Goal: Task Accomplishment & Management: Manage account settings

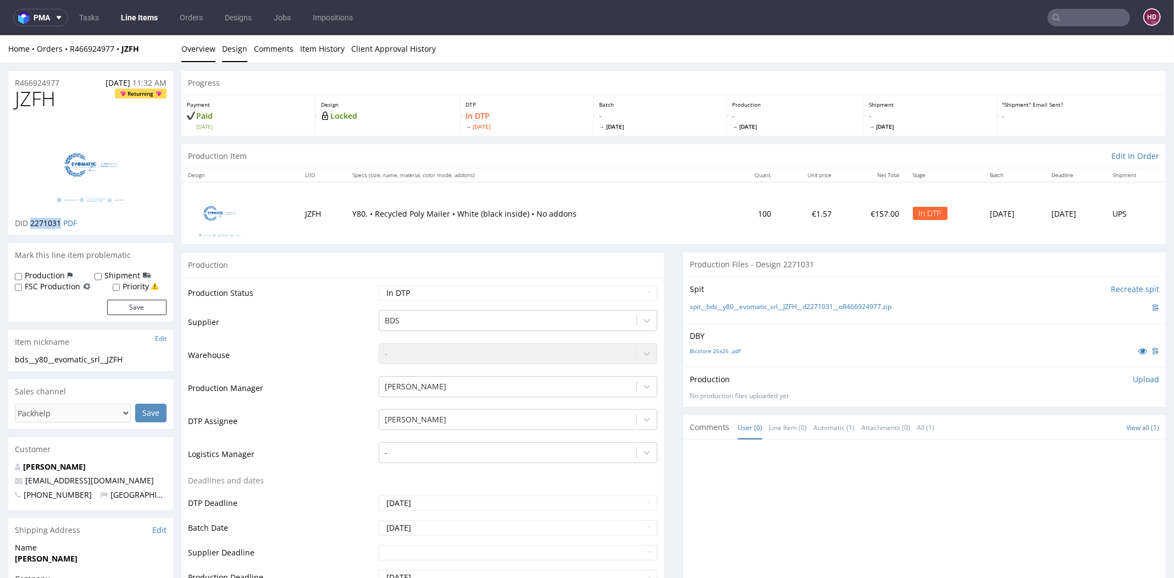
click at [227, 49] on link "Design" at bounding box center [234, 48] width 25 height 27
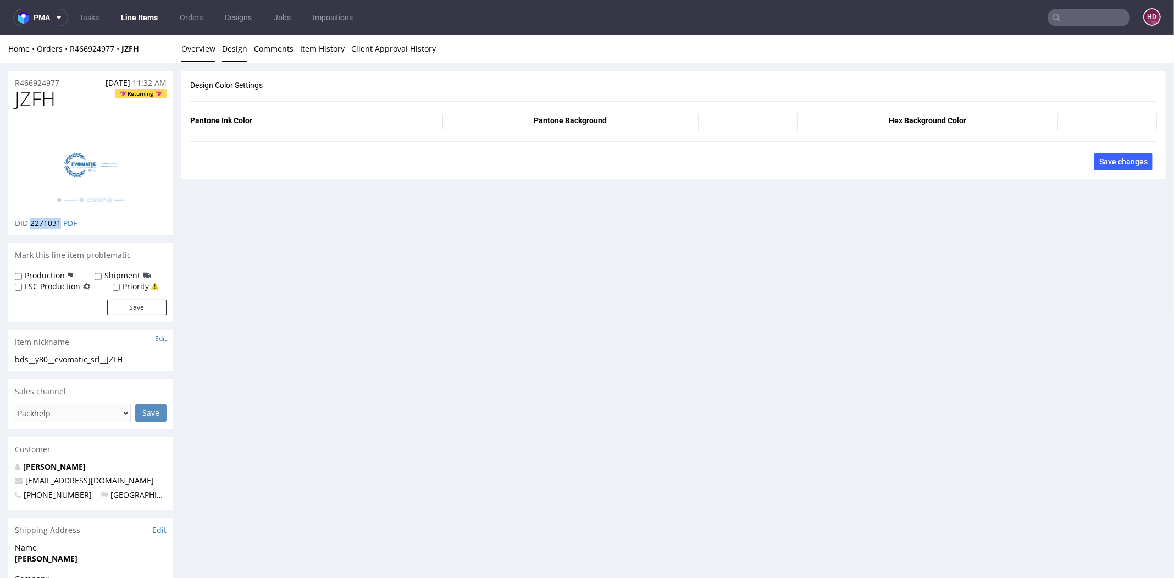
drag, startPoint x: 200, startPoint y: 48, endPoint x: 209, endPoint y: 53, distance: 9.8
click at [200, 48] on link "Overview" at bounding box center [198, 48] width 34 height 27
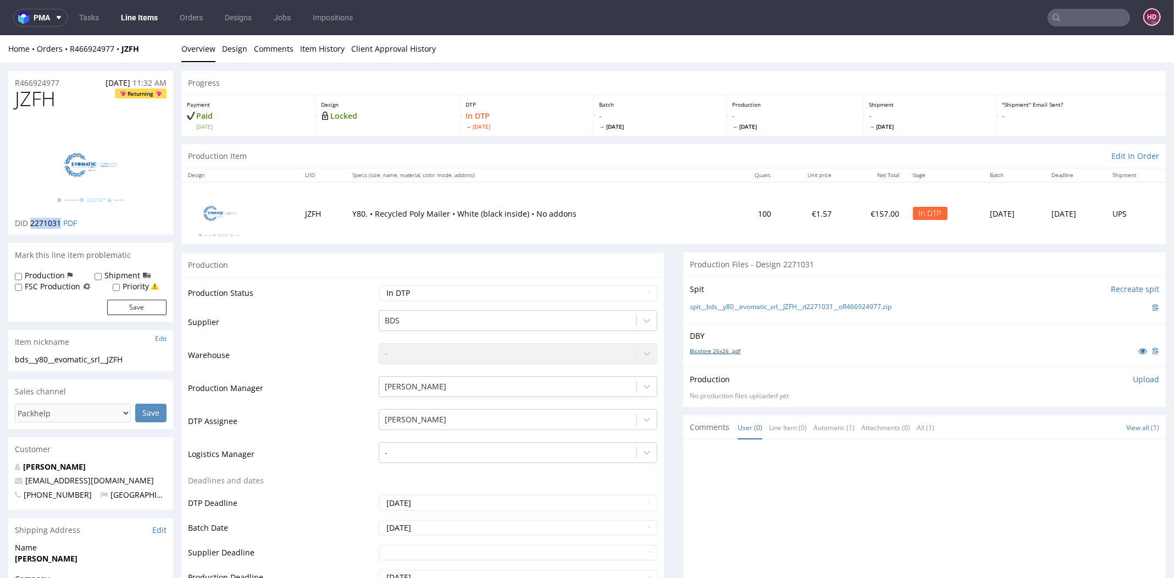
click at [693, 350] on link "Bicolore 26x26 .pdf" at bounding box center [715, 351] width 51 height 8
click at [113, 170] on img at bounding box center [91, 165] width 88 height 88
click at [522, 289] on select "Waiting for Artwork Waiting for Diecut Waiting for Mockup Waiting for DTP Waiti…" at bounding box center [518, 292] width 279 height 15
select select "dtp_issue"
click at [379, 285] on select "Waiting for Artwork Waiting for Diecut Waiting for Mockup Waiting for DTP Waiti…" at bounding box center [518, 292] width 279 height 15
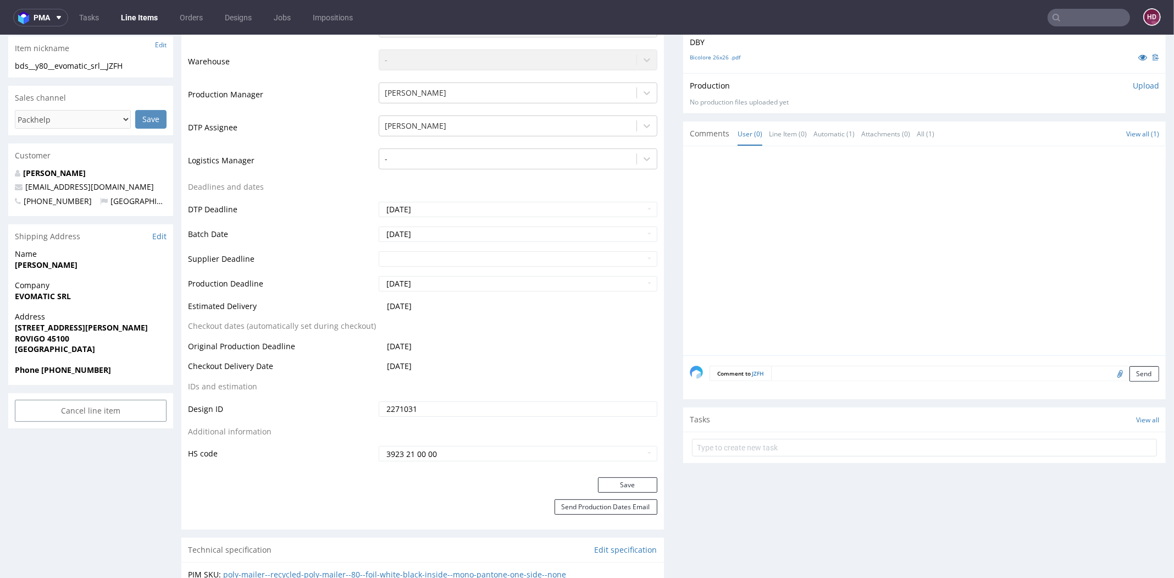
scroll to position [426, 0]
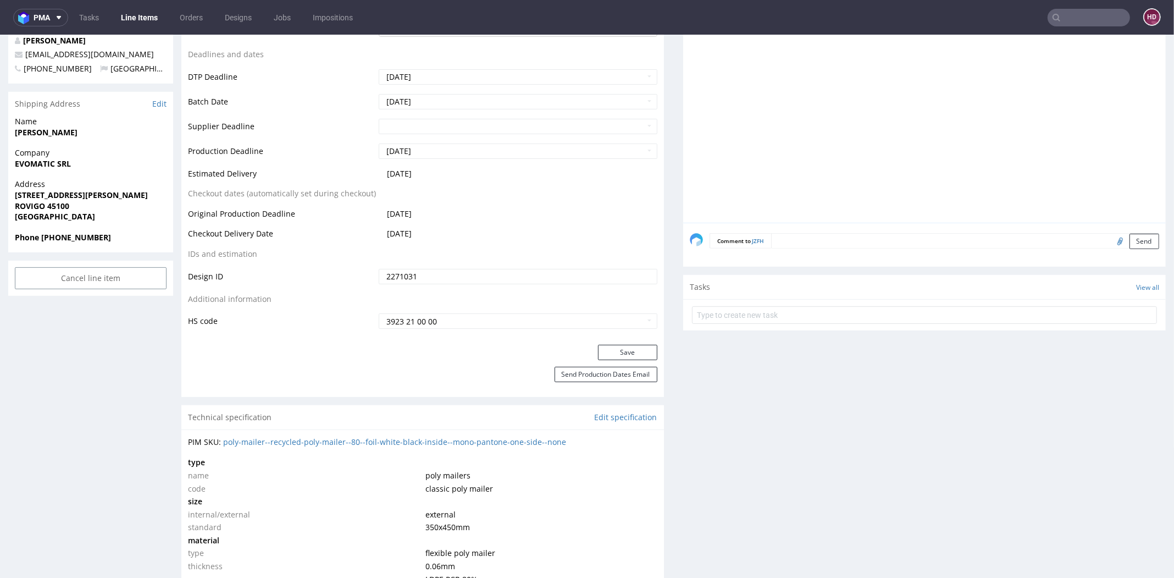
drag, startPoint x: 611, startPoint y: 350, endPoint x: 600, endPoint y: 363, distance: 17.2
click at [611, 350] on button "Save" at bounding box center [627, 352] width 59 height 15
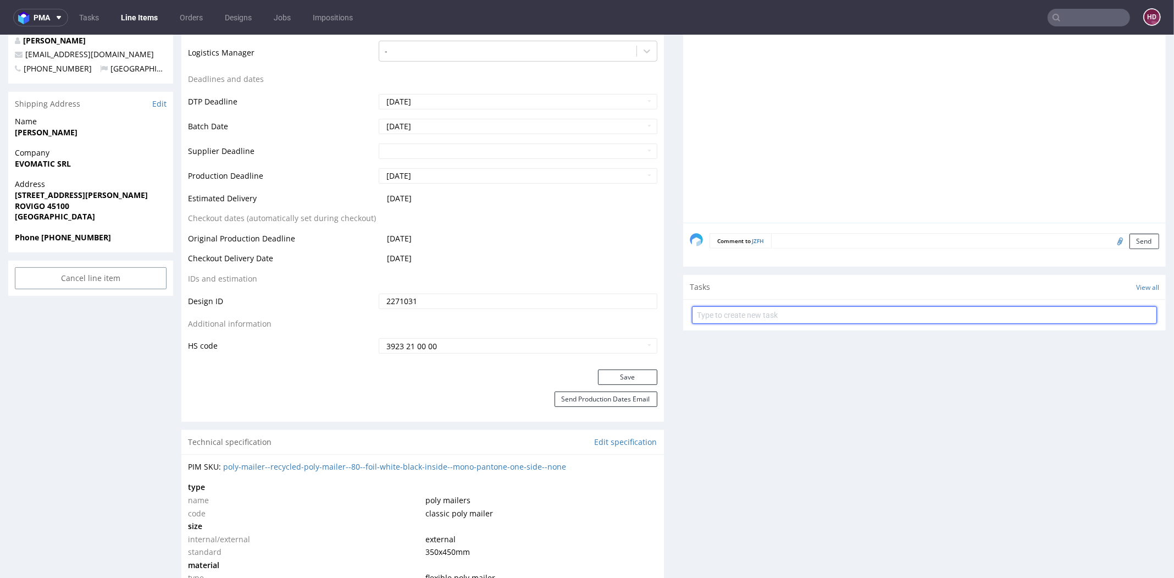
click at [801, 311] on input "text" at bounding box center [924, 315] width 465 height 18
type input "issue"
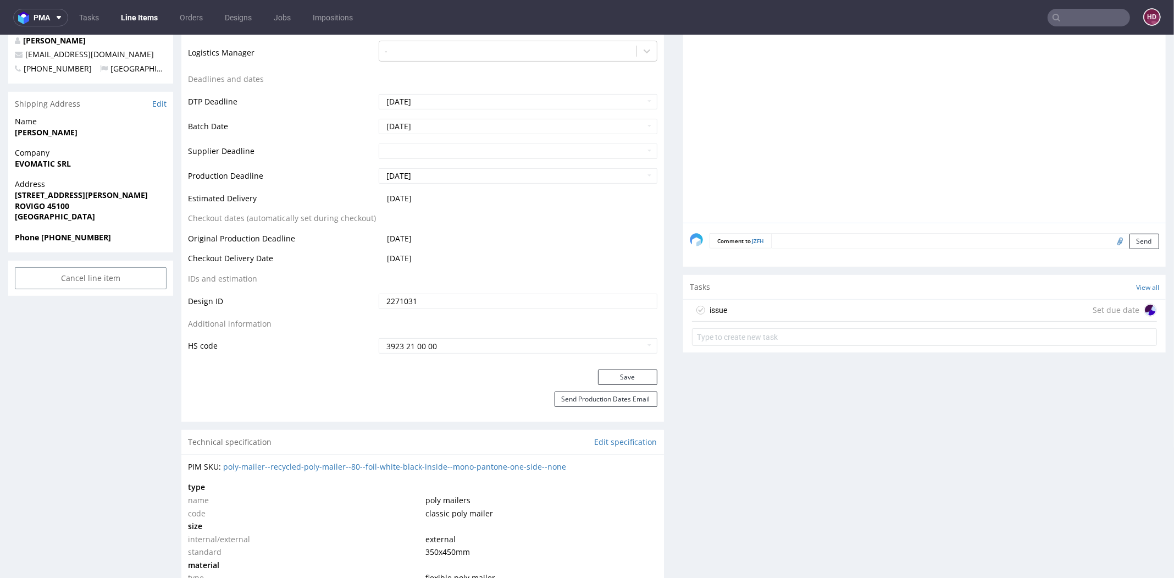
click at [799, 304] on div "issue Set due date" at bounding box center [924, 311] width 465 height 22
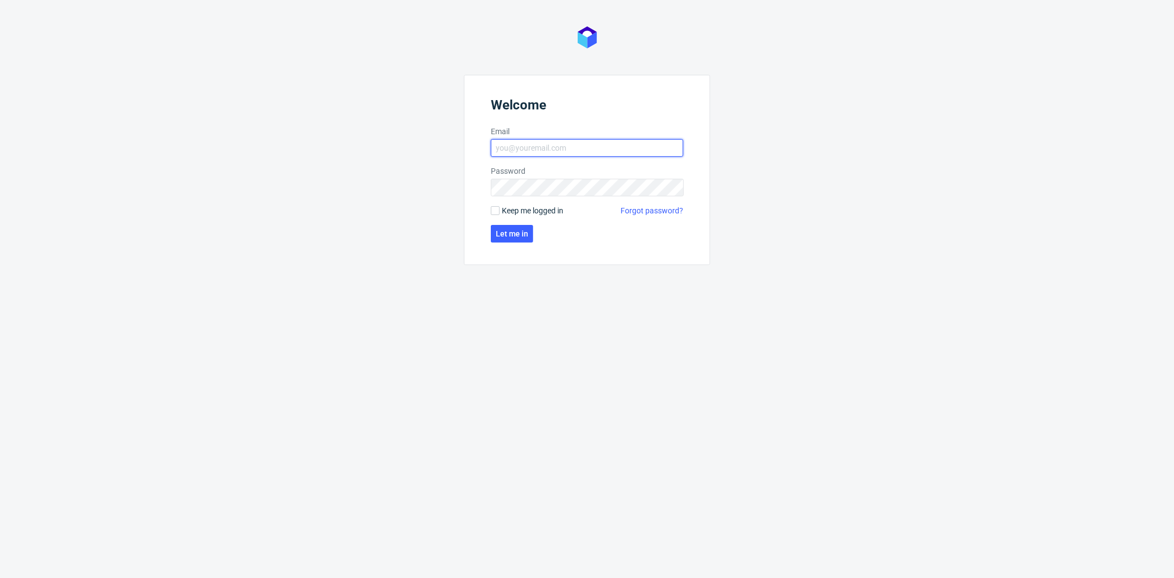
click at [576, 150] on input "Email" at bounding box center [587, 148] width 192 height 18
click at [597, 152] on input "Email" at bounding box center [587, 148] width 192 height 18
type input "dominika.hapka@packhelp.com"
click button "Let me in" at bounding box center [512, 234] width 42 height 18
click at [644, 145] on input "dominika.hapka@packhelp.c" at bounding box center [587, 148] width 192 height 18
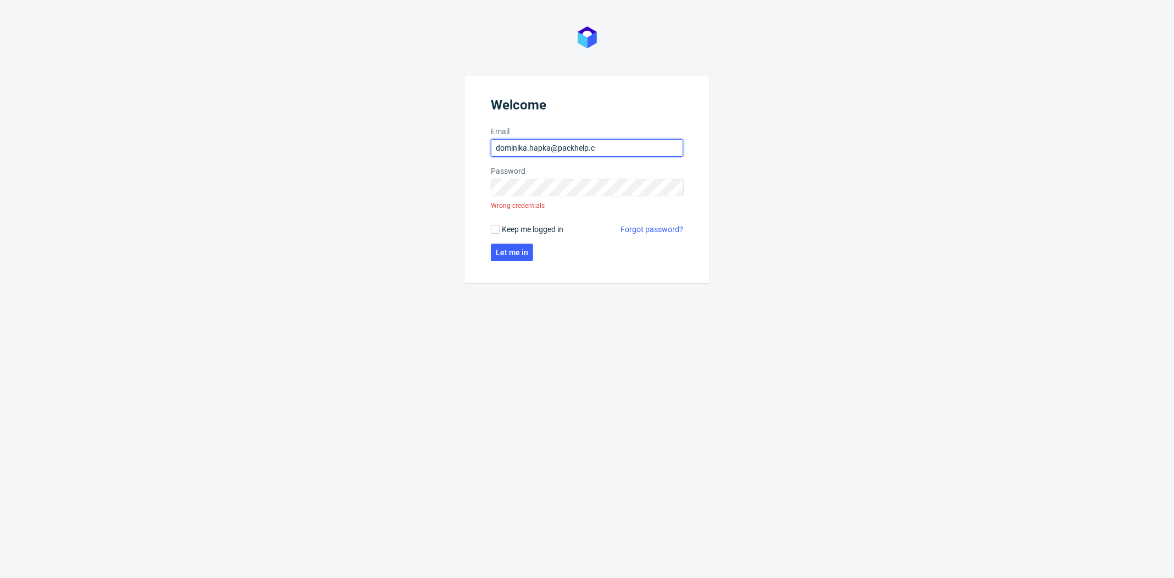
type input "dominika.hapka@packhelp.com"
click at [491, 244] on button "Let me in" at bounding box center [512, 253] width 42 height 18
click at [655, 151] on input "dominika.hapka@packhelp.com" at bounding box center [587, 148] width 192 height 18
click at [505, 263] on form "Welcome Email dominika.hapka@packhelp.com Password Wrong credentials Keep me lo…" at bounding box center [587, 179] width 246 height 209
click at [500, 255] on span "Let me in" at bounding box center [512, 253] width 32 height 8
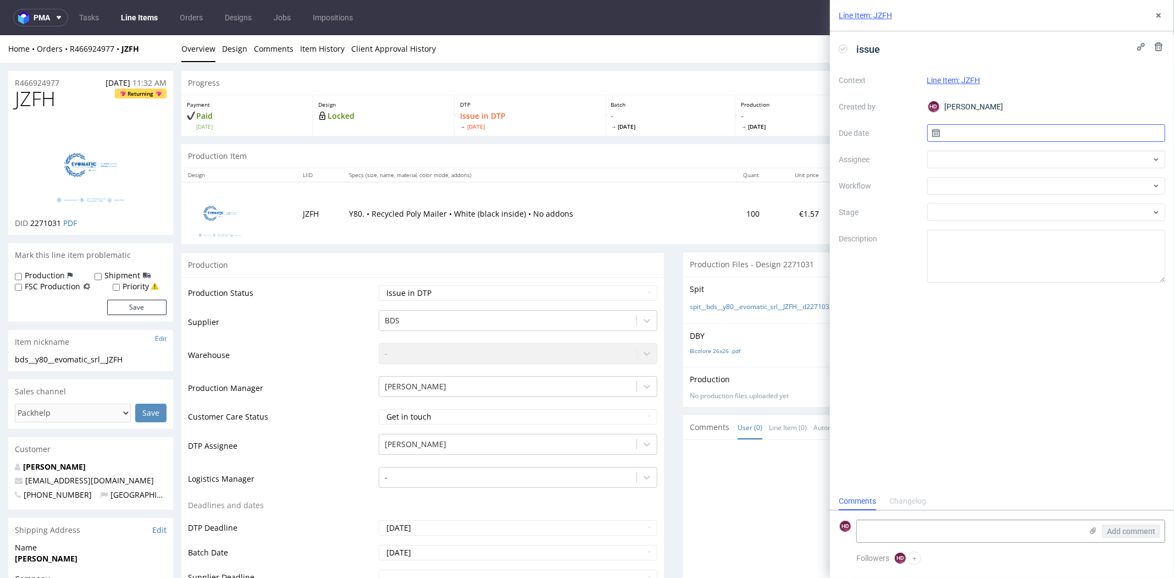
click at [1044, 136] on input "text" at bounding box center [1047, 133] width 239 height 18
click at [1044, 226] on span "8" at bounding box center [1046, 224] width 4 height 11
type input "[DATE]"
click at [1042, 164] on div at bounding box center [1047, 160] width 239 height 18
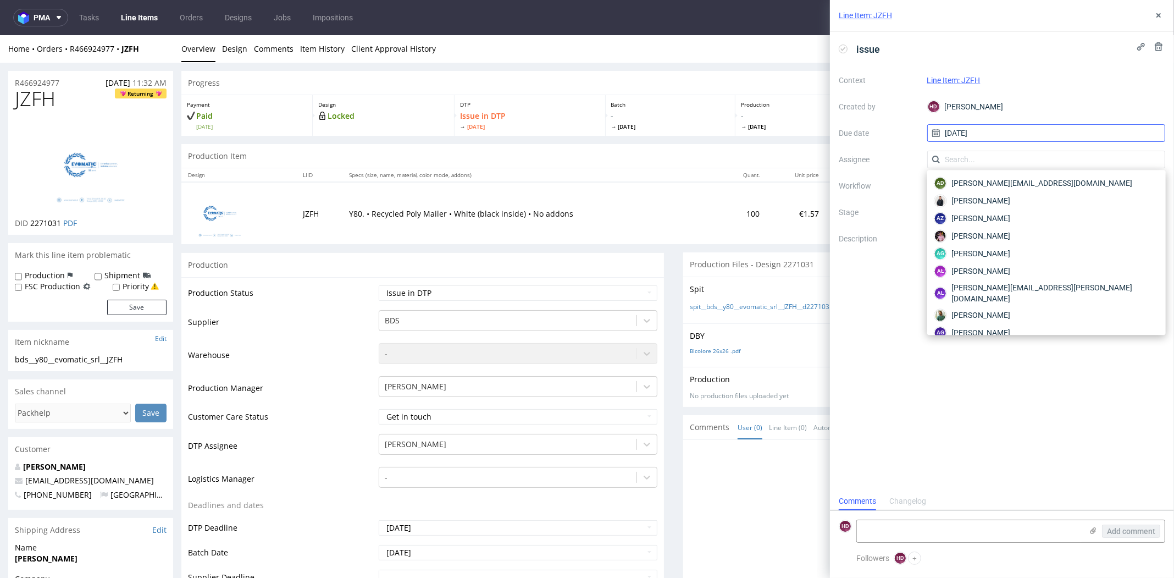
click at [1039, 137] on input "[DATE]" at bounding box center [1047, 133] width 239 height 18
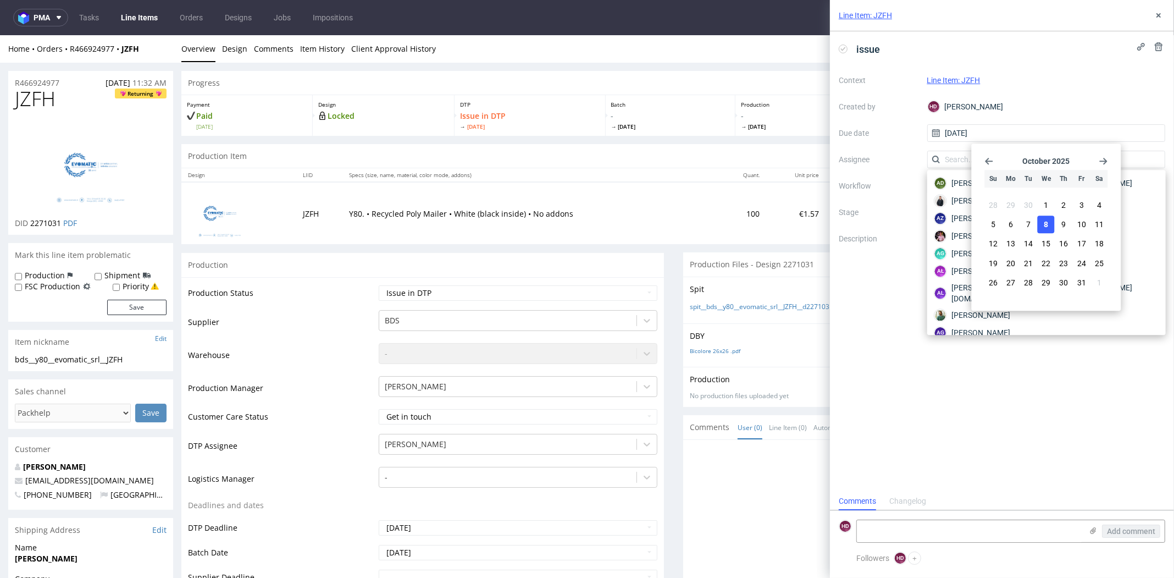
click at [902, 146] on div "Context Line Item: JZFH Created by HD Hapka Dominika Due date 08/10/2025 Assign…" at bounding box center [1002, 176] width 327 height 211
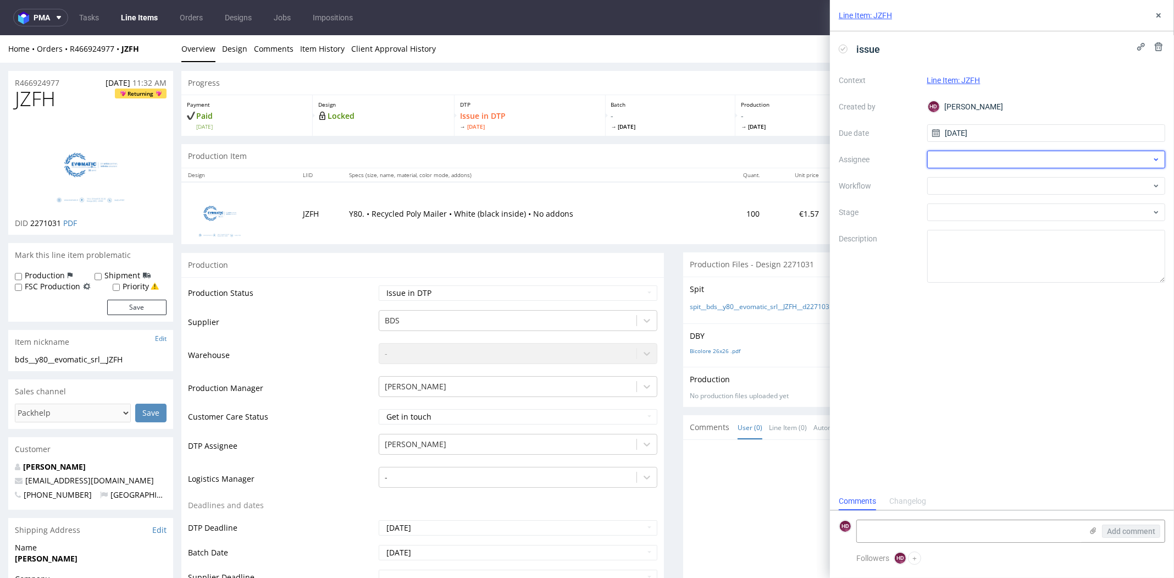
click at [964, 161] on div at bounding box center [1047, 160] width 239 height 18
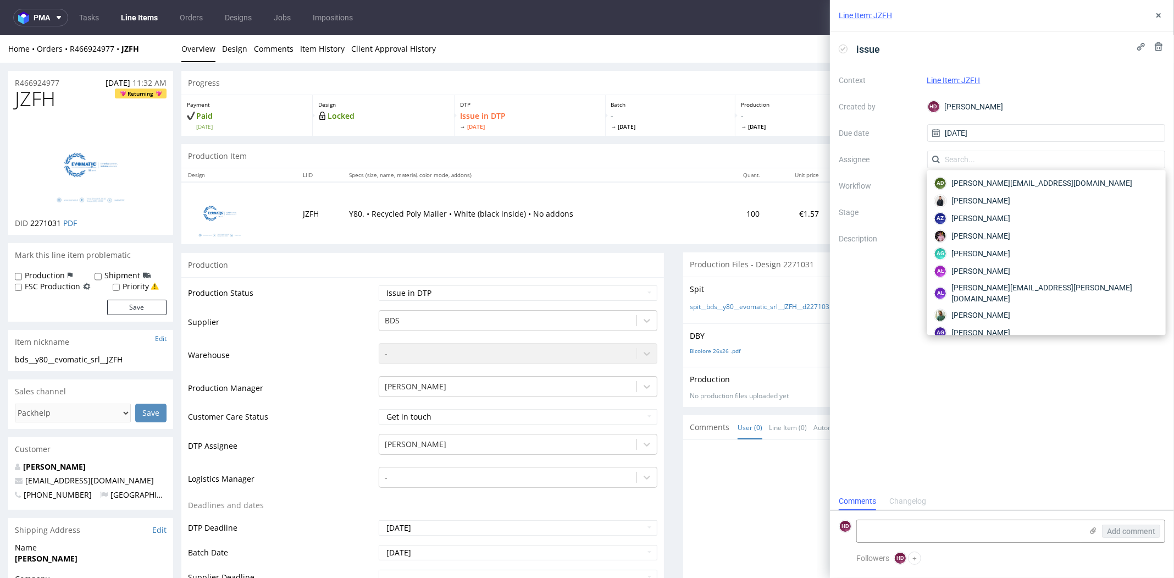
click at [900, 185] on label "Workflow" at bounding box center [879, 185] width 80 height 13
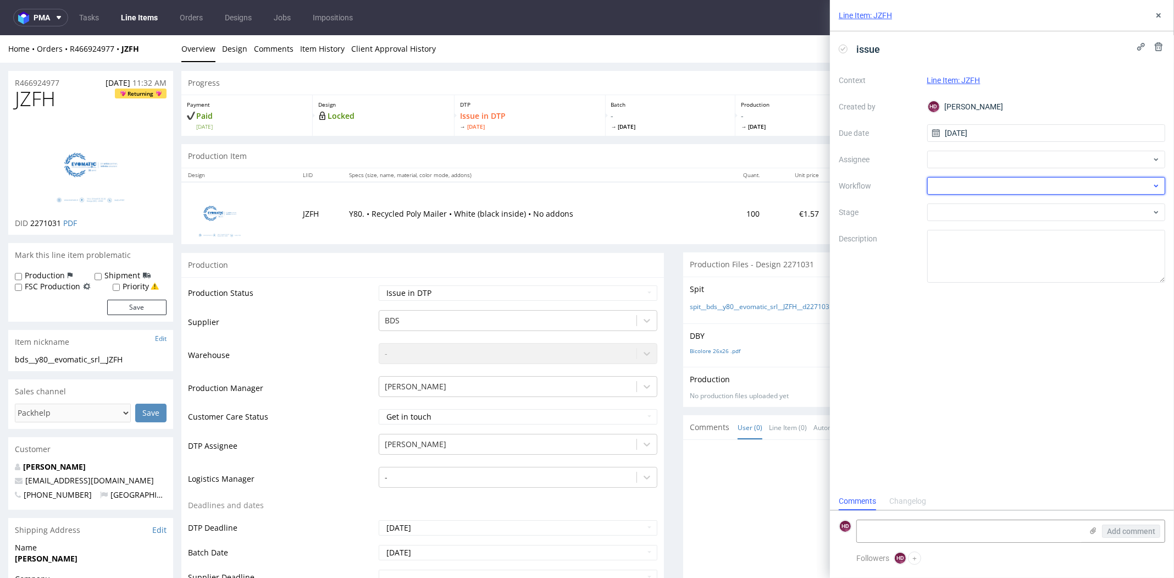
click at [990, 185] on div at bounding box center [1047, 186] width 239 height 18
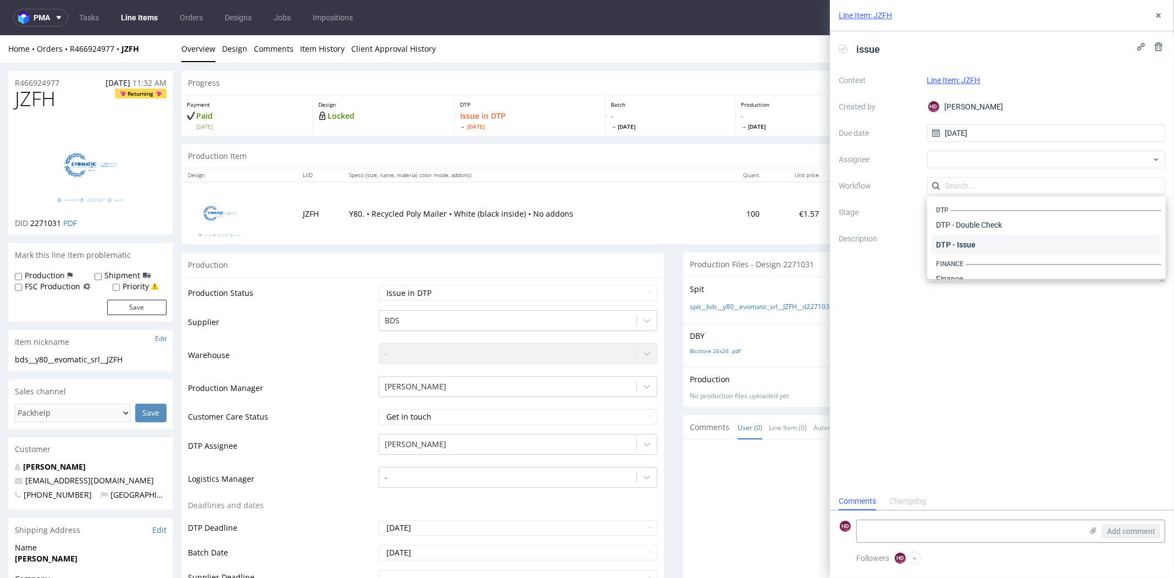
click at [982, 248] on div "DTP - Issue" at bounding box center [1047, 245] width 230 height 20
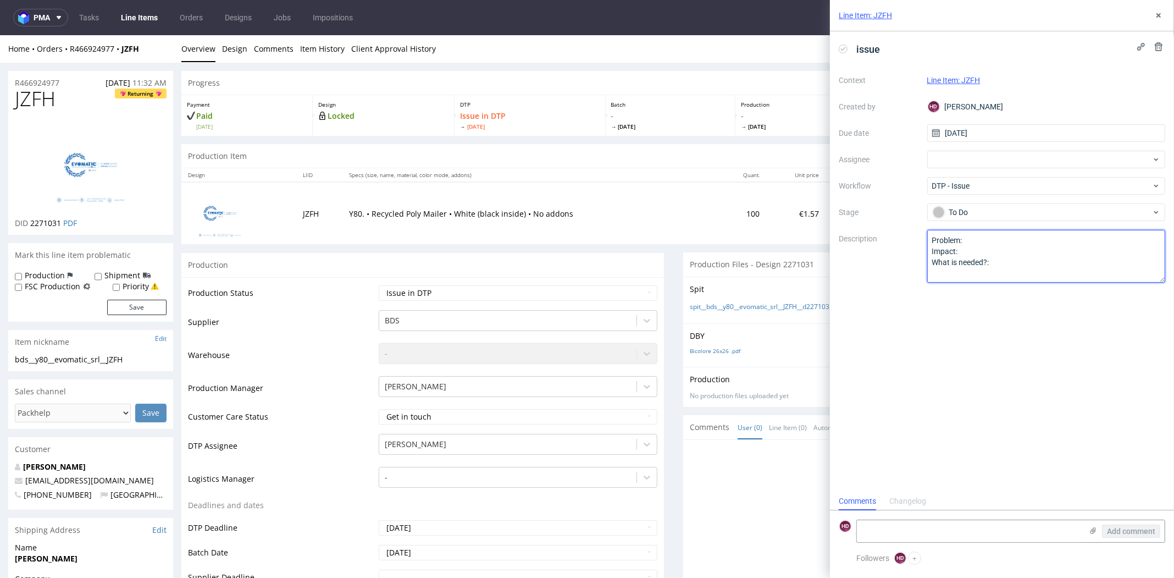
click at [1009, 257] on textarea "Problem: Impact: What is needed?:" at bounding box center [1047, 256] width 239 height 53
click at [1021, 239] on textarea "Problem: Impact: What is needed?:" at bounding box center [1047, 256] width 239 height 53
click at [241, 46] on link "Design" at bounding box center [234, 48] width 25 height 27
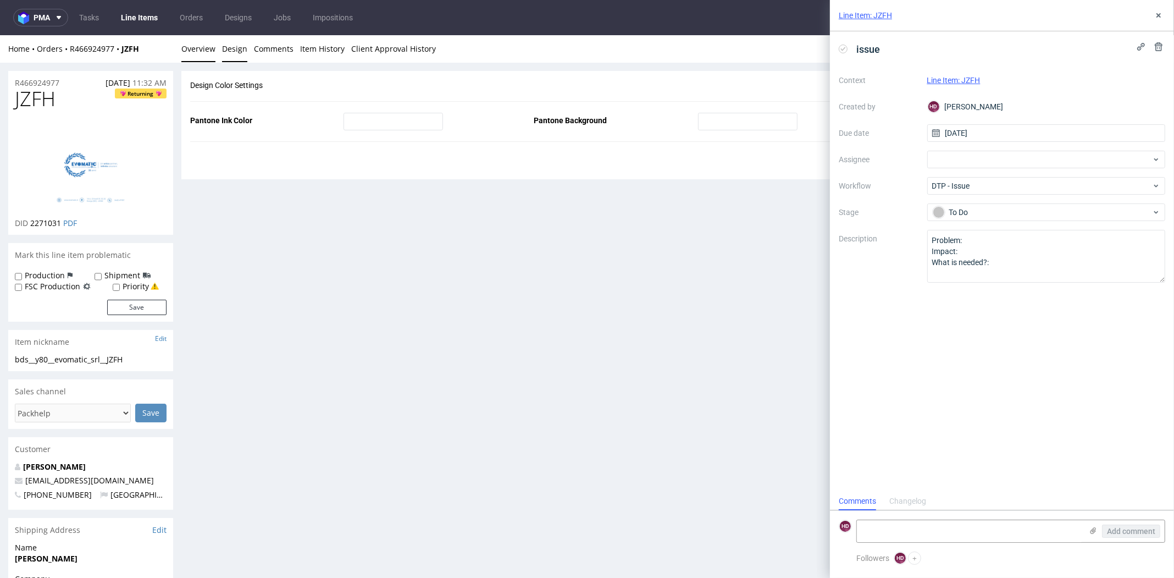
click at [198, 53] on link "Overview" at bounding box center [198, 48] width 34 height 27
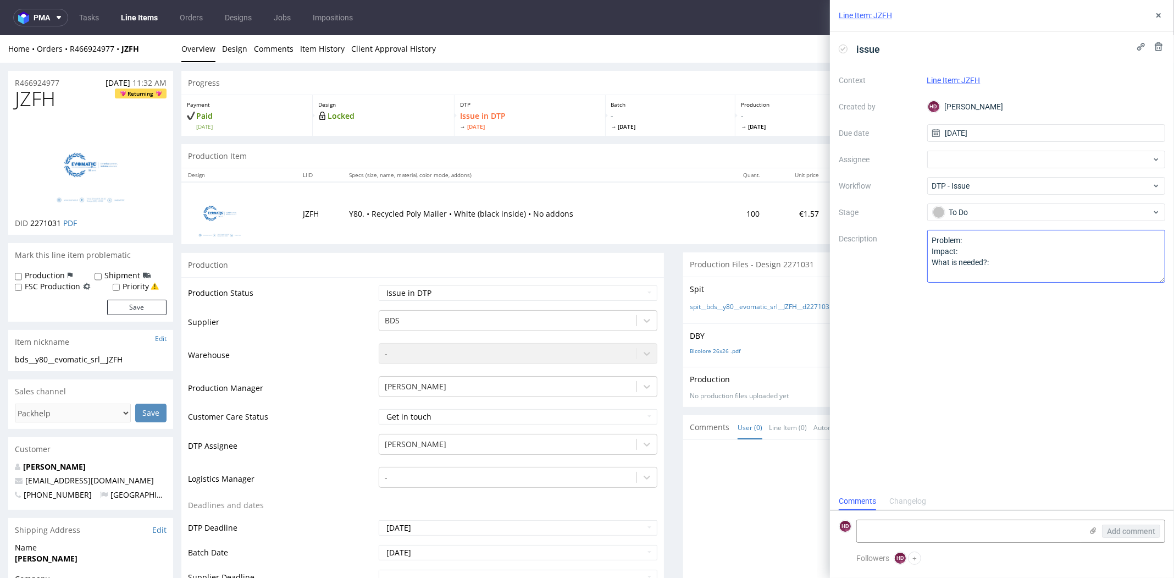
click at [983, 238] on textarea "Problem: Impact: What is needed?:" at bounding box center [1047, 256] width 239 height 53
drag, startPoint x: 1005, startPoint y: 261, endPoint x: 919, endPoint y: 228, distance: 92.2
click at [919, 228] on div "Context Line Item: JZFH Created by HD Hapka Dominika Due date 08/10/2025 Assign…" at bounding box center [1002, 176] width 327 height 211
type textarea "The customer has chosen a colour that we cannot print in. Please could you conf…"
click at [978, 330] on div "issue Context Line Item: JZFH Created by HD Hapka Dominika Due date 08/10/2025 …" at bounding box center [1002, 261] width 344 height 461
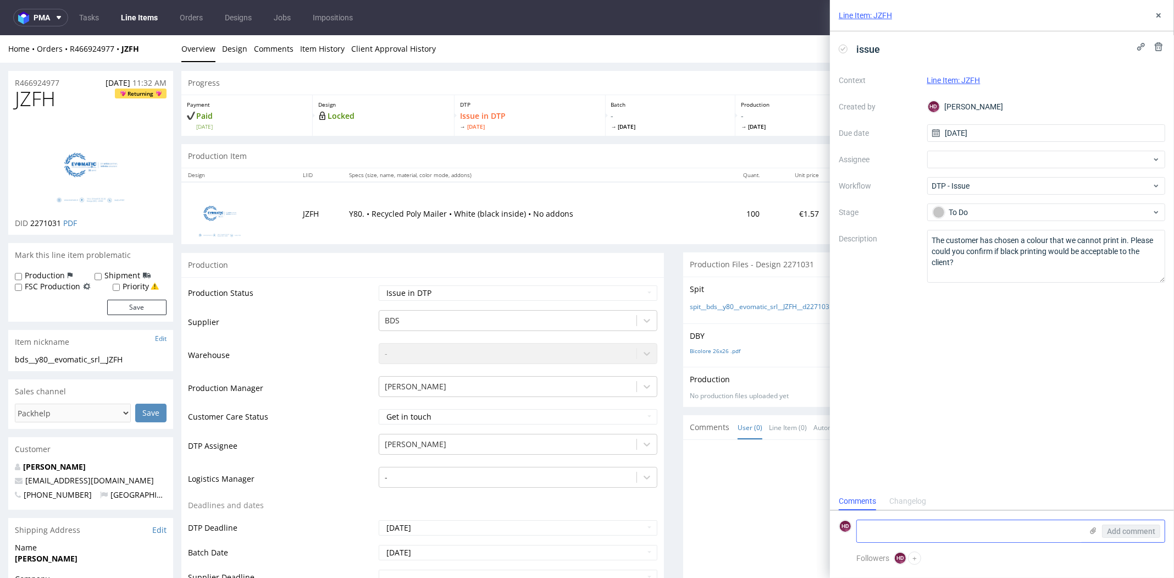
click at [1044, 531] on textarea at bounding box center [969, 531] width 225 height 22
type textarea "Our specification for Recycled poly Mailer Y80"
click at [1094, 531] on icon at bounding box center [1093, 530] width 9 height 9
click at [0, 0] on input "file" at bounding box center [0, 0] width 0 height 0
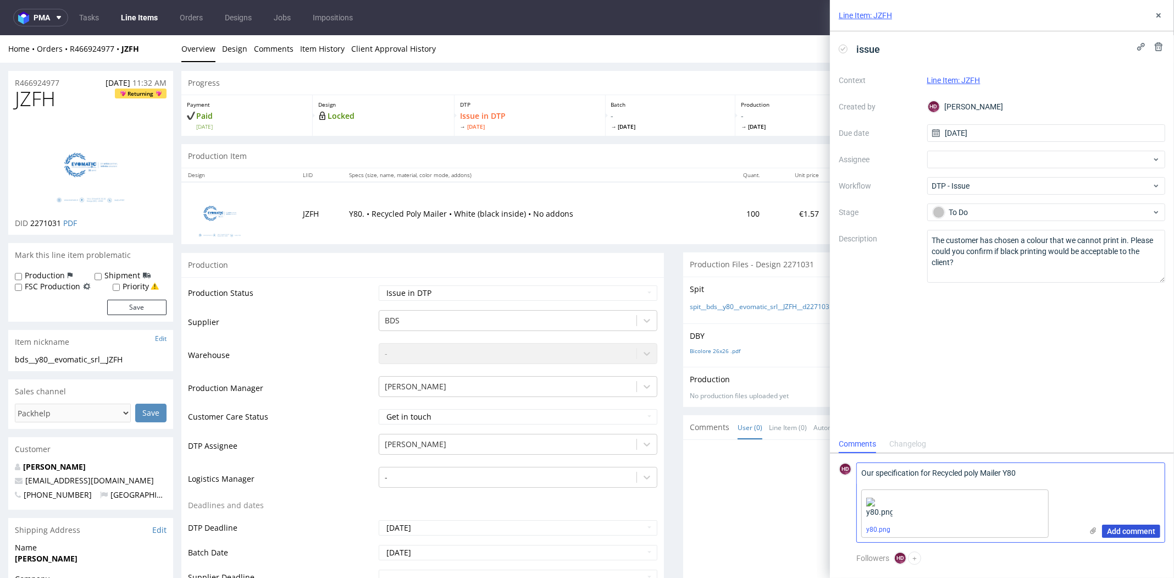
click at [1133, 533] on span "Add comment" at bounding box center [1131, 531] width 48 height 8
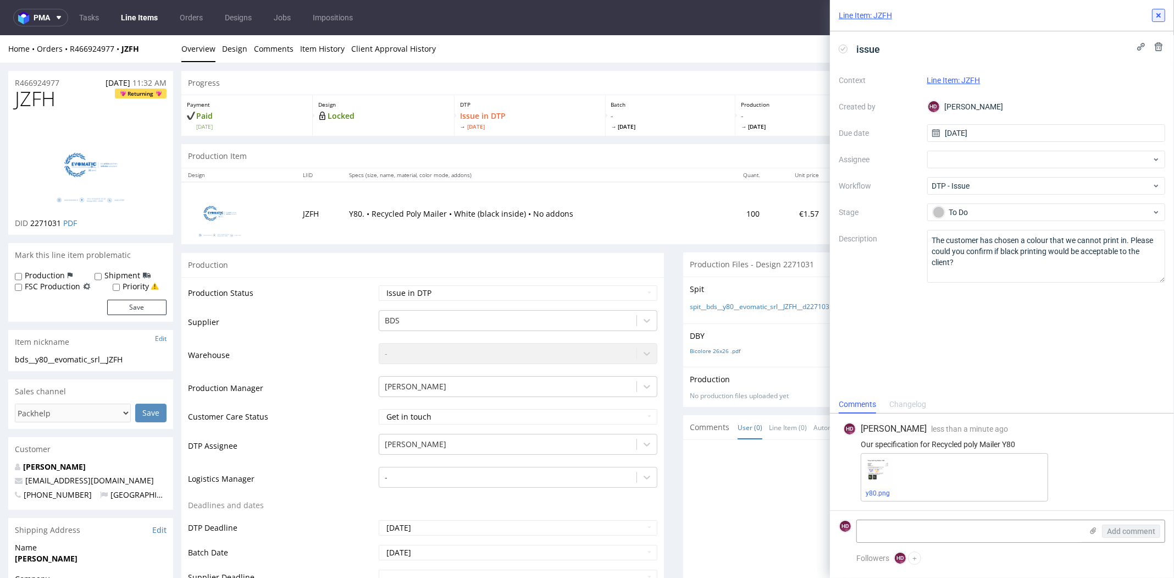
click at [1159, 18] on icon at bounding box center [1159, 15] width 9 height 9
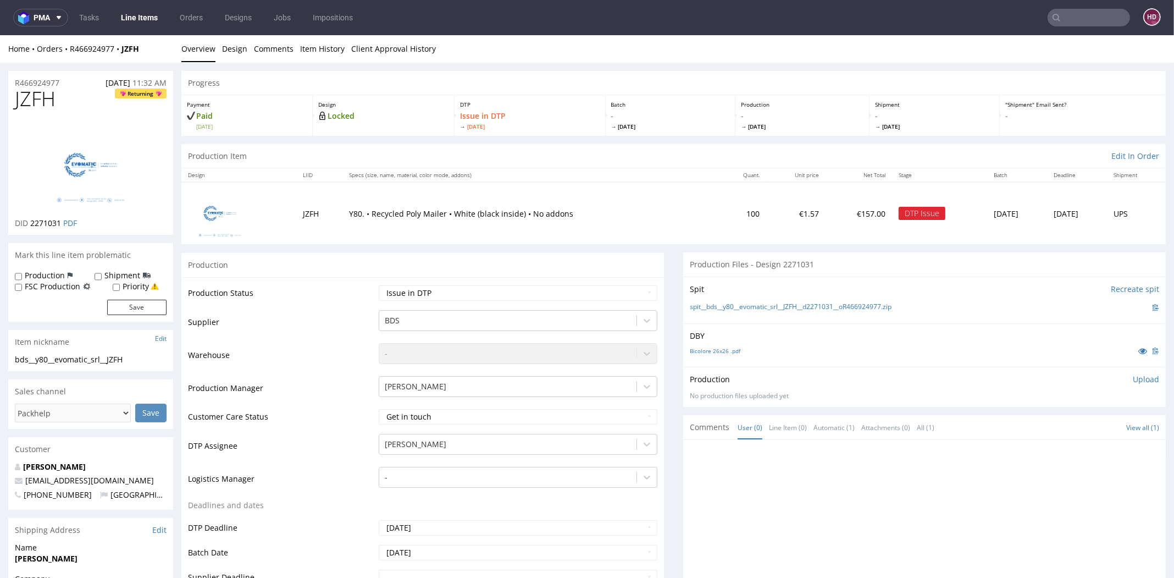
click at [145, 16] on link "Line Items" at bounding box center [139, 18] width 50 height 18
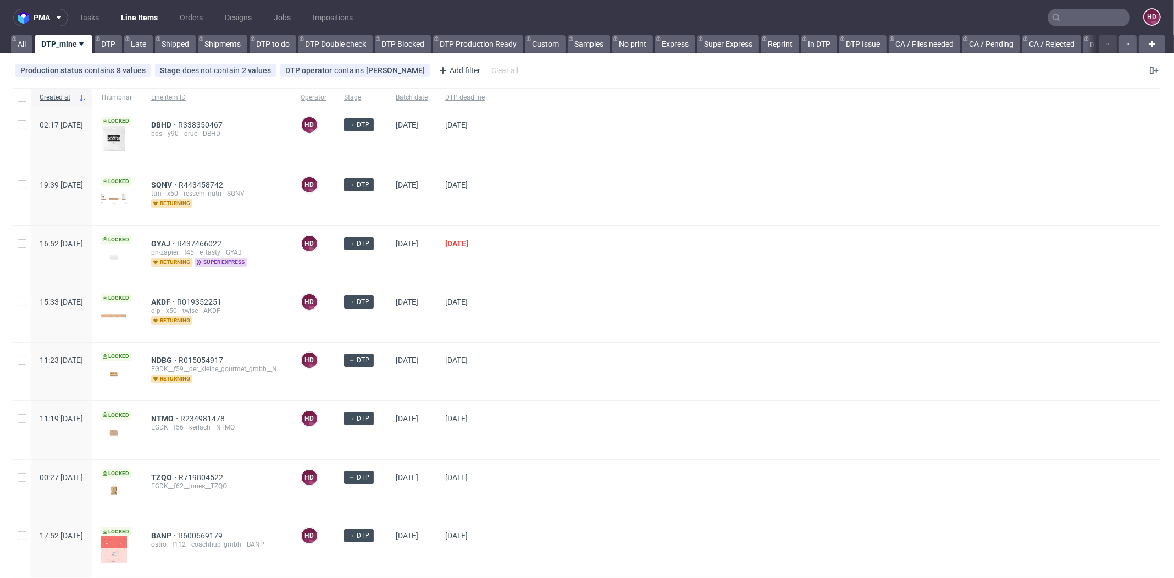
click at [235, 260] on span "super express" at bounding box center [221, 262] width 52 height 9
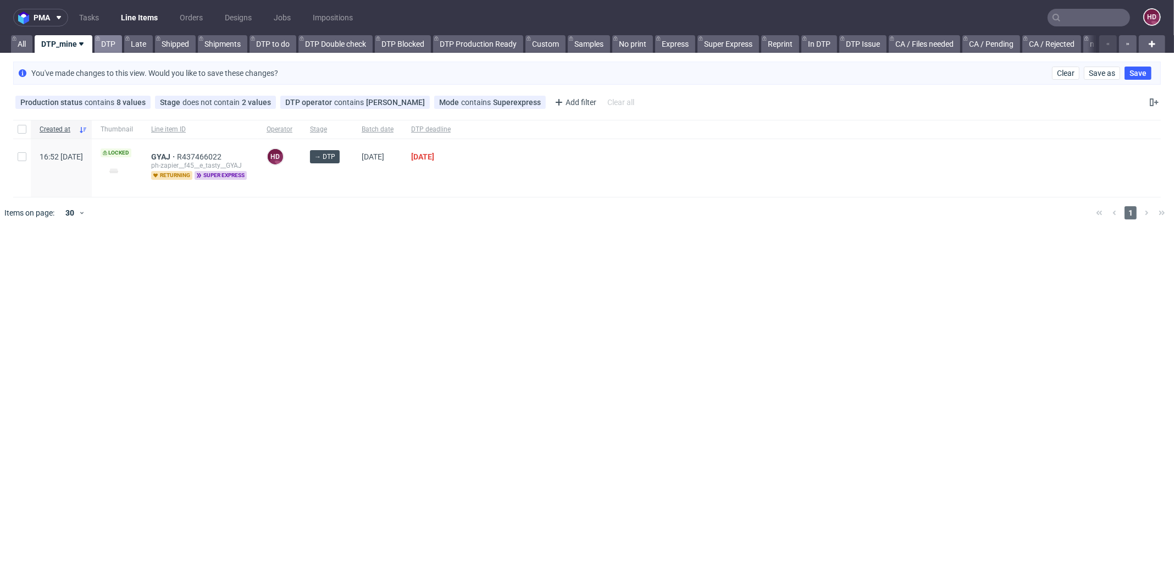
click at [115, 48] on link "DTP" at bounding box center [108, 44] width 27 height 18
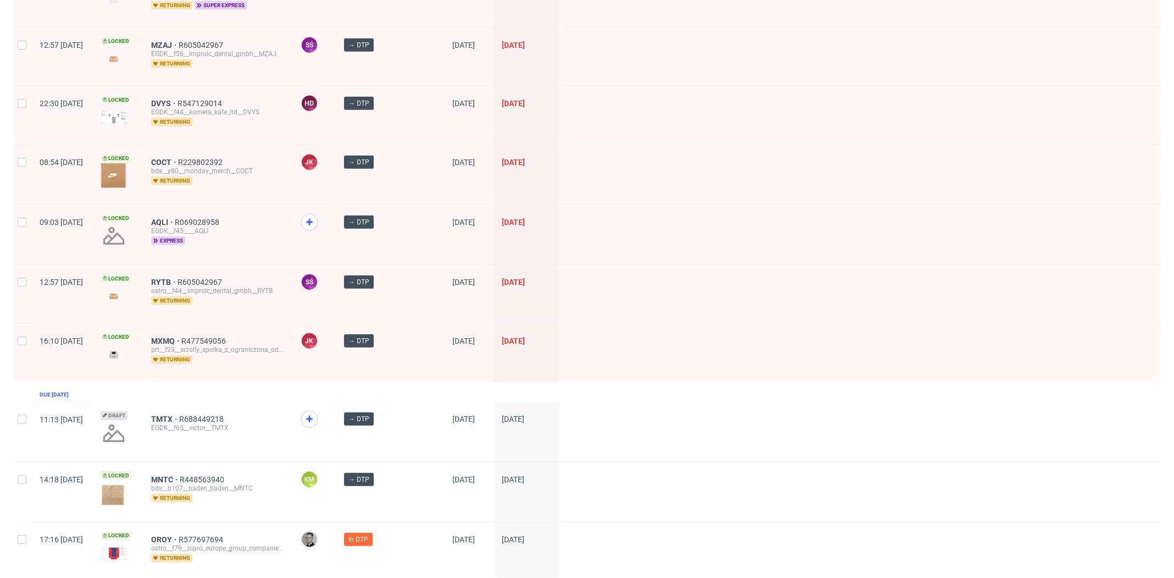
scroll to position [657, 0]
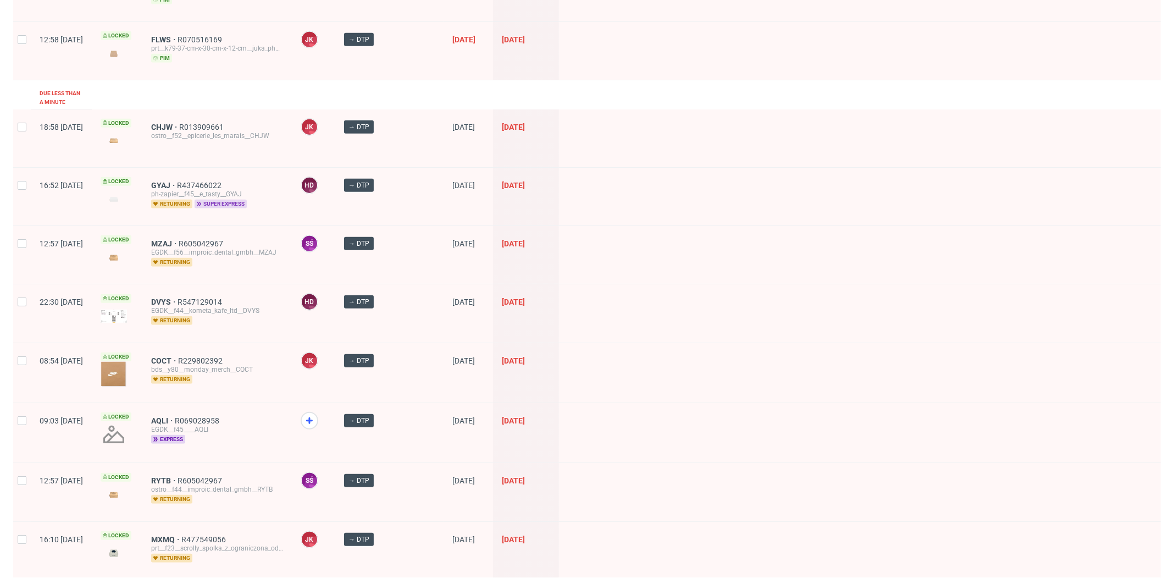
click at [247, 200] on span "super express" at bounding box center [221, 204] width 52 height 9
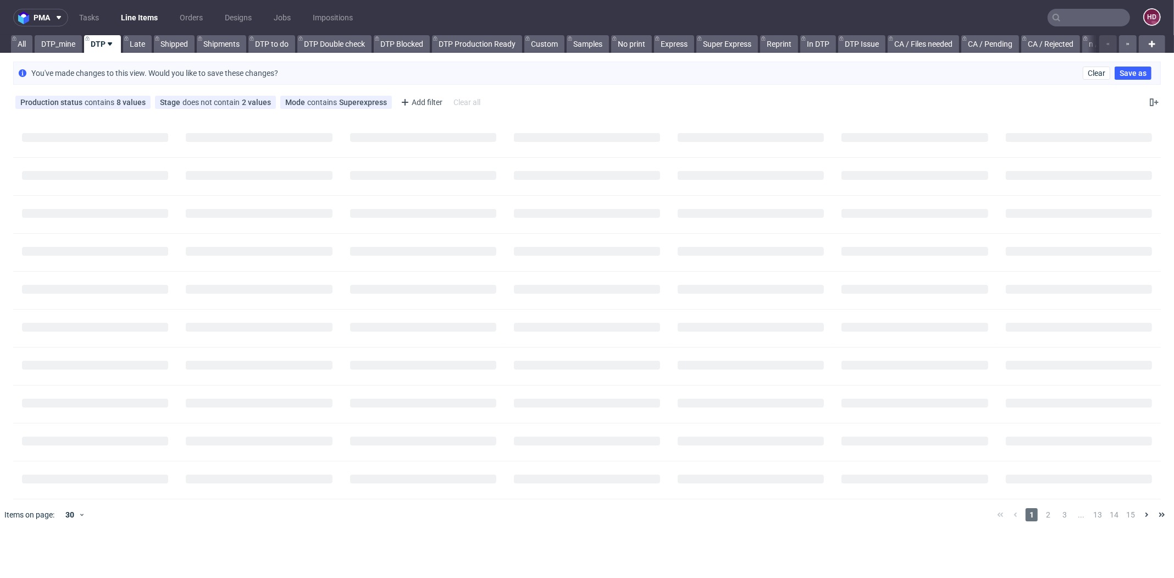
scroll to position [0, 0]
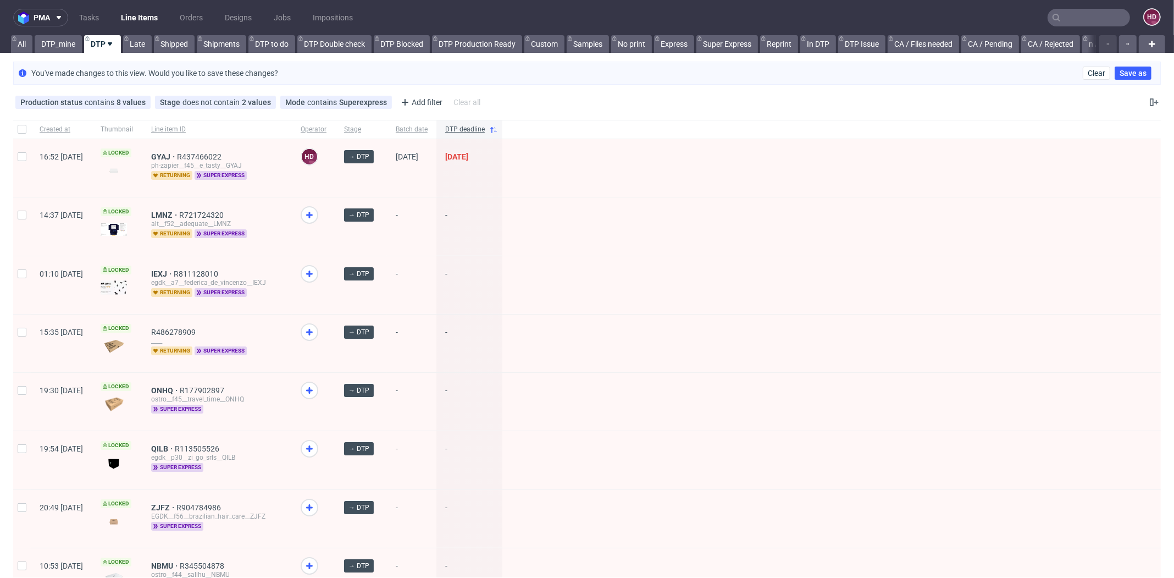
click at [48, 53] on div "pma Tasks Line Items Orders Designs Jobs Impositions HD All DTP_mine DTP Late S…" at bounding box center [587, 289] width 1174 height 578
click at [58, 45] on link "DTP_mine" at bounding box center [58, 44] width 47 height 18
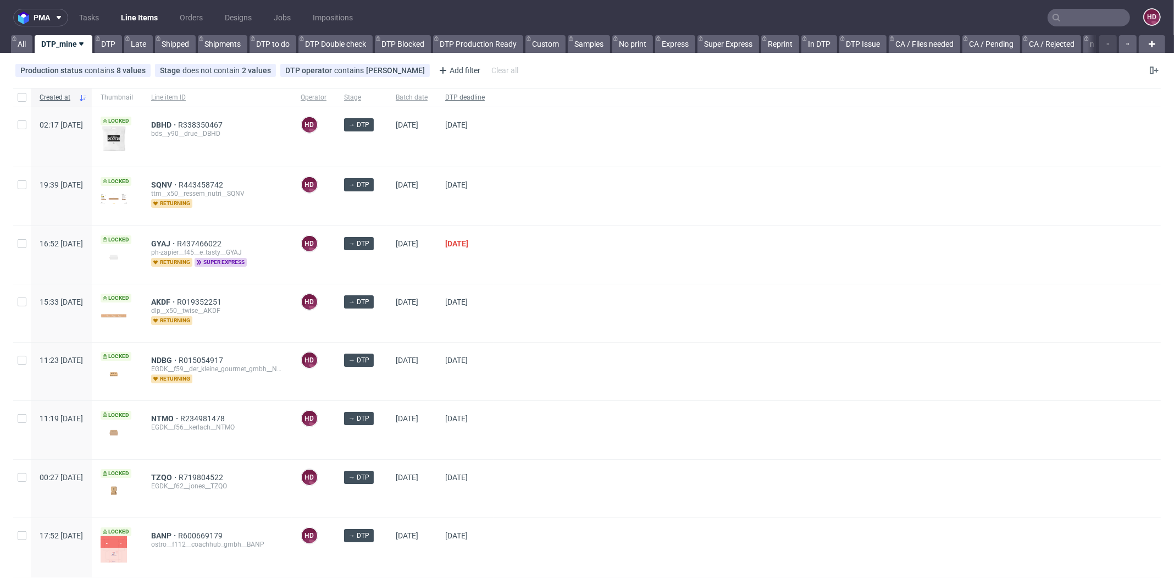
click at [494, 88] on div "DTP deadline" at bounding box center [465, 97] width 57 height 19
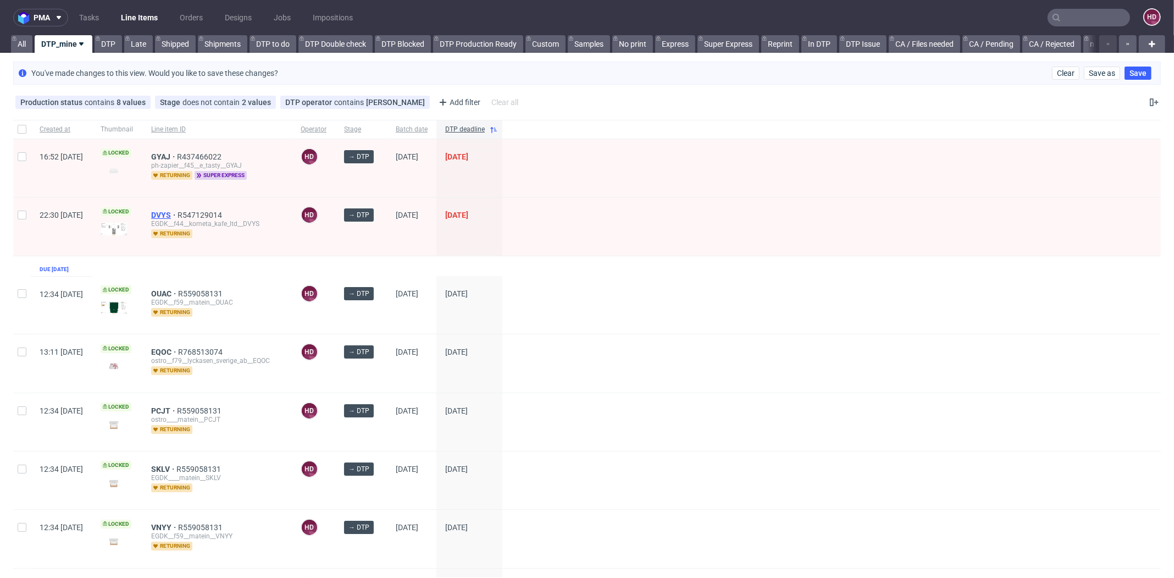
click at [178, 211] on span "DVYS" at bounding box center [164, 215] width 26 height 9
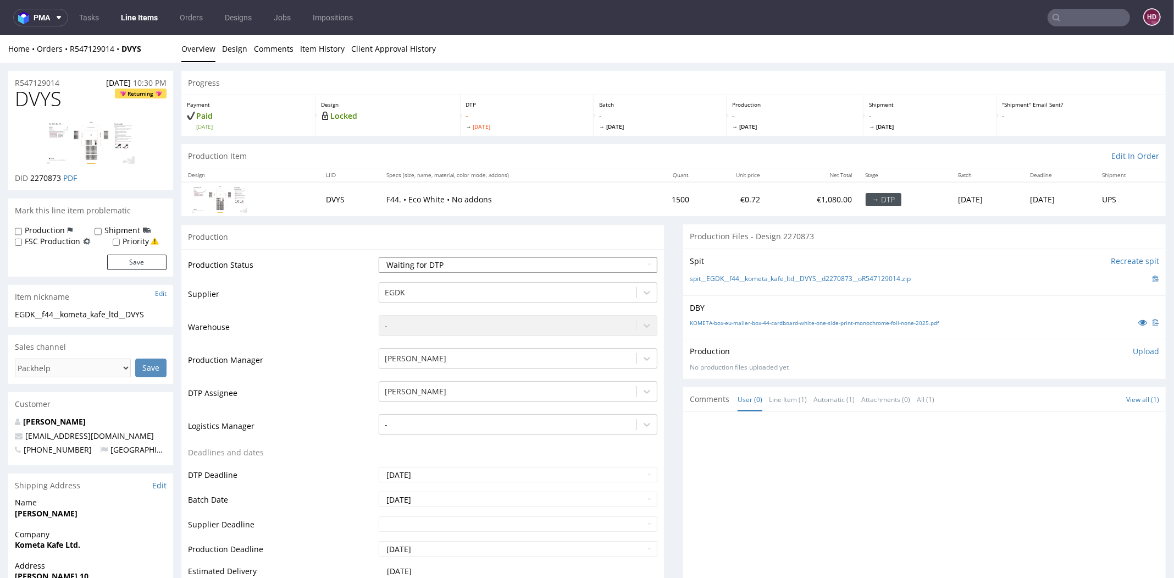
click at [481, 263] on select "Waiting for Artwork Waiting for Diecut Waiting for Mockup Waiting for DTP Waiti…" at bounding box center [518, 264] width 279 height 15
select select "dtp_in_process"
click at [379, 257] on select "Waiting for Artwork Waiting for Diecut Waiting for Mockup Waiting for DTP Waiti…" at bounding box center [518, 264] width 279 height 15
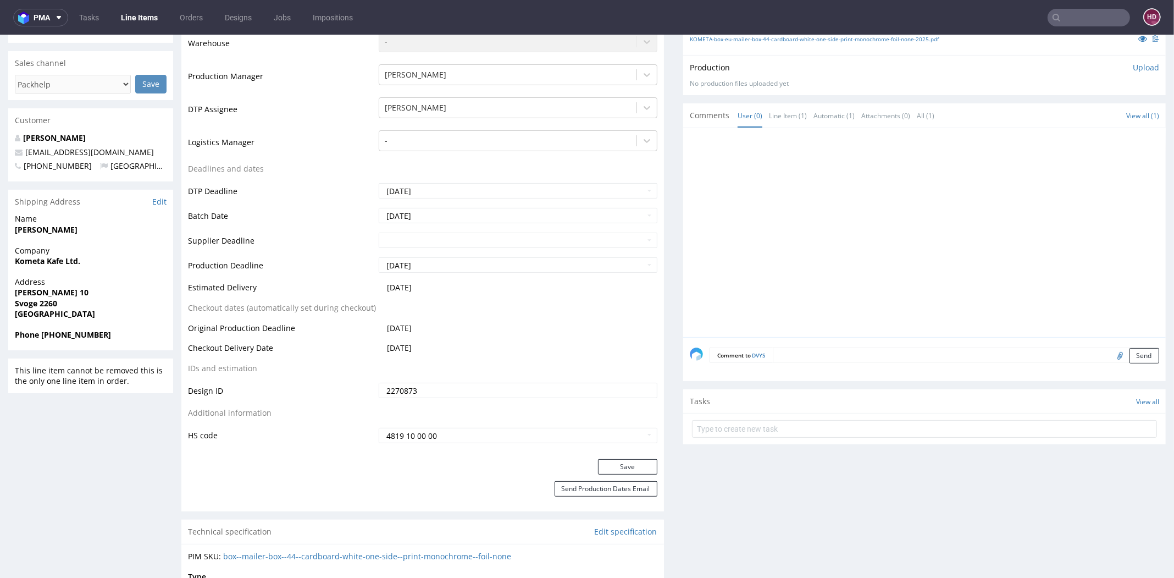
scroll to position [278, 0]
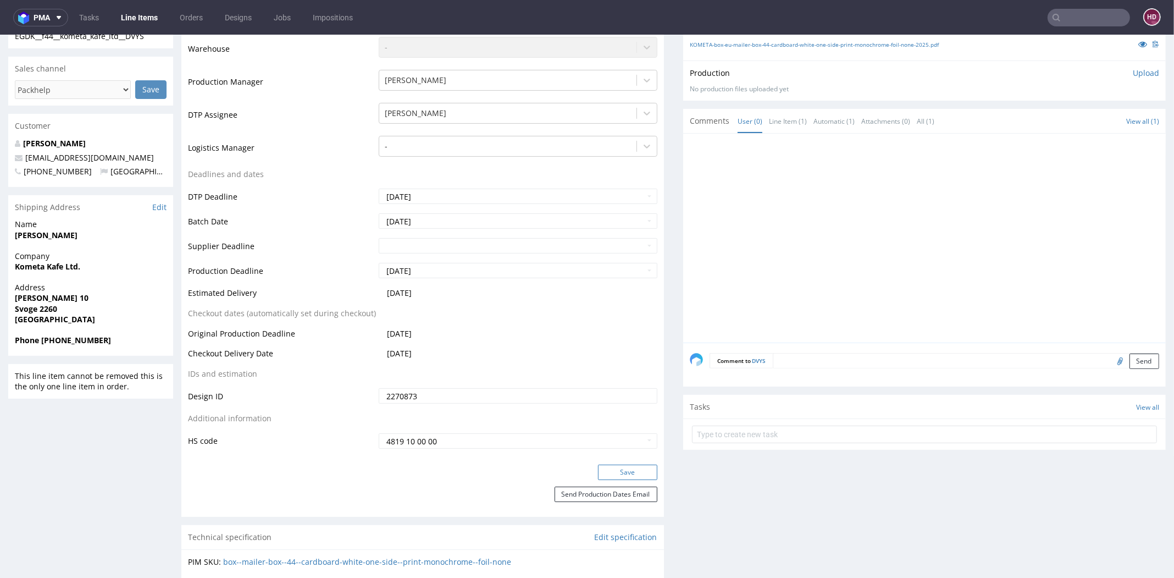
click at [620, 475] on button "Save" at bounding box center [627, 472] width 59 height 15
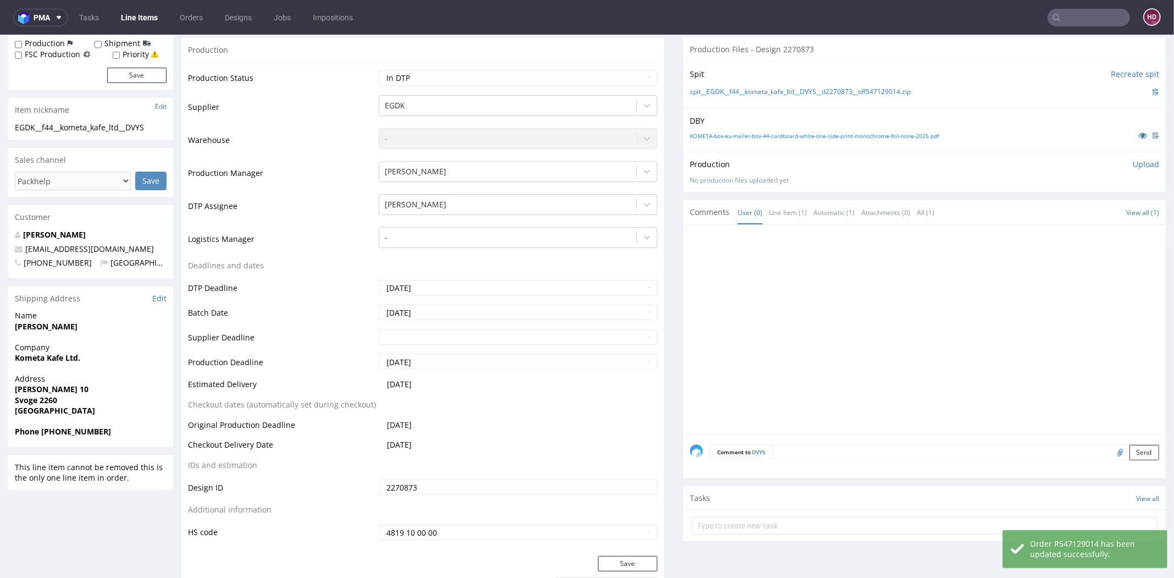
scroll to position [0, 0]
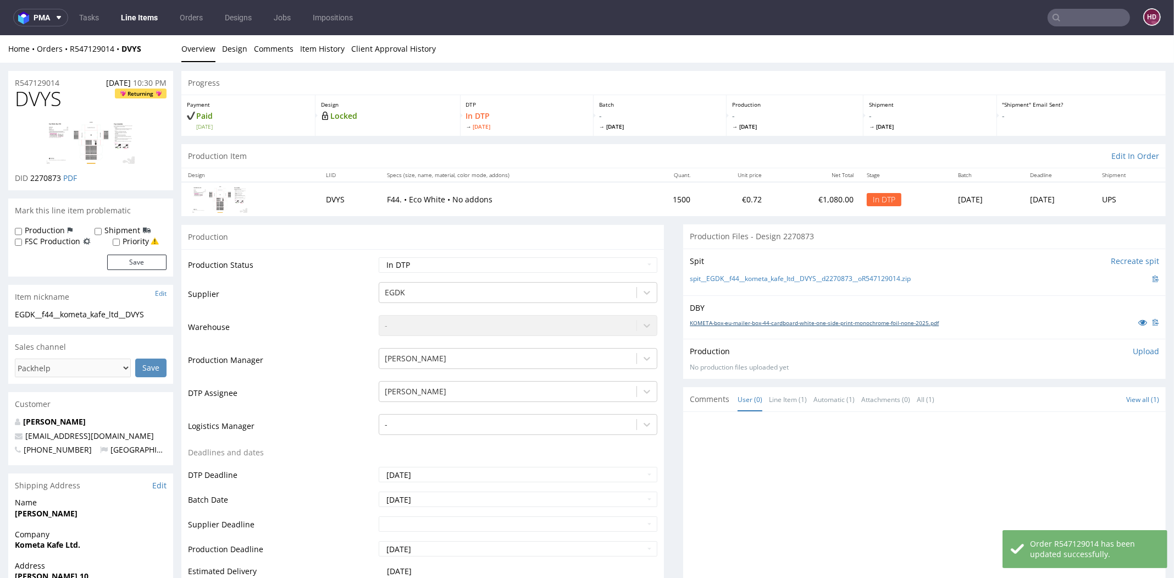
click at [722, 319] on link "KOMETA-box-eu-mailer-box-44-cardboard-white-one-side-print-monochrome-foil-none…" at bounding box center [814, 323] width 249 height 8
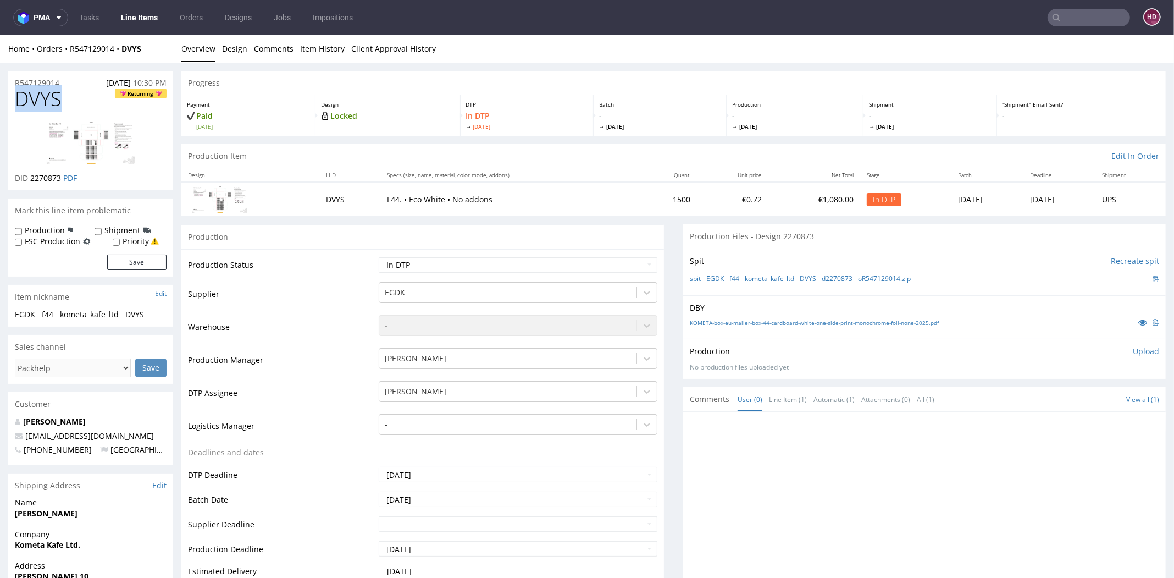
drag, startPoint x: 60, startPoint y: 101, endPoint x: 8, endPoint y: 100, distance: 52.8
click at [8, 100] on div "DVYS Returning DID 2270873 PDF" at bounding box center [90, 139] width 165 height 102
copy span "DVYS"
drag, startPoint x: 62, startPoint y: 177, endPoint x: 29, endPoint y: 178, distance: 33.0
click at [29, 178] on p "DID 2270873 PDF" at bounding box center [46, 178] width 62 height 11
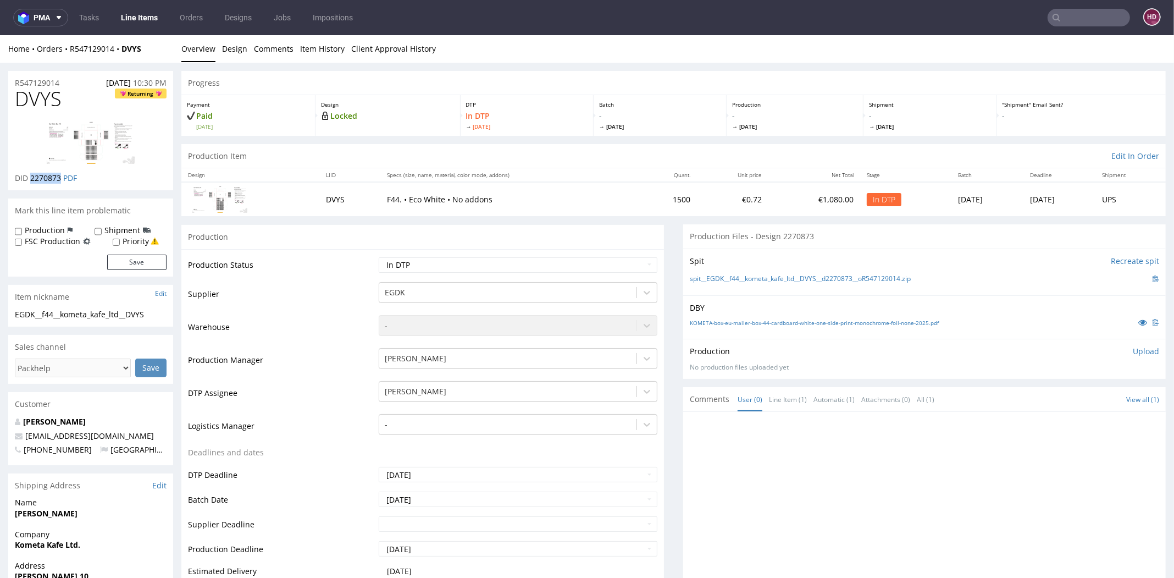
copy span "2270873"
drag, startPoint x: 157, startPoint y: 313, endPoint x: -9, endPoint y: 311, distance: 166.1
copy div "EGDK__f44__kometa_kafe_ltd__DVYS"
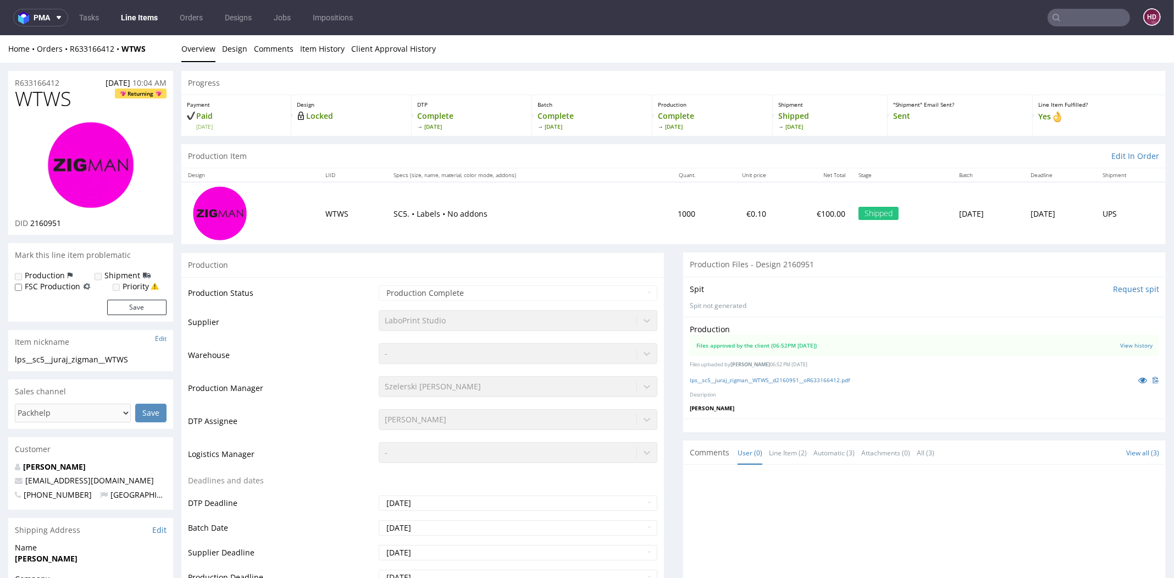
click at [156, 13] on link "Line Items" at bounding box center [139, 18] width 50 height 18
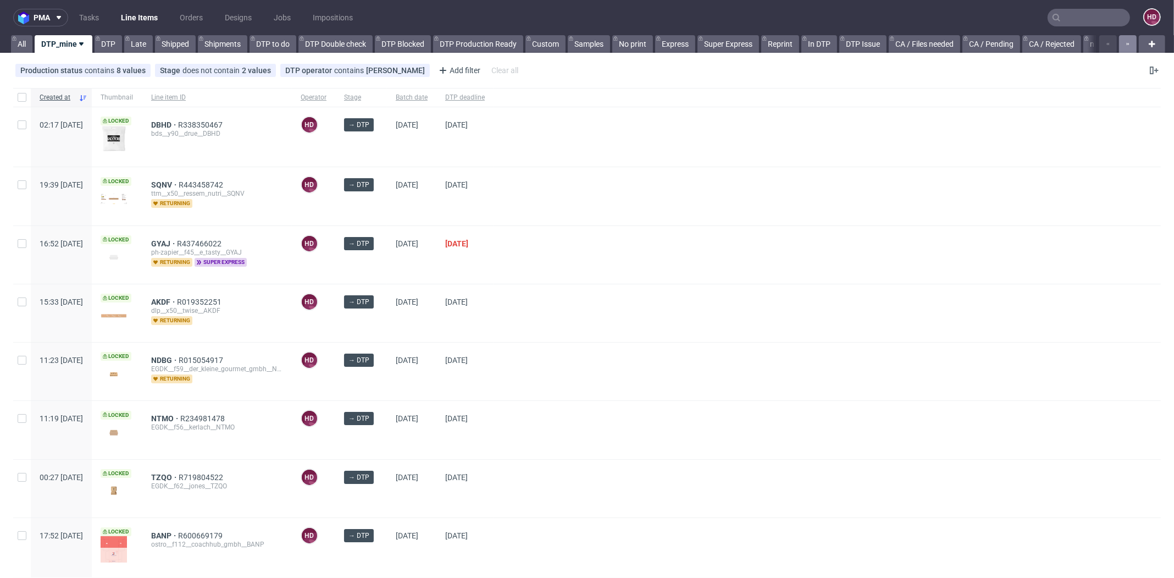
click at [1119, 44] on button "button" at bounding box center [1128, 44] width 18 height 18
click at [1089, 19] on input "text" at bounding box center [1089, 18] width 82 height 18
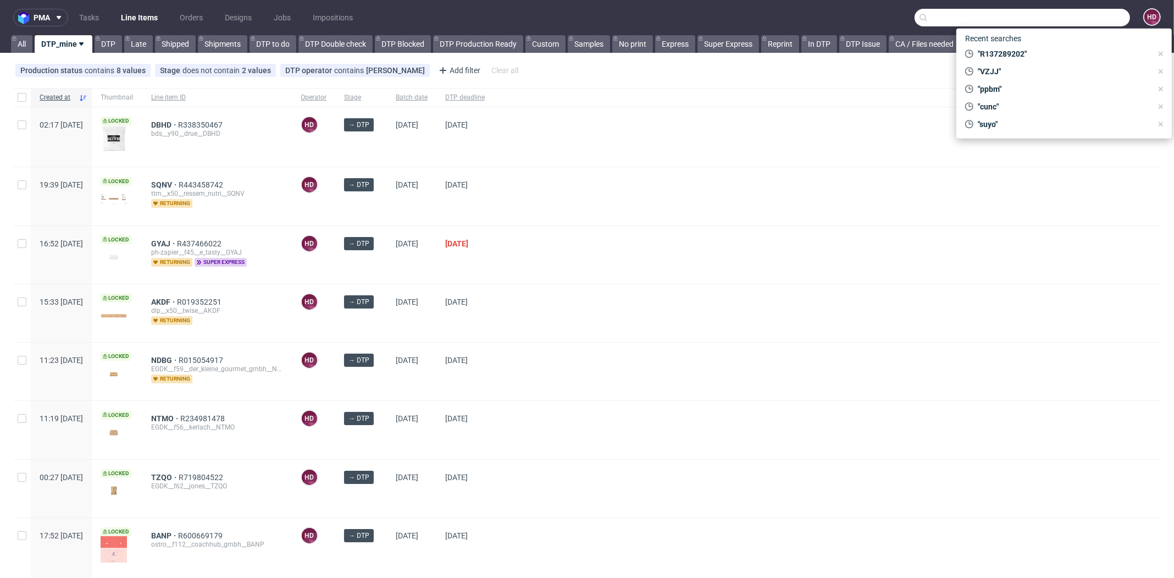
paste input "2270873"
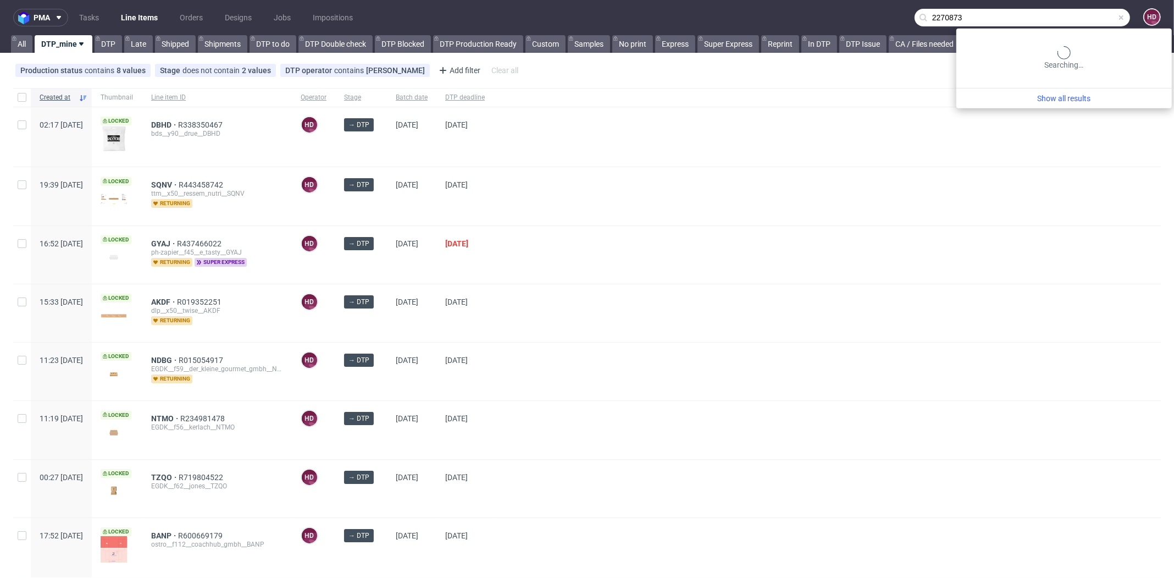
type input "2270873"
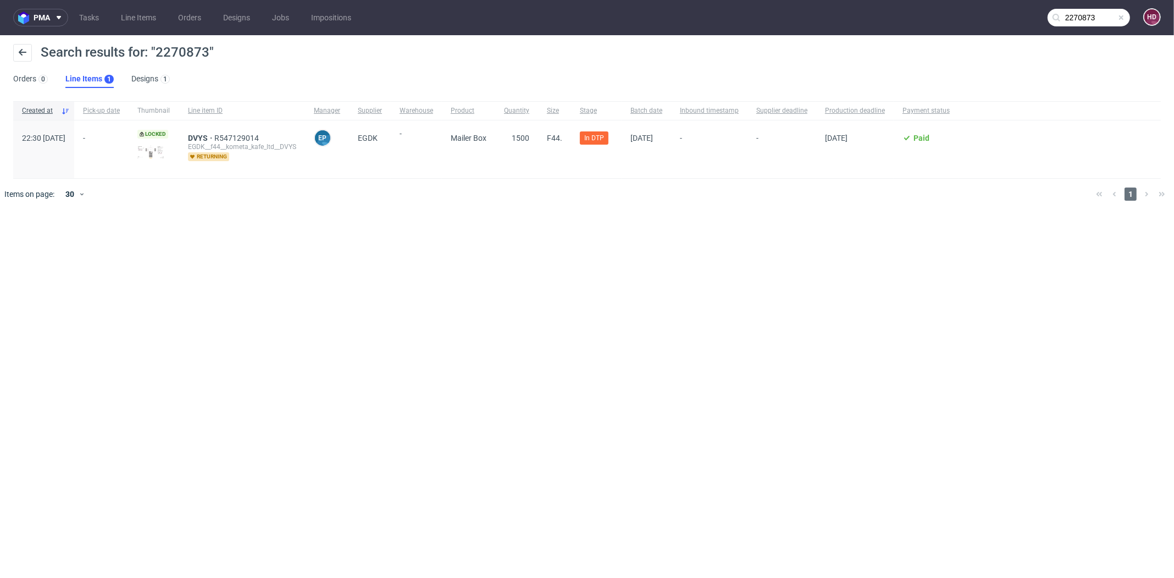
click at [228, 133] on div "DVYS R547129014 EGDK__f44__kometa_kafe_ltd__DVYS returning" at bounding box center [242, 149] width 126 height 58
click at [214, 134] on span "DVYS" at bounding box center [201, 138] width 26 height 9
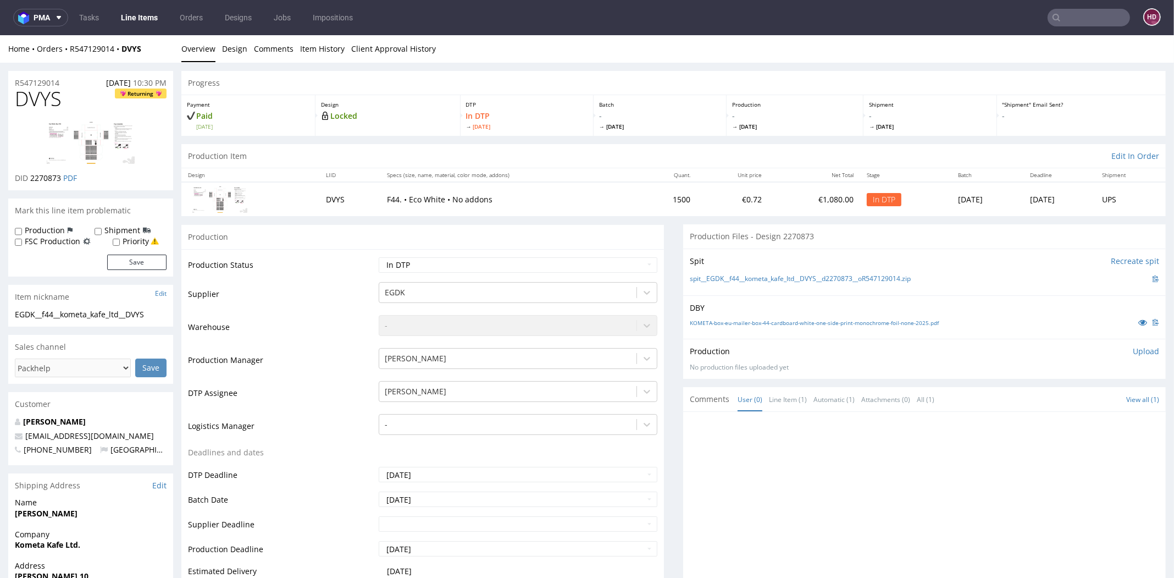
click at [1072, 15] on input "text" at bounding box center [1089, 18] width 82 height 18
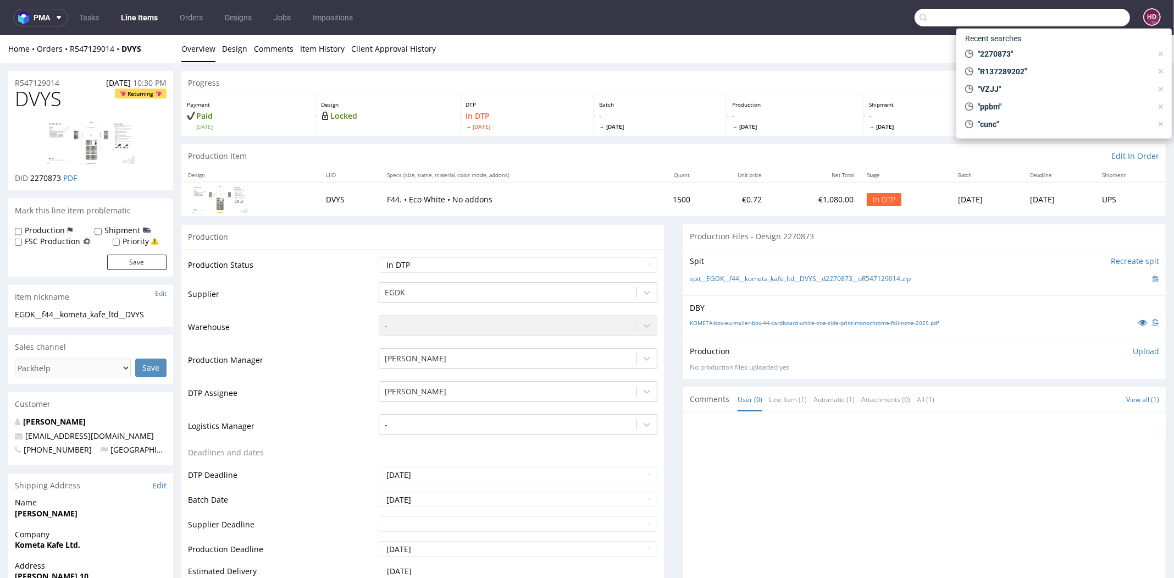
paste input "2270873"
type input "2270873"
drag, startPoint x: 956, startPoint y: 16, endPoint x: 744, endPoint y: 5, distance: 211.4
click at [773, 16] on nav "pma Tasks Line Items Orders Designs Jobs Impositions 2270873 HD" at bounding box center [587, 17] width 1174 height 35
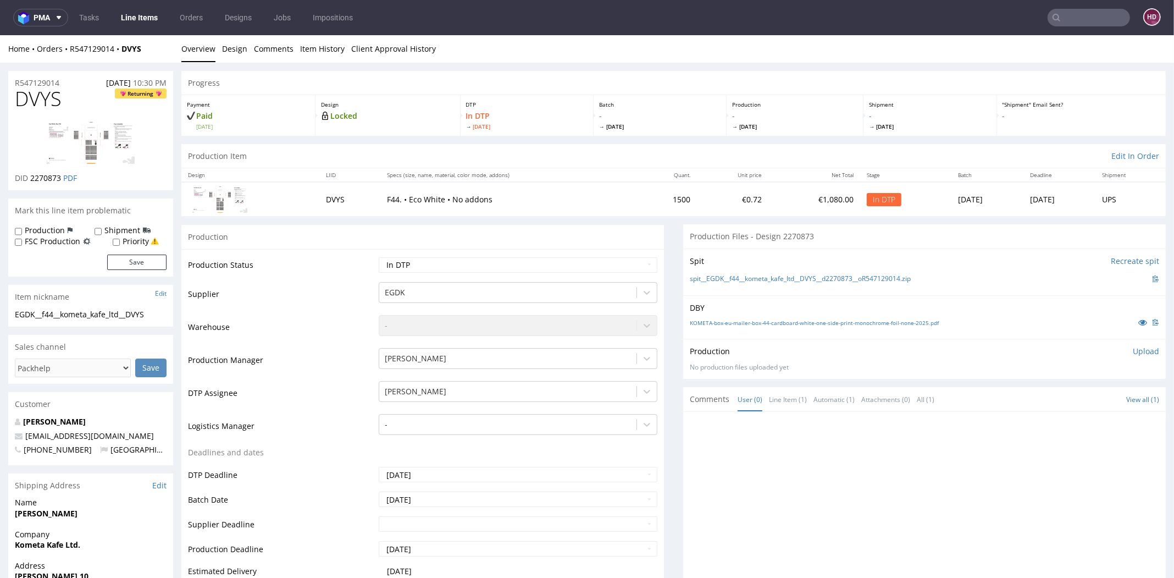
paste input "JZFH"
type input "JZFH"
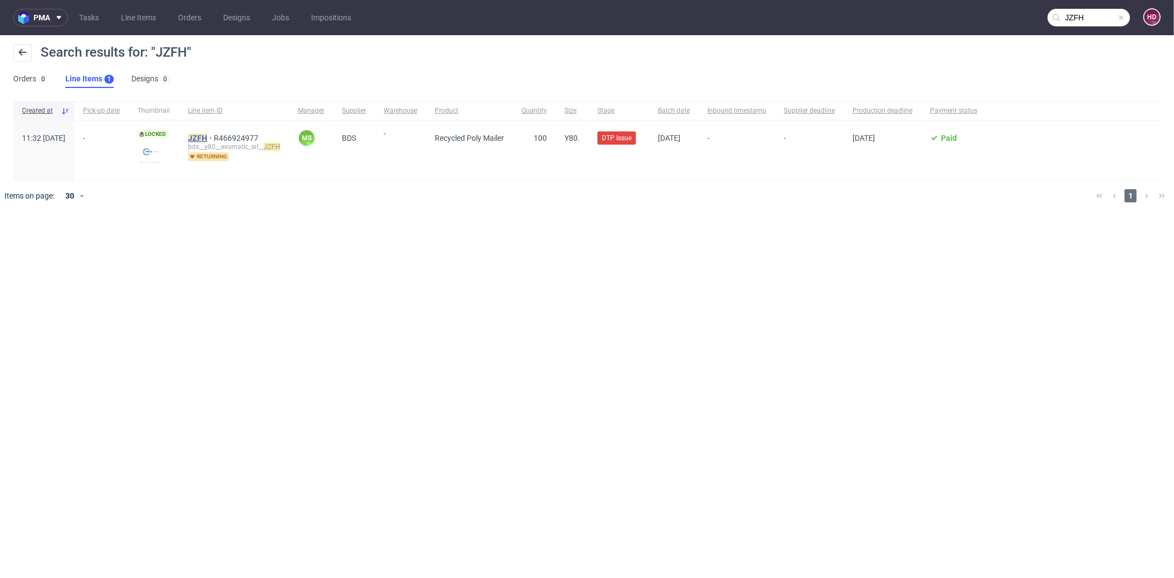
click at [207, 139] on mark "JZFH" at bounding box center [197, 138] width 19 height 9
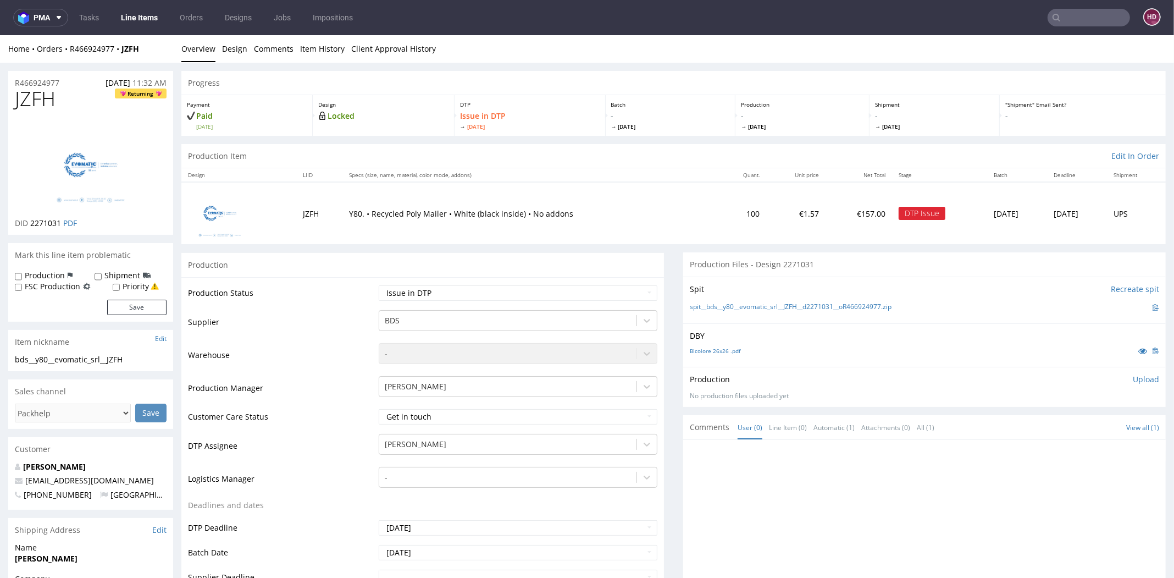
click at [69, 94] on h1 "JZFH Returning" at bounding box center [91, 99] width 152 height 22
drag, startPoint x: 56, startPoint y: 99, endPoint x: -3, endPoint y: 94, distance: 59.0
copy span "JZFH"
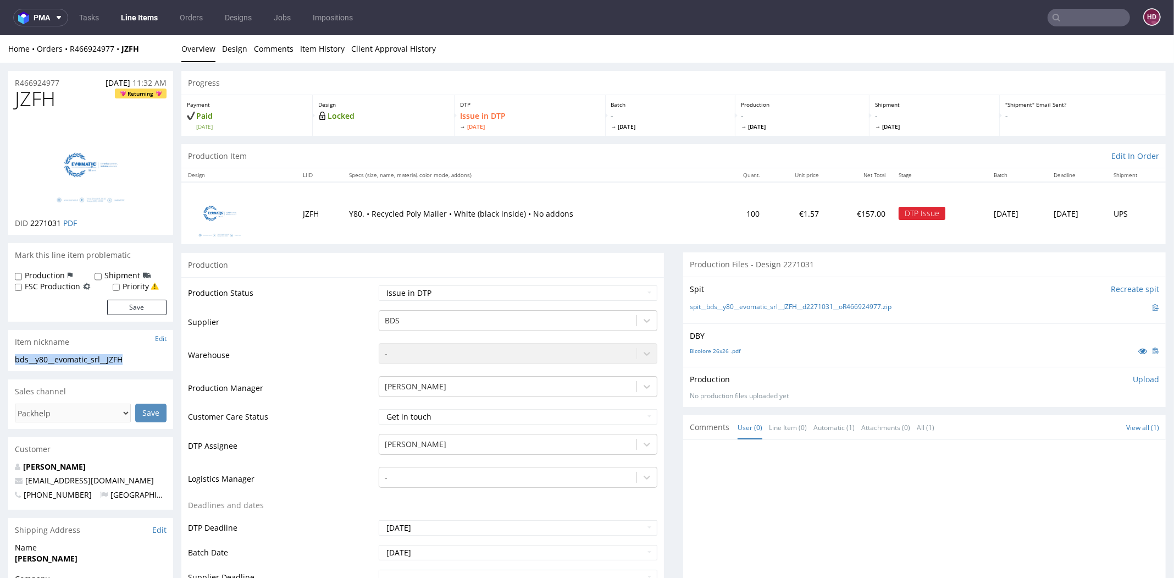
drag, startPoint x: 113, startPoint y: 362, endPoint x: -16, endPoint y: 358, distance: 129.8
copy div "bds__y80__evomatic_srl__JZFH"
drag, startPoint x: 40, startPoint y: 79, endPoint x: -27, endPoint y: 78, distance: 67.1
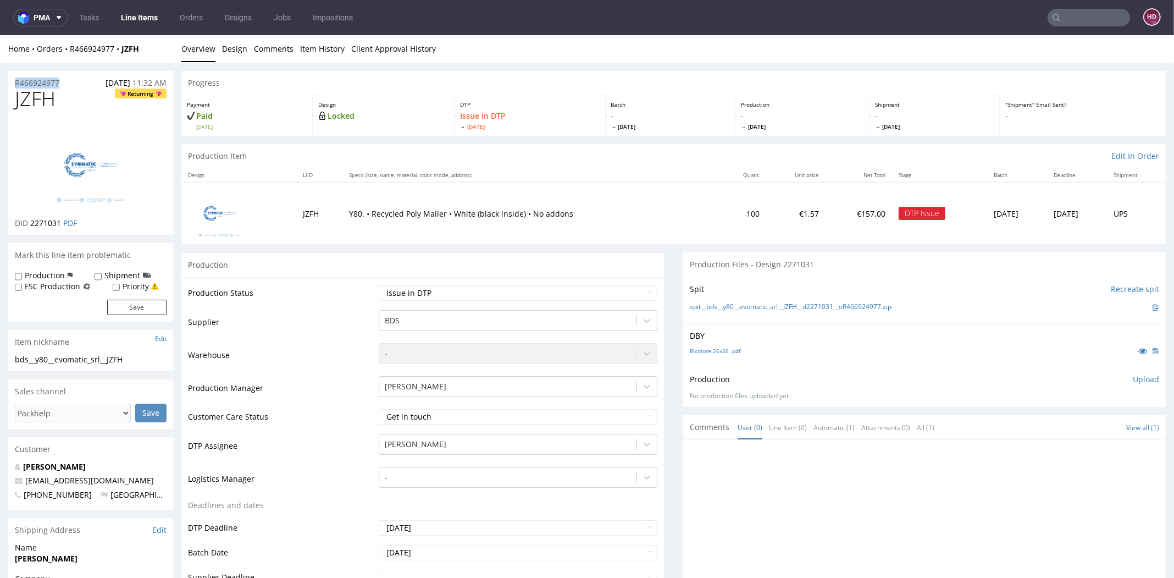
copy p "R466924977"
drag, startPoint x: 61, startPoint y: 224, endPoint x: 31, endPoint y: 222, distance: 30.4
click at [31, 222] on p "DID 2271031 PDF" at bounding box center [46, 223] width 62 height 11
copy span "2271031"
click at [1133, 377] on p "Upload" at bounding box center [1146, 379] width 26 height 11
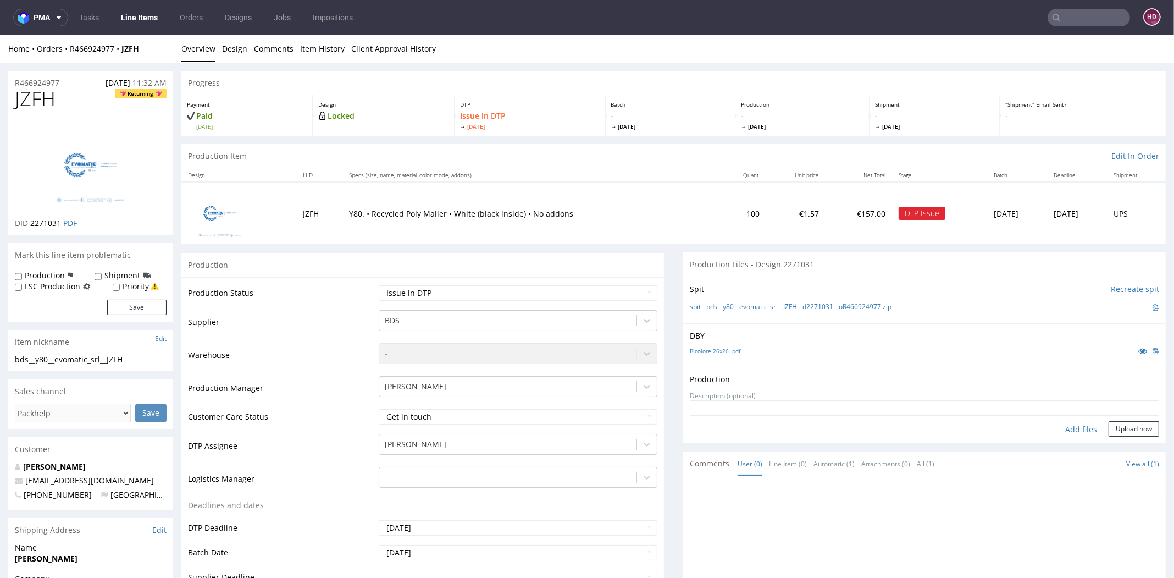
click at [1069, 428] on div "Add files" at bounding box center [1081, 429] width 55 height 16
type input "C:\fakepath\bds__y80__evomatic_srl__JZFH__d2271031__oR466924977.pdf"
click at [1116, 446] on button "Upload now" at bounding box center [1134, 446] width 51 height 15
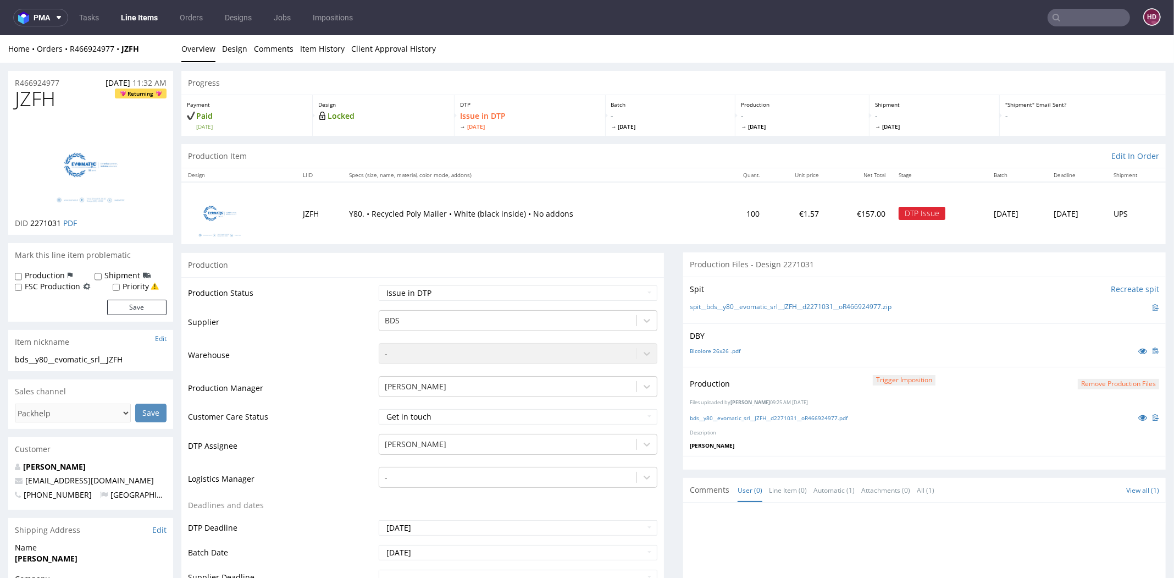
click at [137, 17] on link "Line Items" at bounding box center [139, 18] width 50 height 18
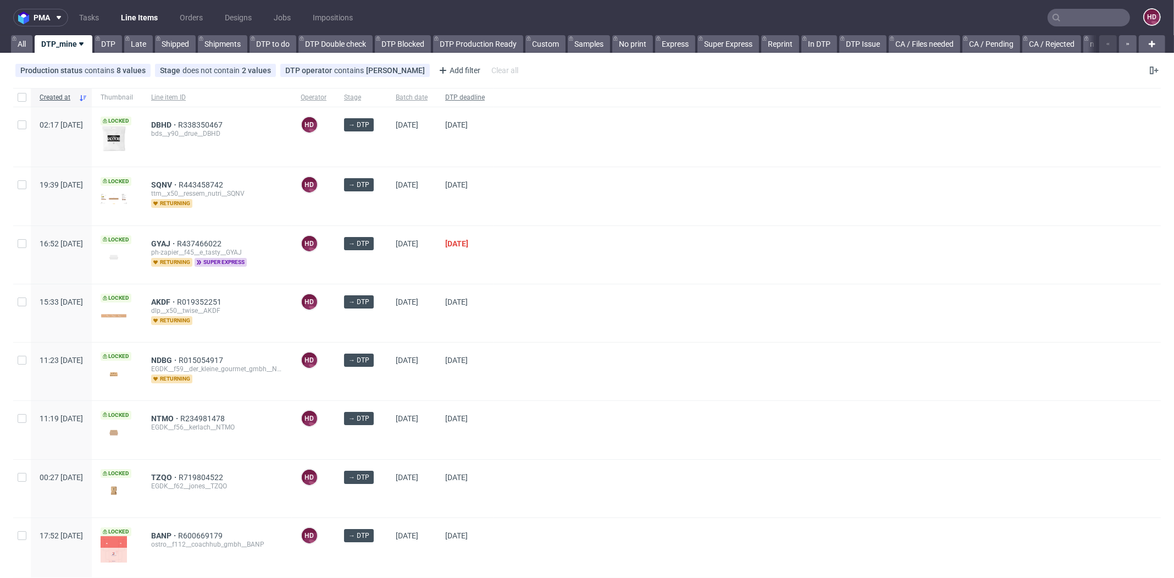
click at [485, 97] on span "DTP deadline" at bounding box center [465, 97] width 40 height 9
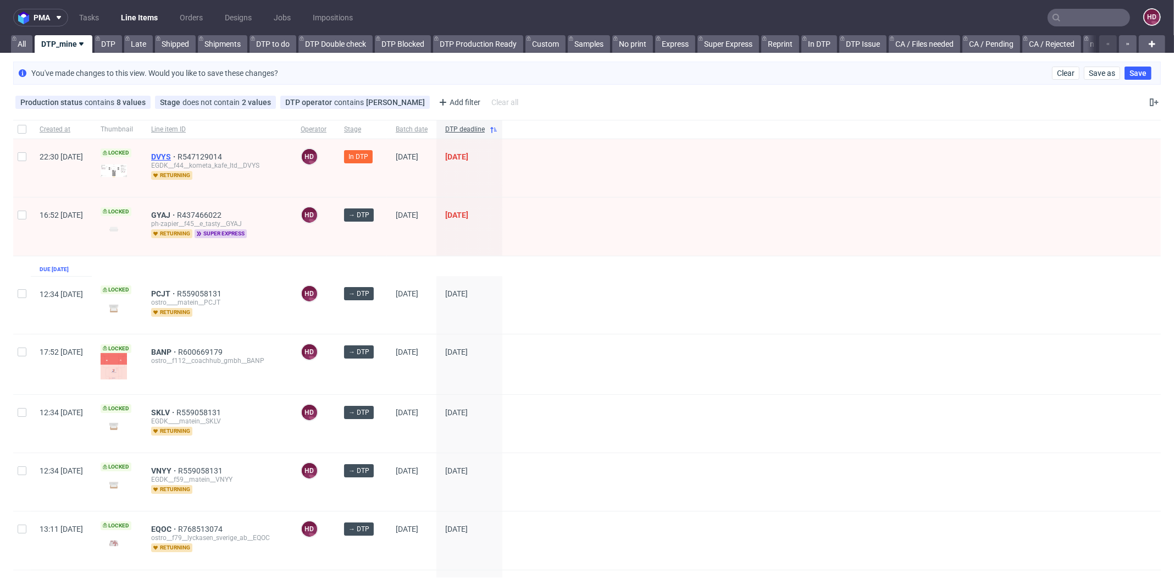
click at [178, 153] on span "DVYS" at bounding box center [164, 156] width 26 height 9
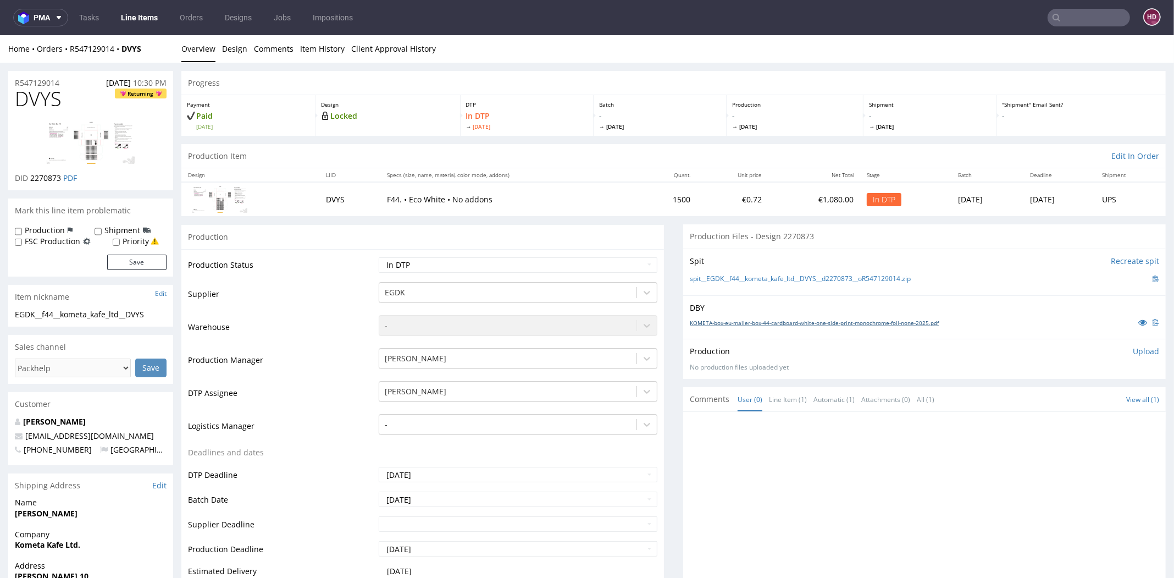
click at [731, 323] on link "KOMETA-box-eu-mailer-box-44-cardboard-white-one-side-print-monochrome-foil-none…" at bounding box center [814, 323] width 249 height 8
drag, startPoint x: 159, startPoint y: 314, endPoint x: 9, endPoint y: 313, distance: 150.1
click at [9, 313] on div "EGDK__f44__kometa_kafe_ltd__DVYS EGDK__f44 __kometa_kafe_ltd__DVYS Update" at bounding box center [90, 318] width 165 height 18
copy div "EGDK__f44__kometa_kafe_ltd__DVYS"
drag, startPoint x: 43, startPoint y: 86, endPoint x: -18, endPoint y: 80, distance: 61.9
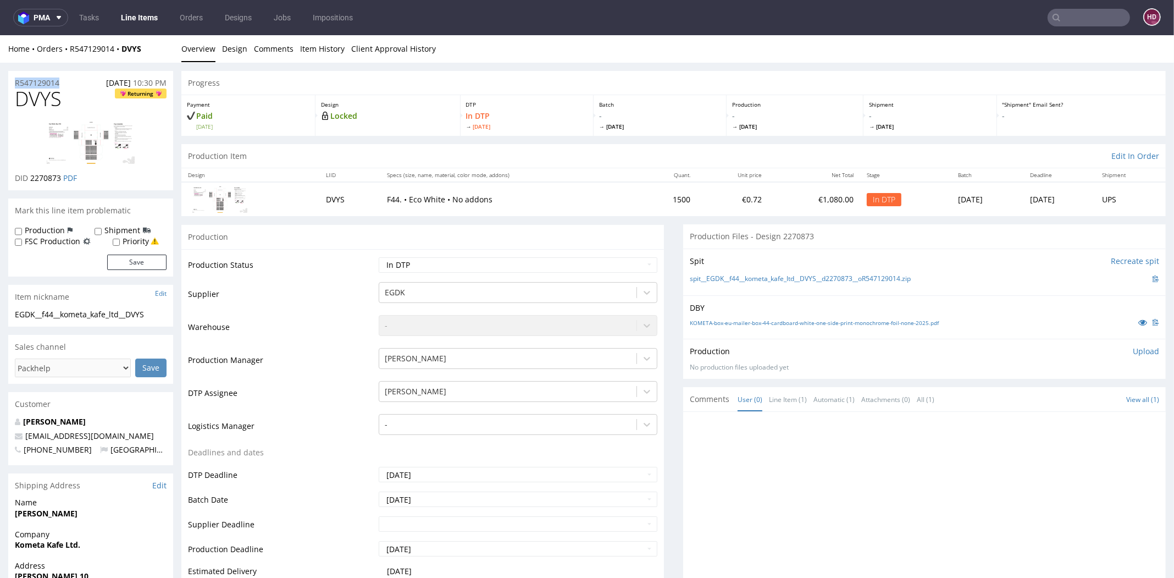
copy p "R547129014"
drag, startPoint x: 60, startPoint y: 176, endPoint x: 29, endPoint y: 174, distance: 30.9
click at [29, 174] on p "DID 2270873 PDF" at bounding box center [46, 178] width 62 height 11
copy span "2270873"
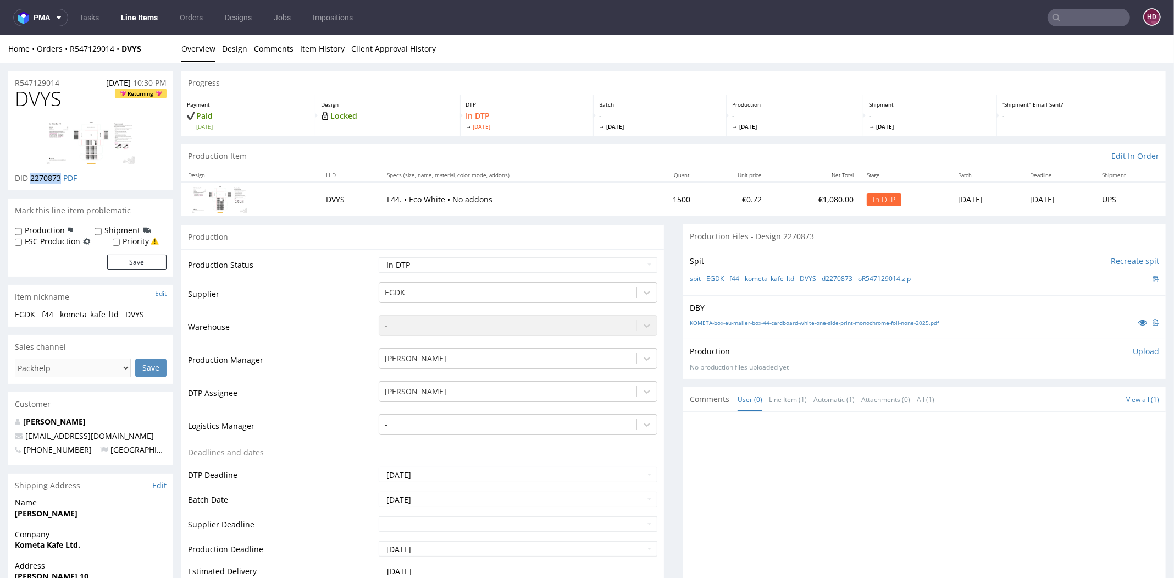
click at [65, 98] on h1 "DVYS Returning" at bounding box center [91, 99] width 152 height 22
drag, startPoint x: 64, startPoint y: 98, endPoint x: 4, endPoint y: 97, distance: 60.5
copy span "DVYS"
click at [1133, 351] on p "Upload" at bounding box center [1146, 351] width 26 height 11
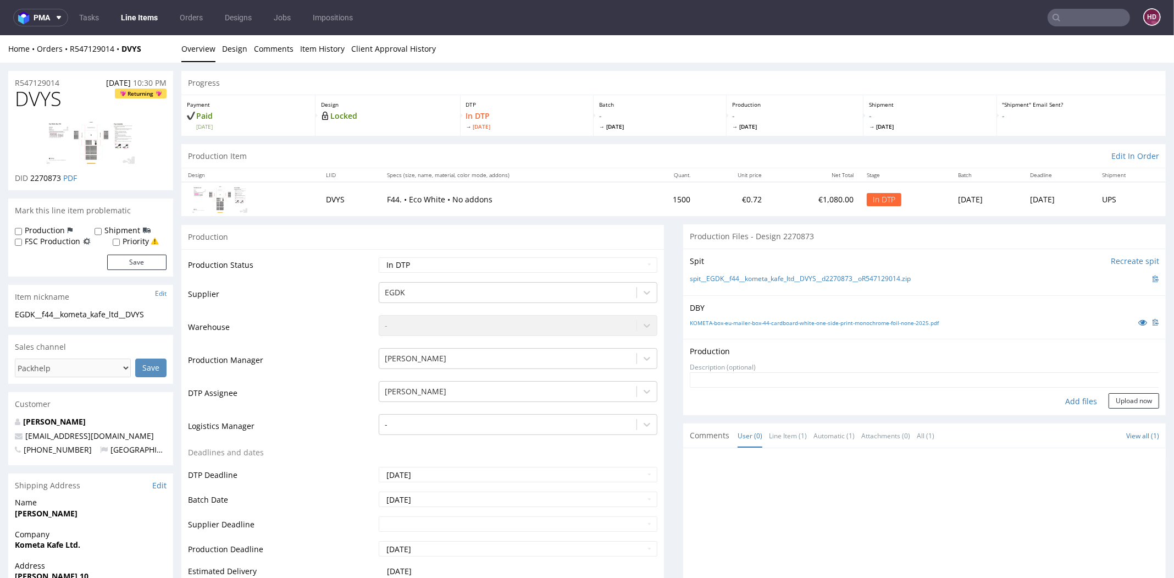
click at [1058, 401] on div "Add files" at bounding box center [1081, 401] width 55 height 16
type input "C:\fakepath\EGDK__f44__kometa_kafe_ltd__DVYS__d2270873__oR547129014.pdf"
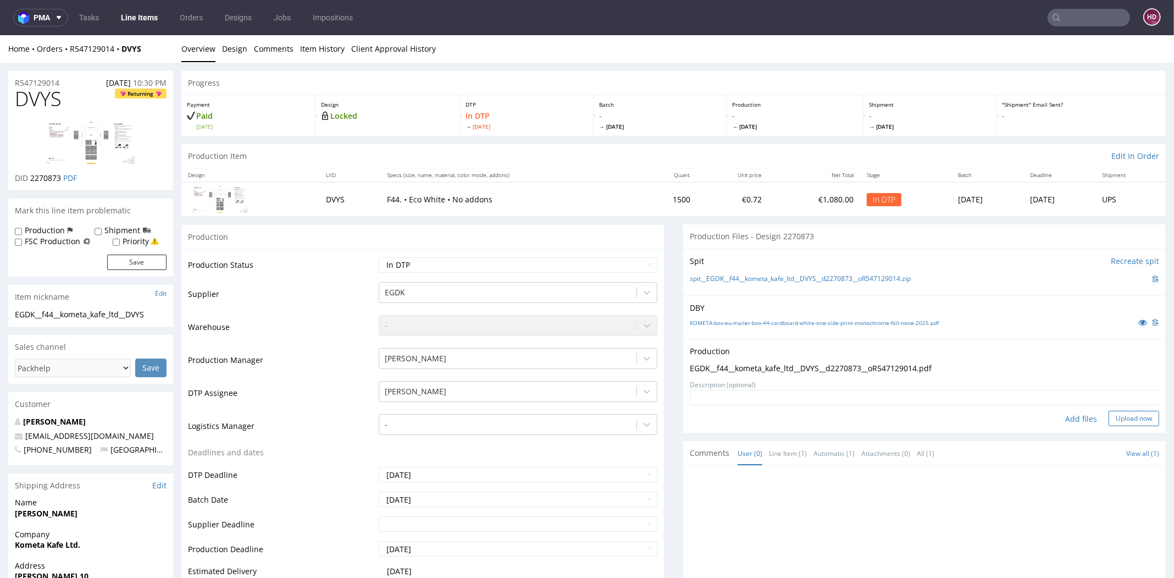
click at [1113, 411] on button "Upload now" at bounding box center [1134, 418] width 51 height 15
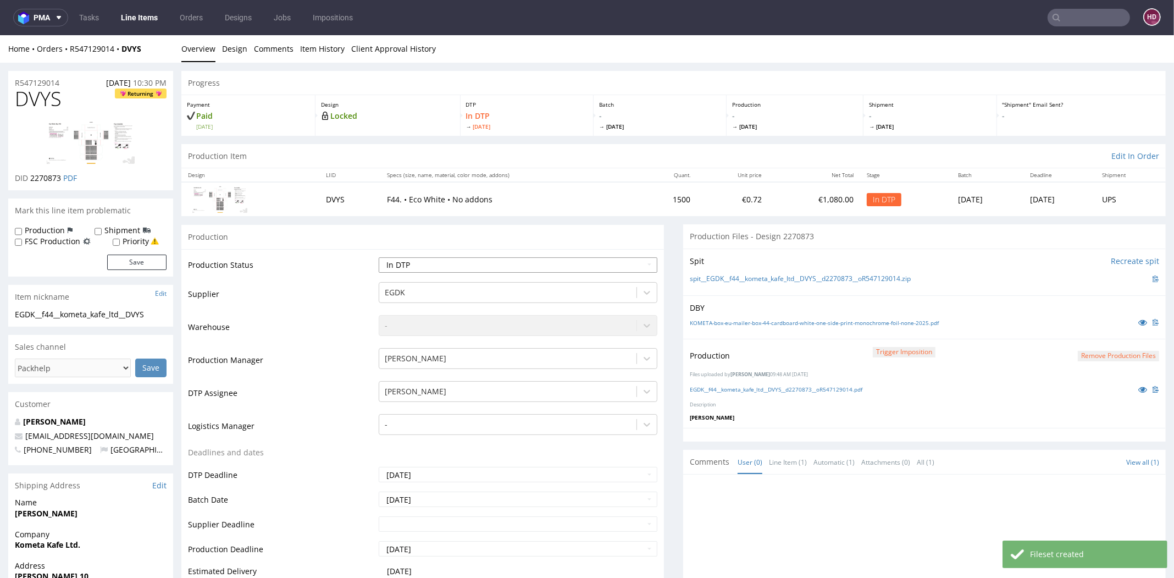
select select "dtp_production_ready"
click at [379, 257] on select "Waiting for Artwork Waiting for Diecut Waiting for Mockup Waiting for DTP Waiti…" at bounding box center [518, 264] width 279 height 15
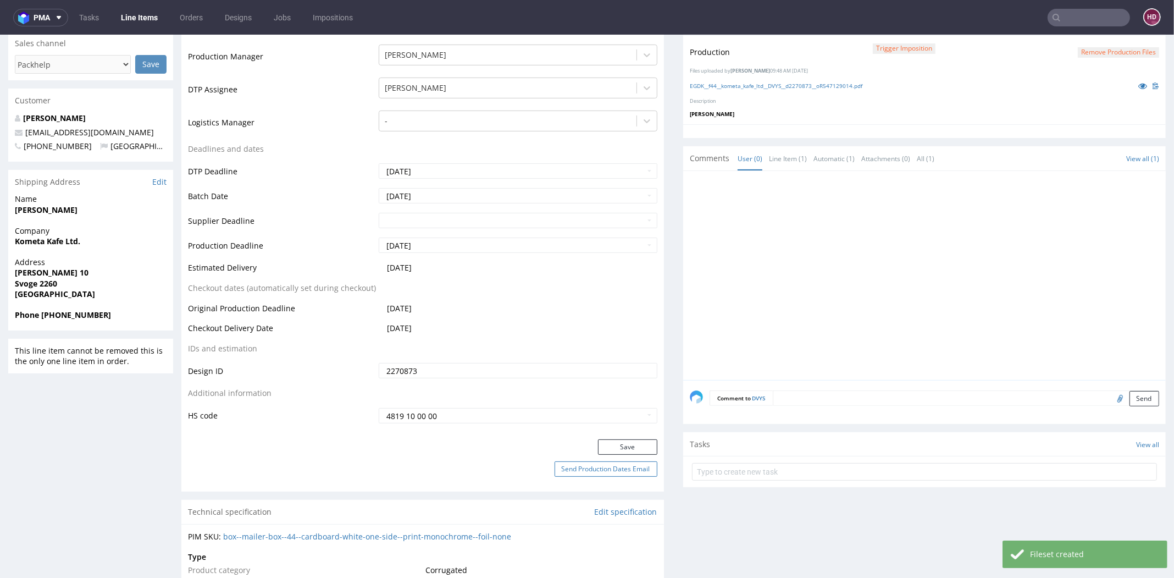
scroll to position [318, 0]
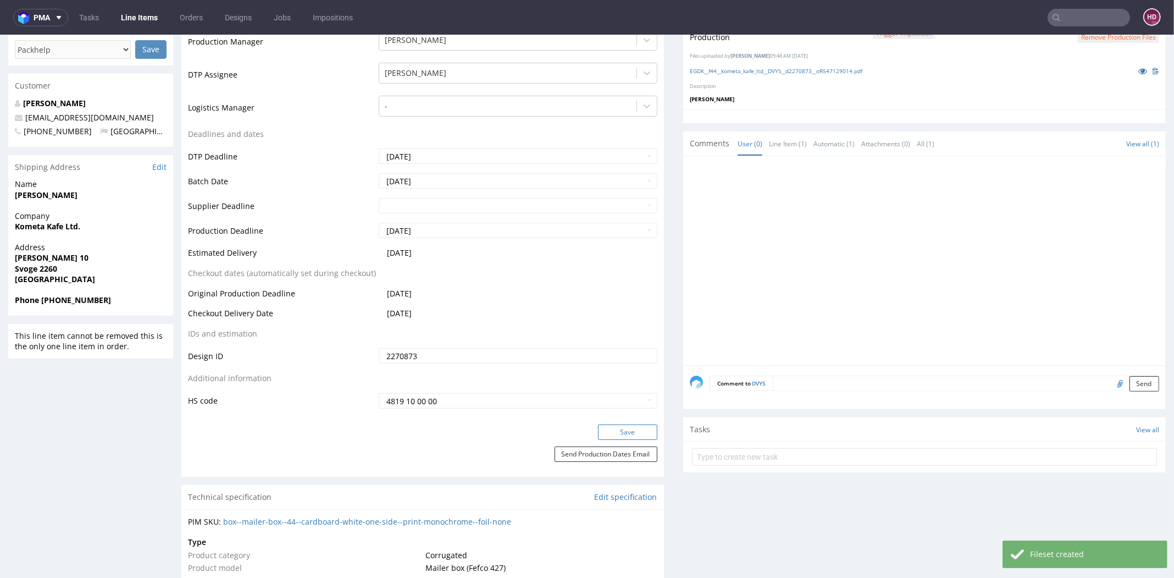
click at [599, 429] on button "Save" at bounding box center [627, 431] width 59 height 15
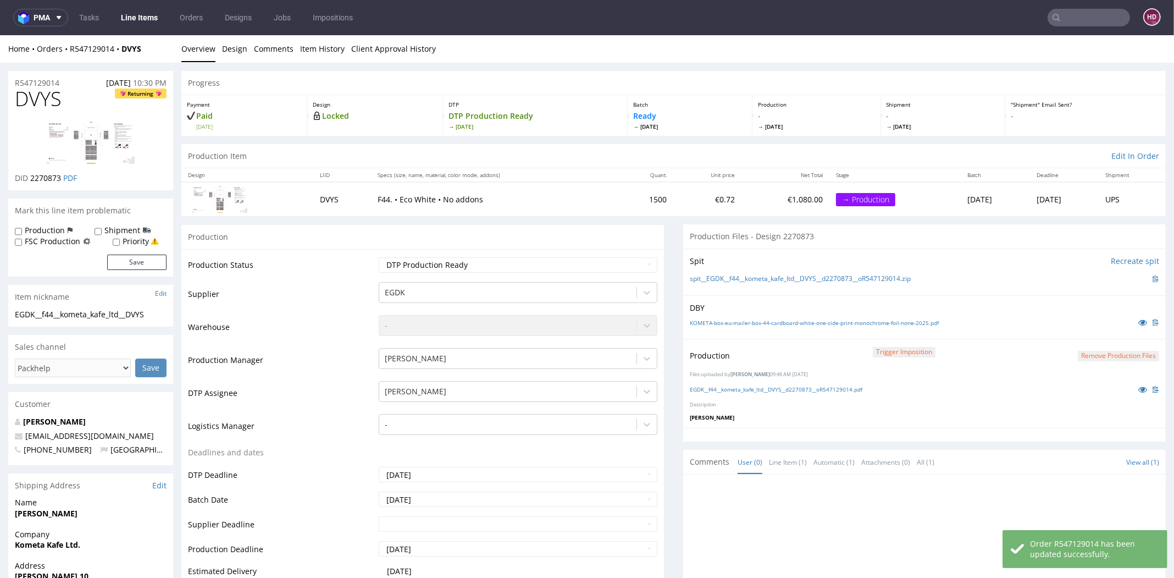
click at [142, 15] on link "Line Items" at bounding box center [139, 18] width 50 height 18
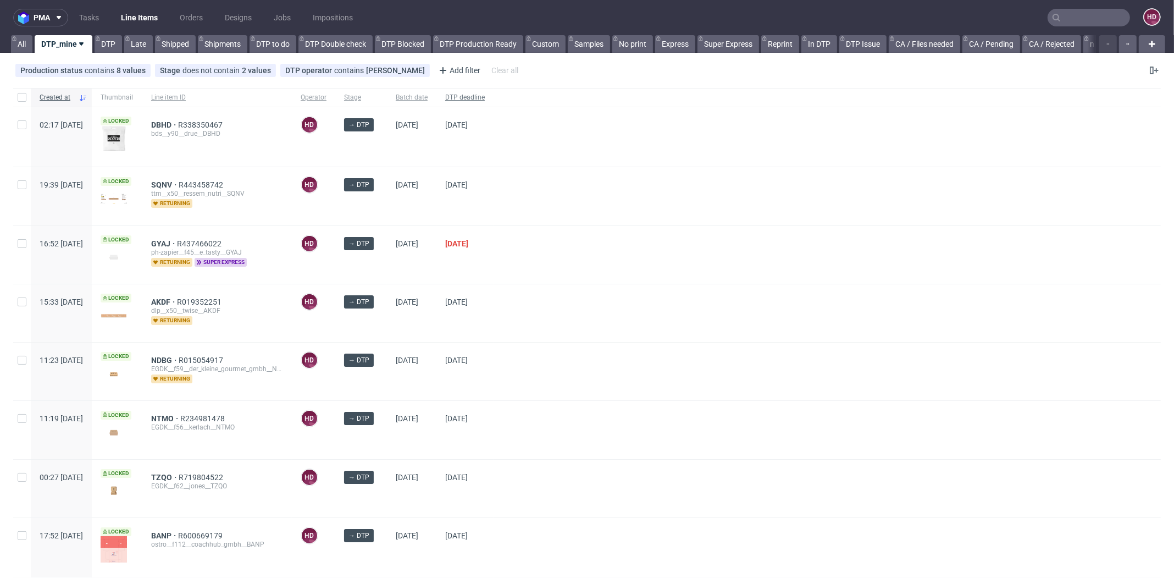
click at [485, 96] on span "DTP deadline" at bounding box center [465, 97] width 40 height 9
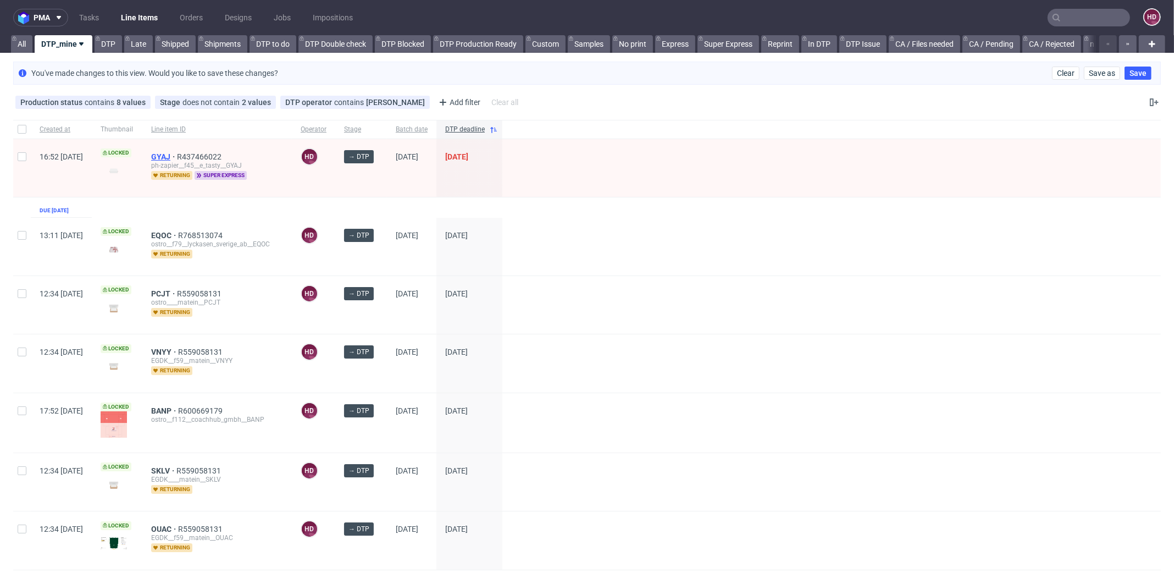
click at [177, 155] on span "GYAJ" at bounding box center [164, 156] width 26 height 9
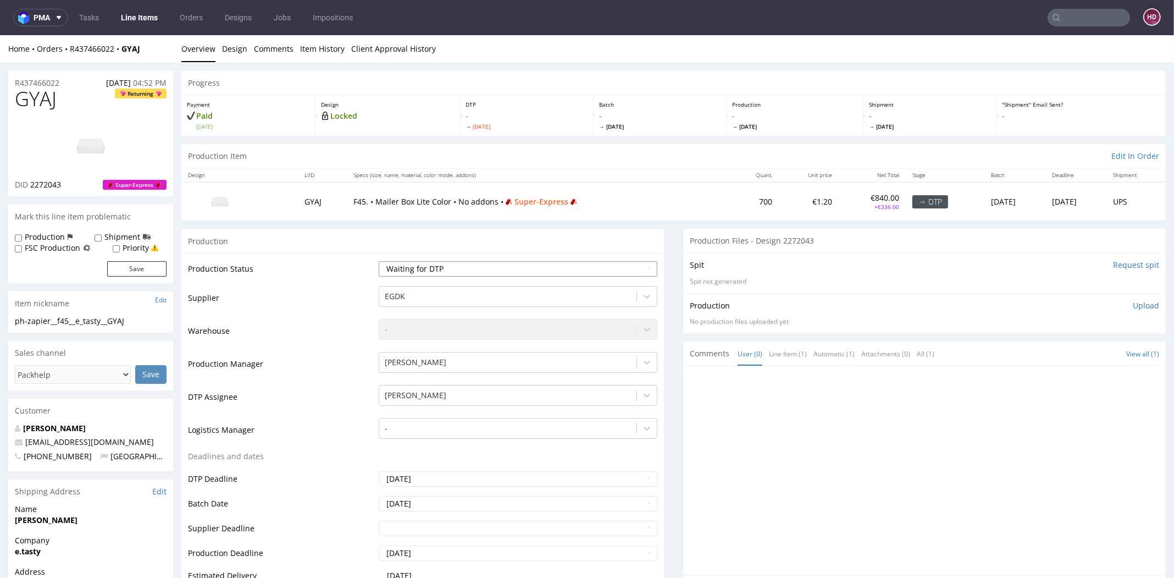
click at [459, 266] on select "Waiting for Artwork Waiting for Diecut Waiting for Mockup Waiting for DTP Waiti…" at bounding box center [518, 268] width 279 height 15
select select "dtp_in_process"
click at [379, 261] on select "Waiting for Artwork Waiting for Diecut Waiting for Mockup Waiting for DTP Waiti…" at bounding box center [518, 268] width 279 height 15
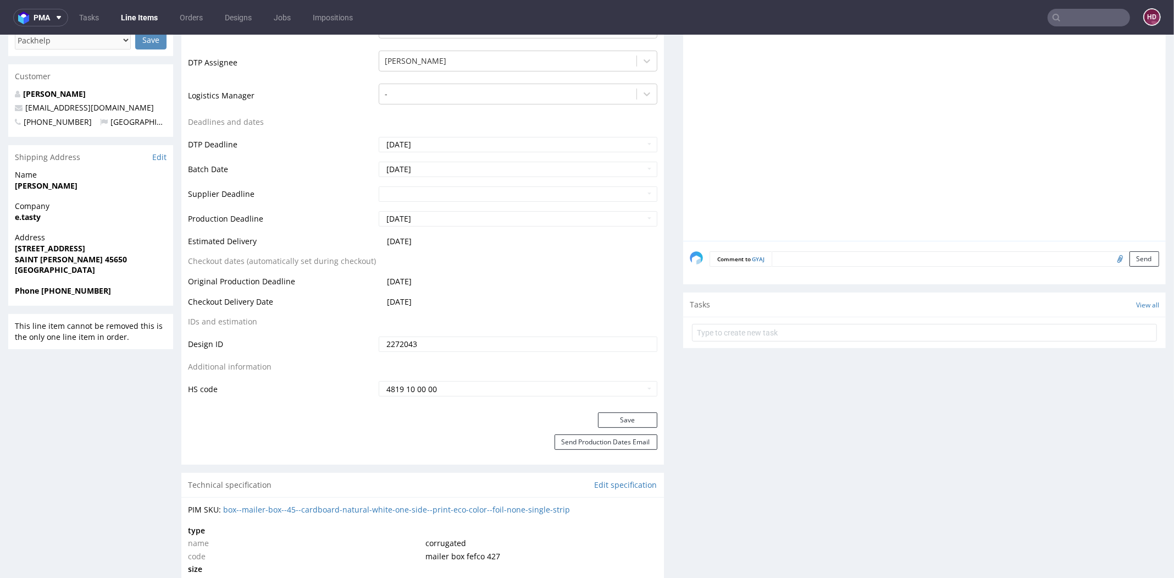
scroll to position [396, 0]
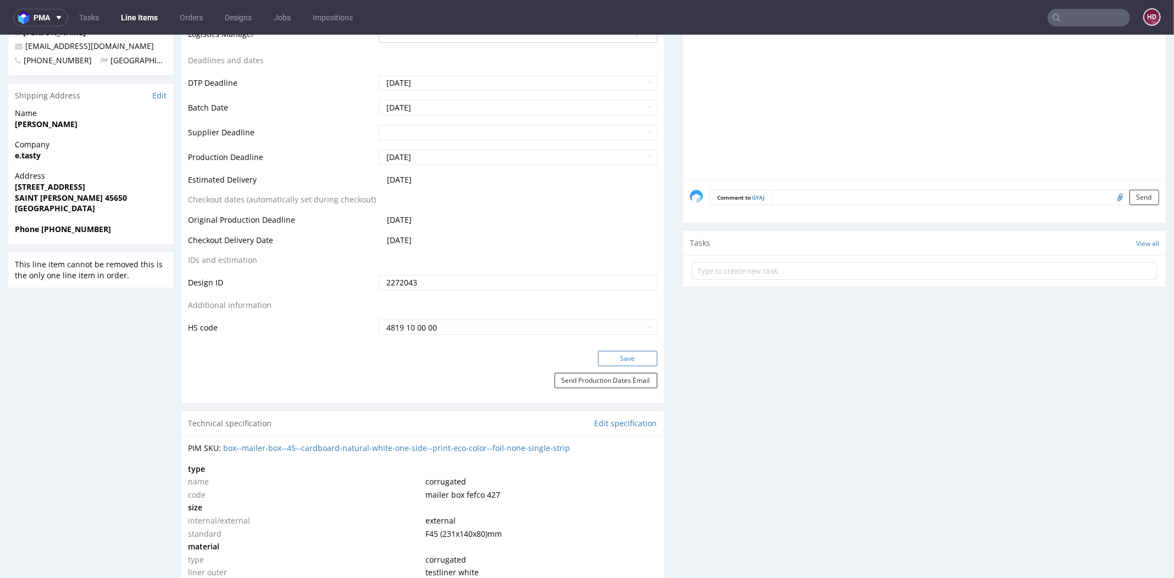
click at [608, 358] on button "Save" at bounding box center [627, 358] width 59 height 15
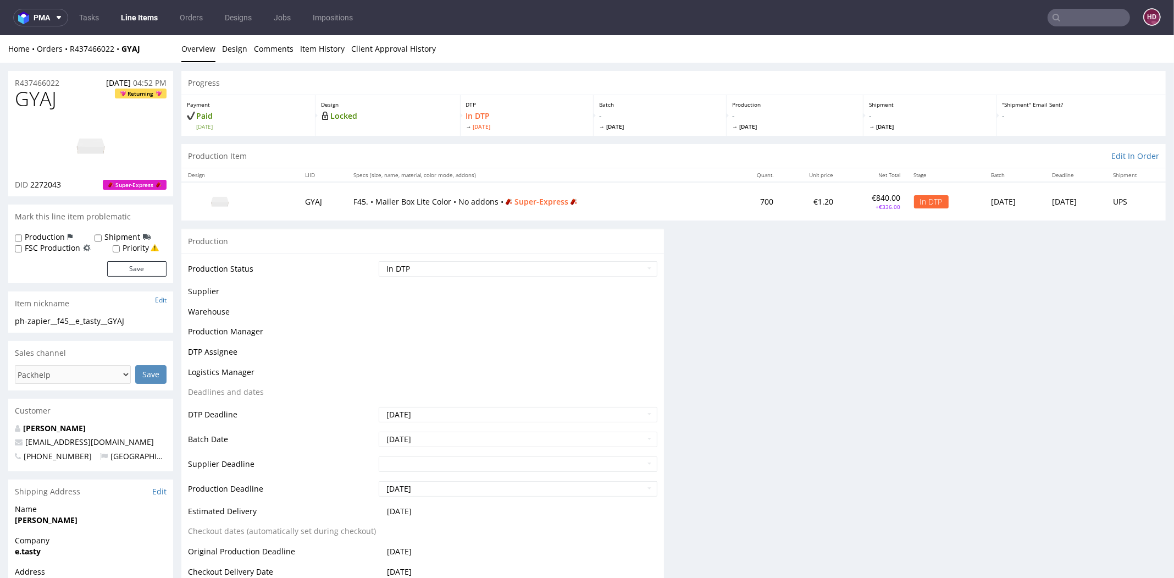
scroll to position [0, 0]
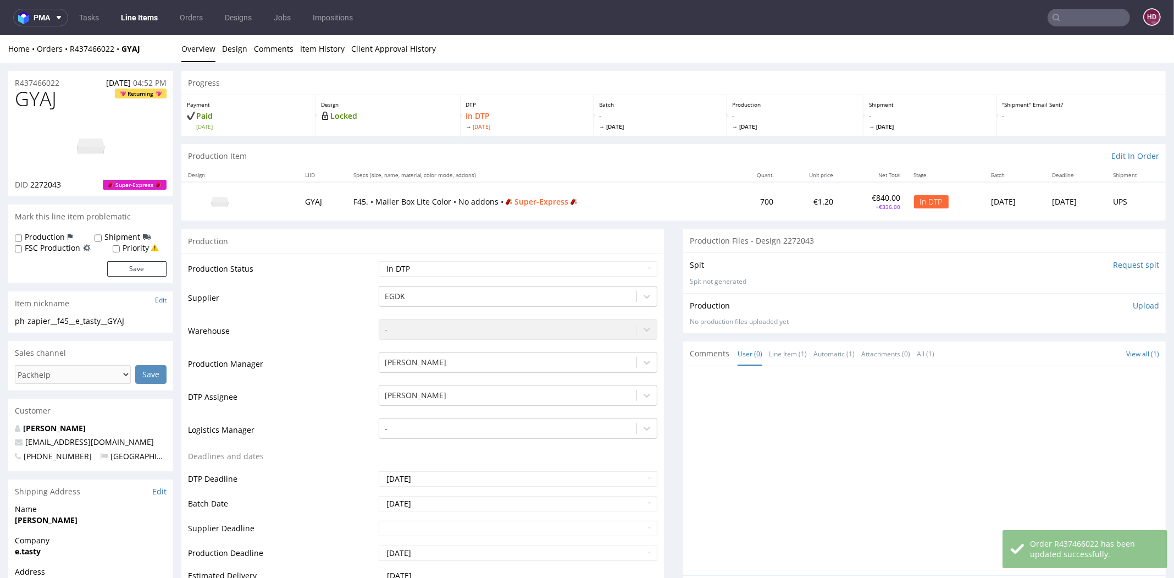
click at [78, 145] on img at bounding box center [91, 145] width 88 height 49
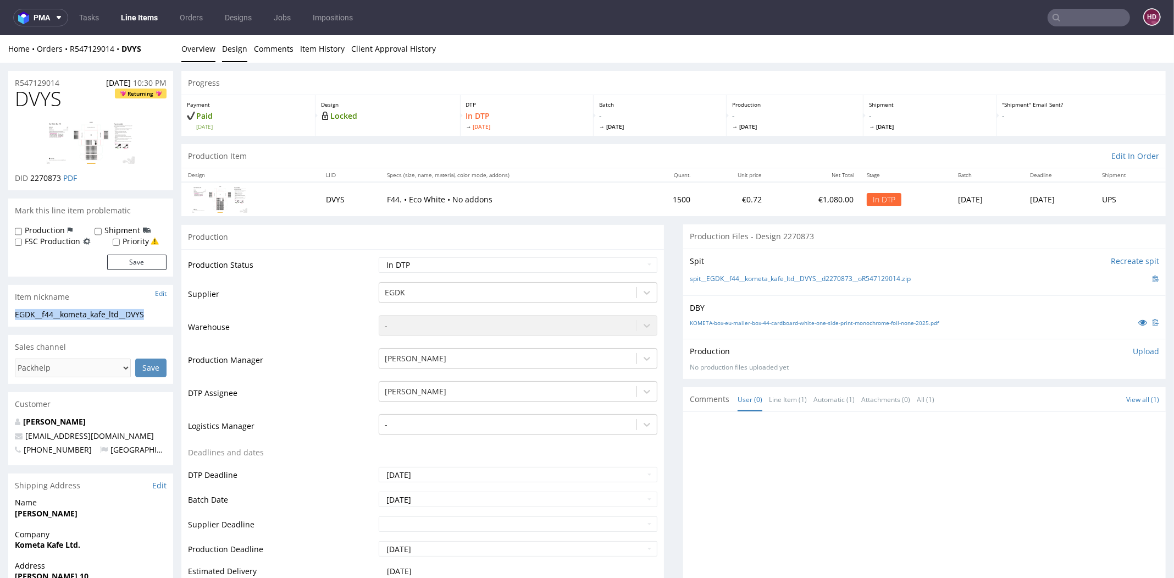
click at [232, 52] on link "Design" at bounding box center [234, 48] width 25 height 27
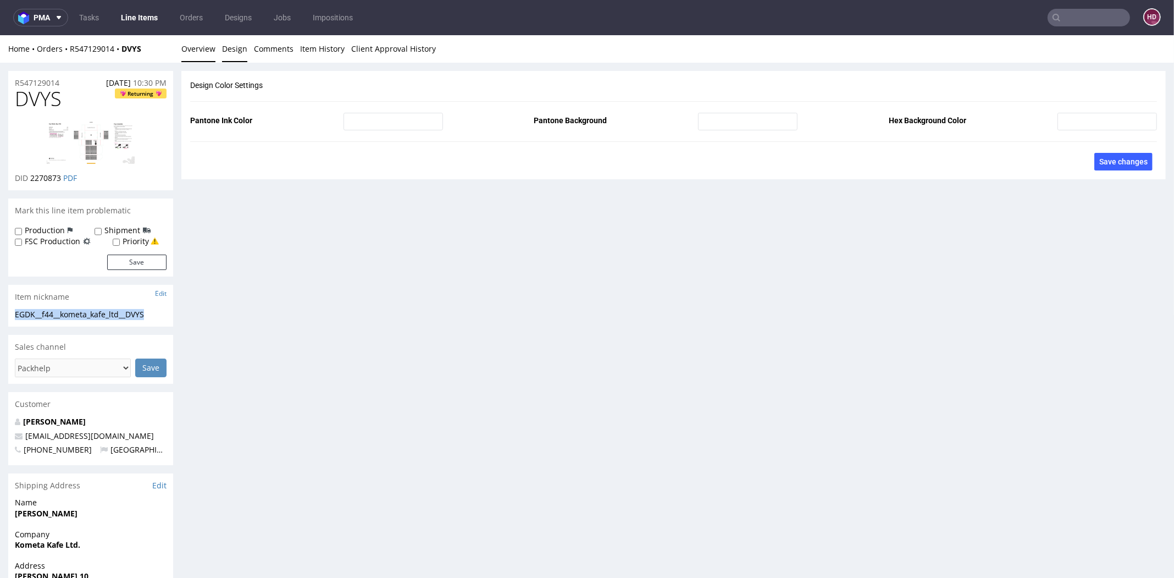
click at [208, 50] on link "Overview" at bounding box center [198, 48] width 34 height 27
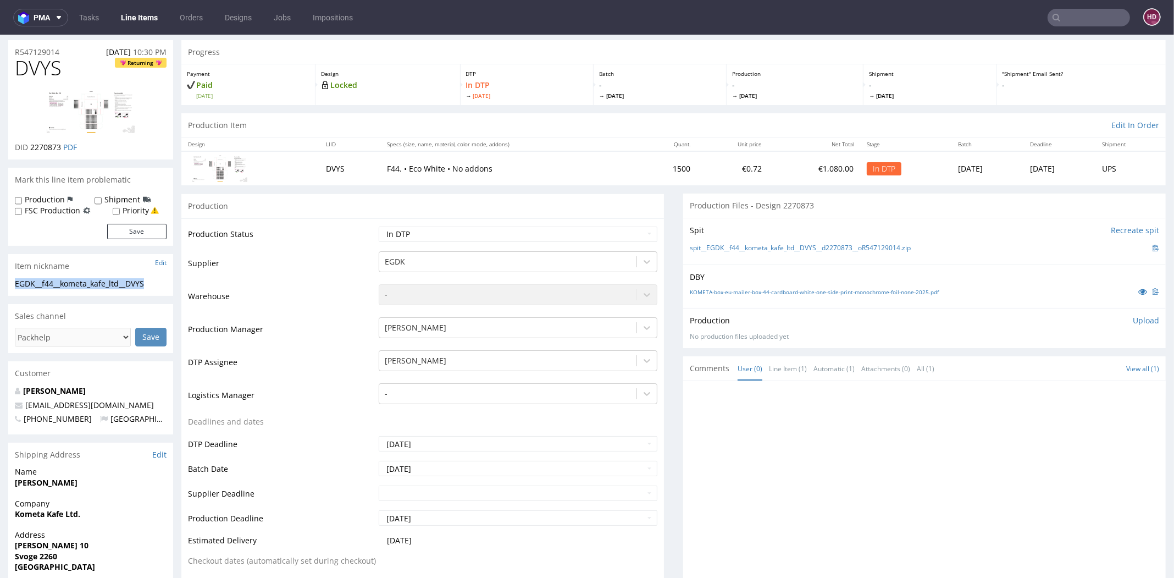
scroll to position [12, 0]
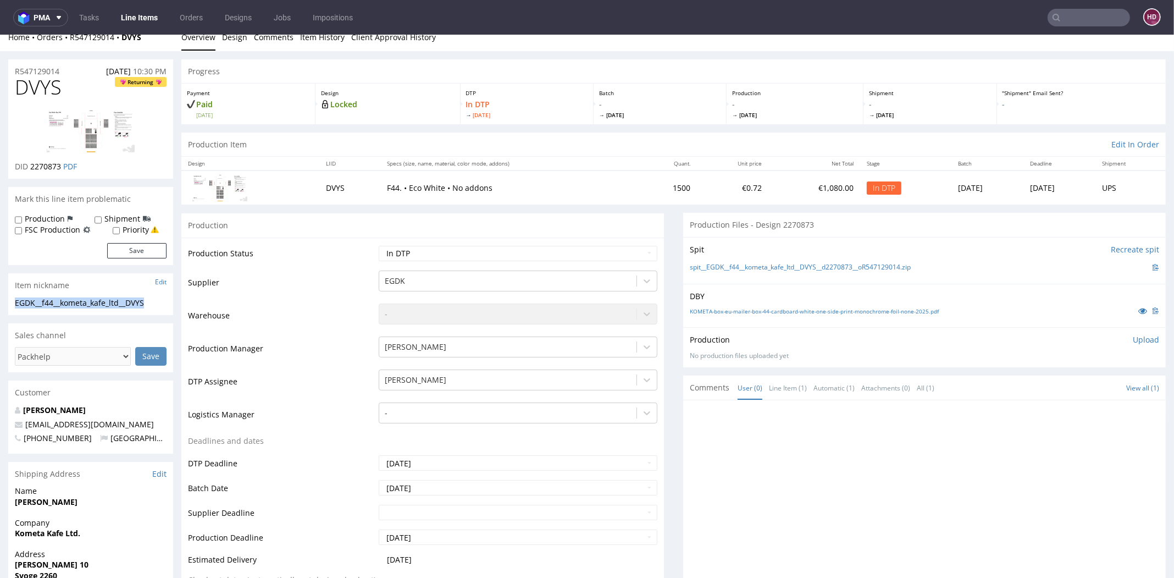
click at [148, 19] on link "Line Items" at bounding box center [139, 18] width 50 height 18
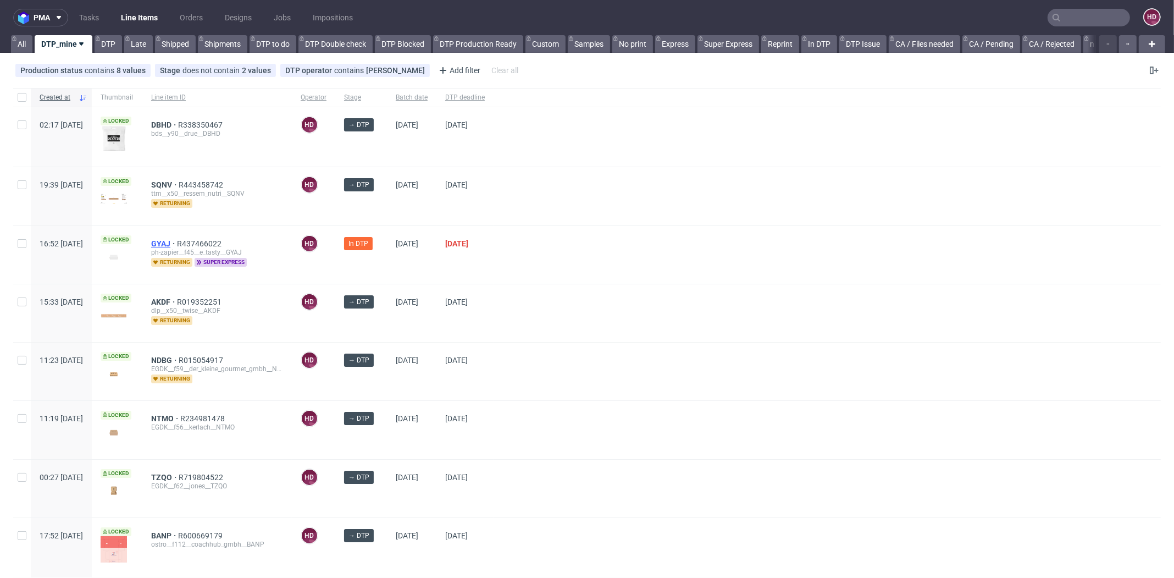
click at [177, 244] on span "GYAJ" at bounding box center [164, 243] width 26 height 9
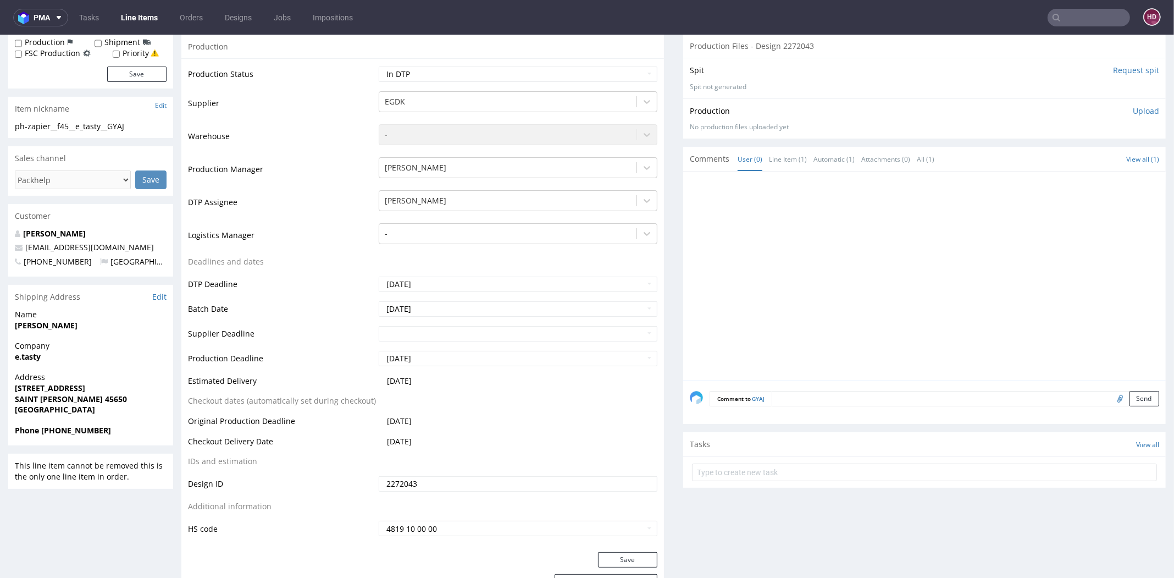
scroll to position [197, 0]
click at [63, 320] on strong "[PERSON_NAME]" at bounding box center [46, 322] width 63 height 10
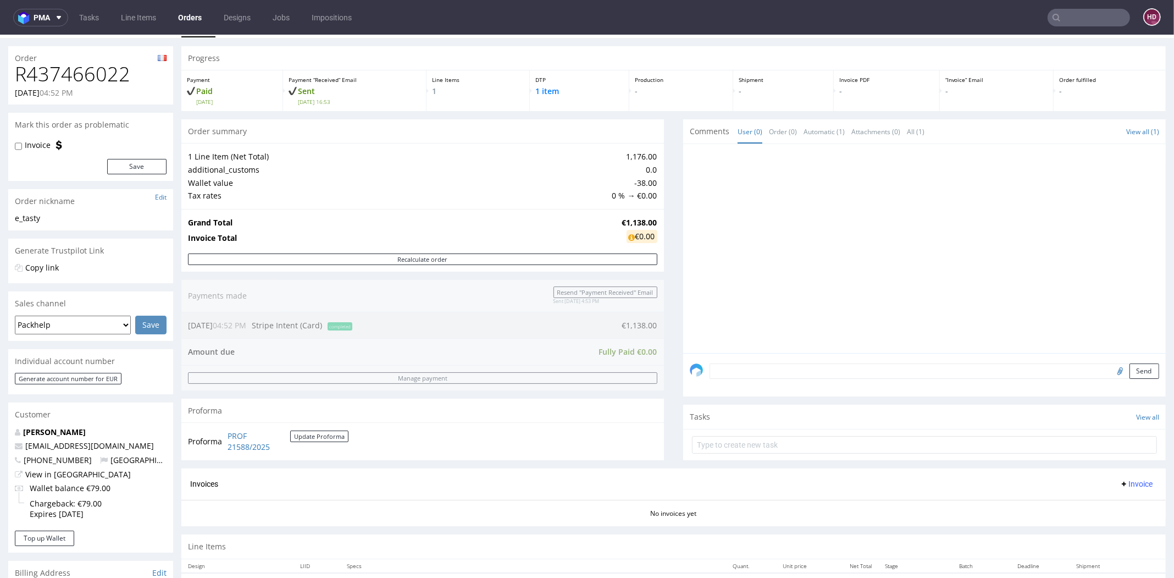
scroll to position [242, 0]
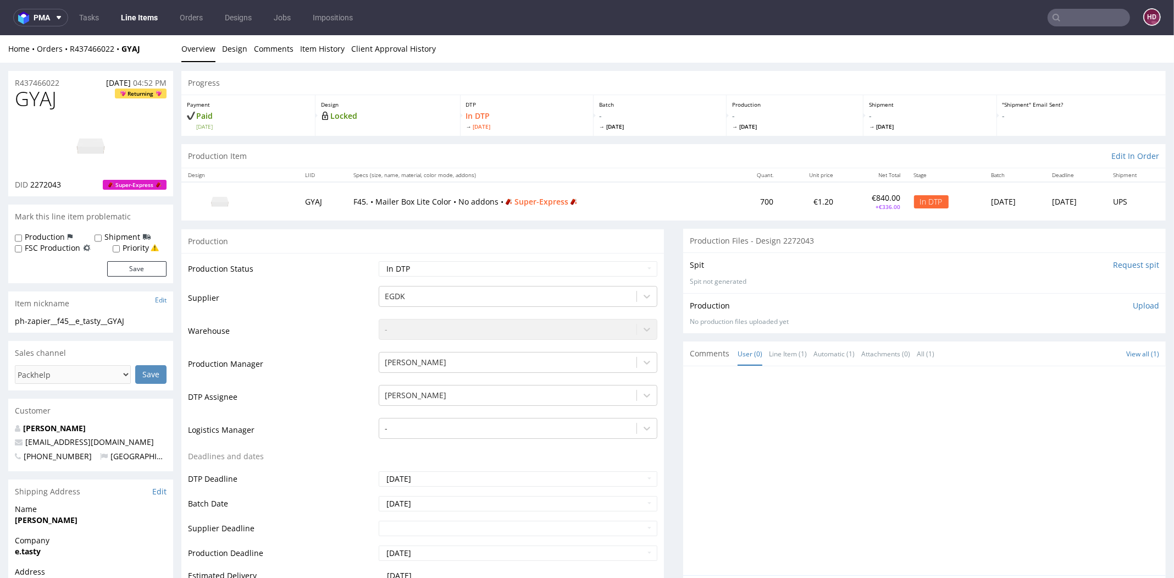
click at [68, 106] on h1 "GYAJ Returning" at bounding box center [91, 99] width 152 height 22
drag, startPoint x: 58, startPoint y: 99, endPoint x: -27, endPoint y: 104, distance: 86.0
copy span "GYAJ"
drag, startPoint x: 68, startPoint y: 183, endPoint x: 31, endPoint y: 187, distance: 37.6
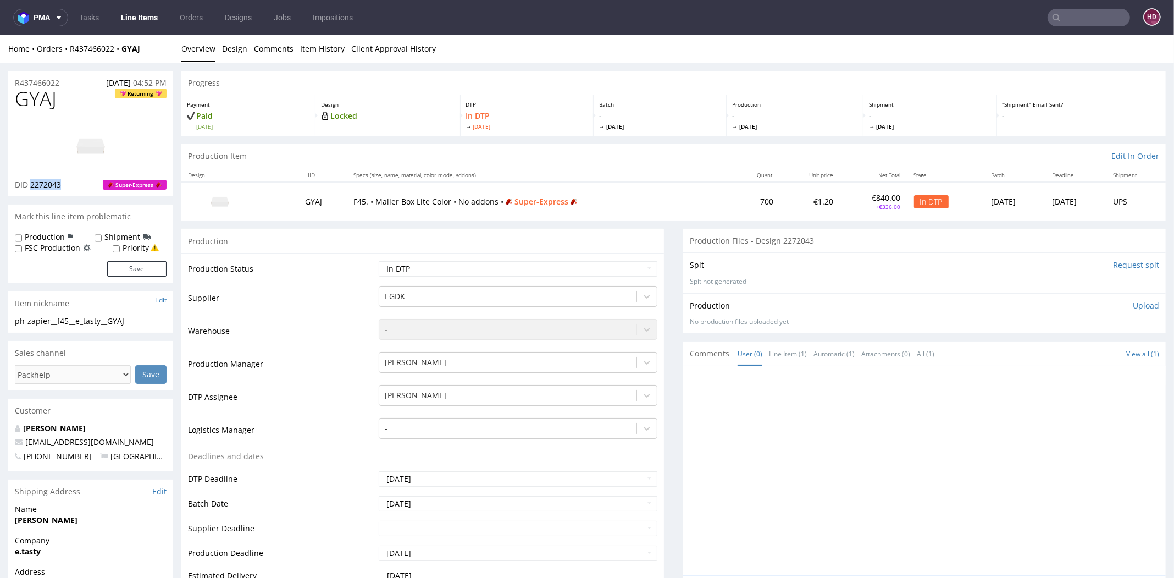
click at [31, 187] on div "DID 2272043 Super-Express" at bounding box center [91, 184] width 152 height 11
copy span "2272043"
click at [588, 268] on select "Waiting for Artwork Waiting for Diecut Waiting for Mockup Waiting for DTP Waiti…" at bounding box center [518, 268] width 279 height 15
click at [582, 271] on select "Waiting for Artwork Waiting for Diecut Waiting for Mockup Waiting for DTP Waiti…" at bounding box center [518, 268] width 279 height 15
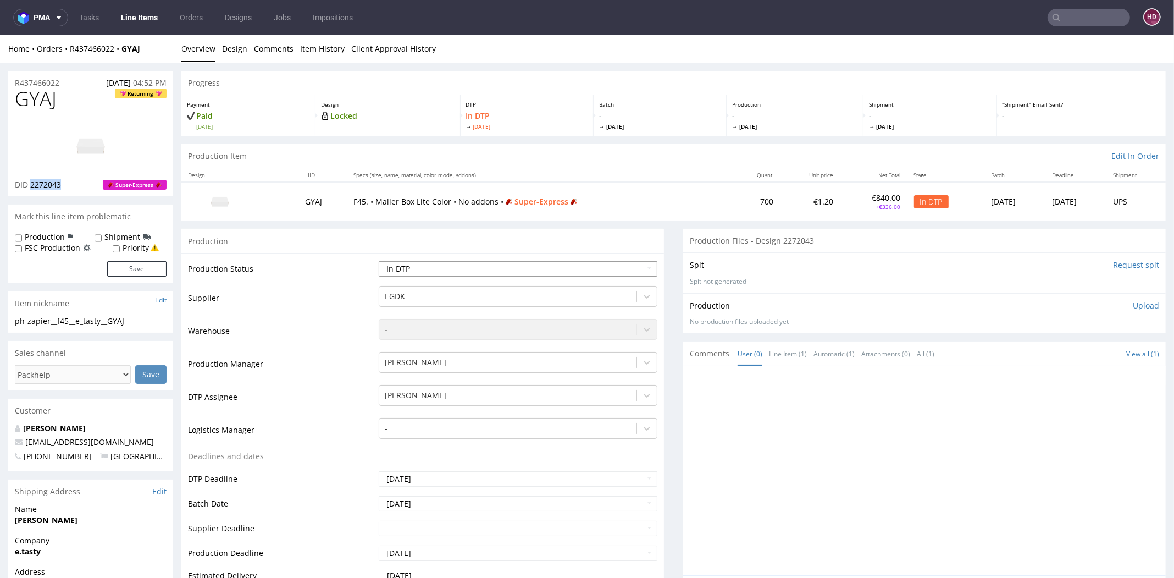
select select "dtp_issue"
click at [379, 261] on select "Waiting for Artwork Waiting for Diecut Waiting for Mockup Waiting for DTP Waiti…" at bounding box center [518, 268] width 279 height 15
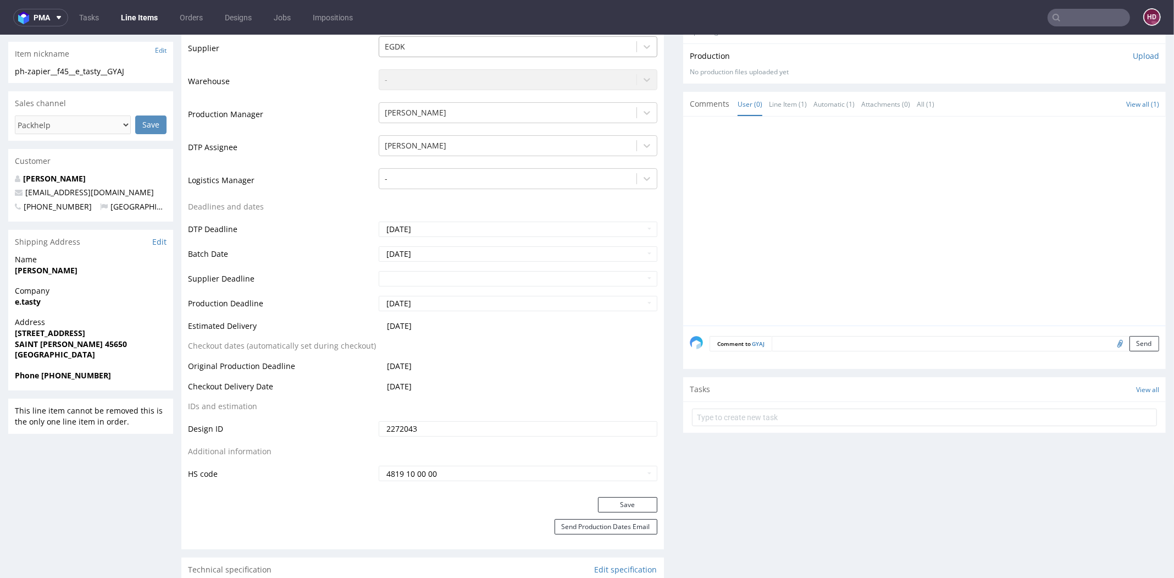
scroll to position [252, 0]
click at [608, 498] on button "Save" at bounding box center [627, 502] width 59 height 15
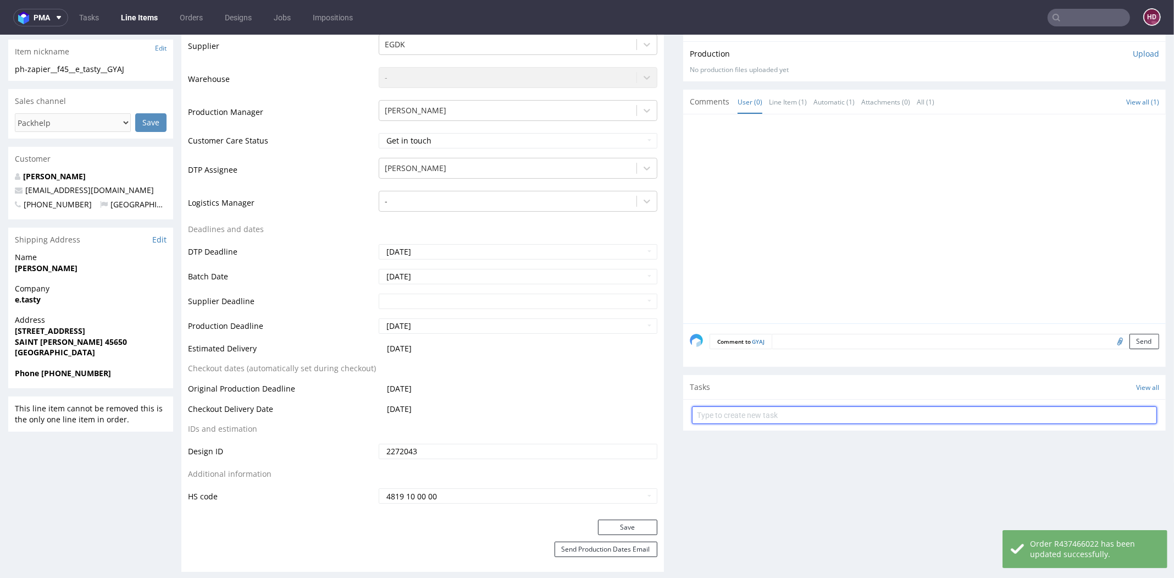
click at [741, 417] on input "text" at bounding box center [924, 415] width 465 height 18
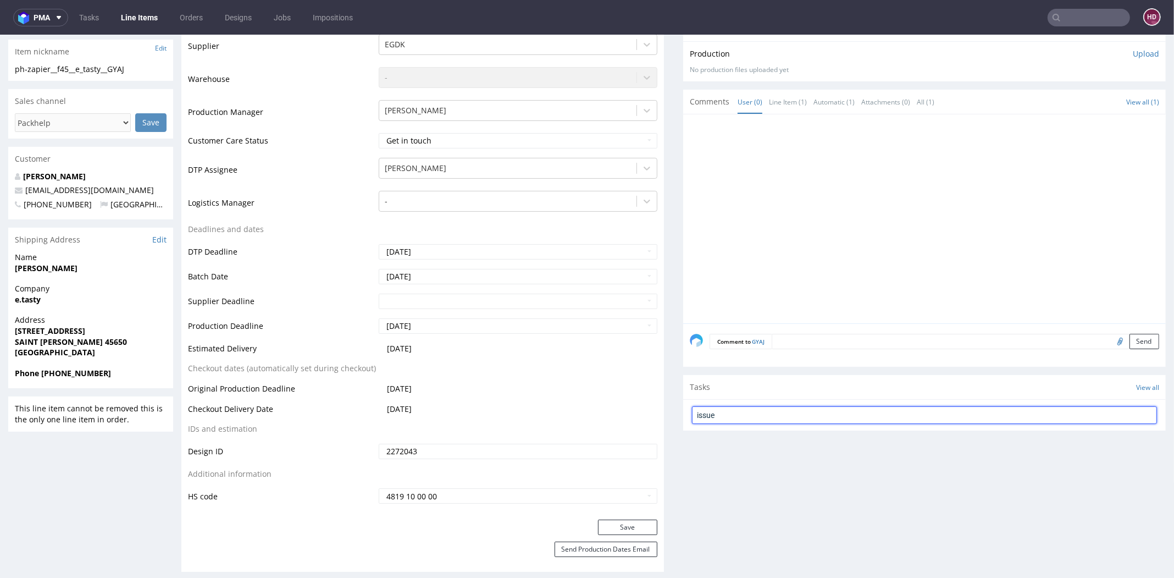
type input "issue"
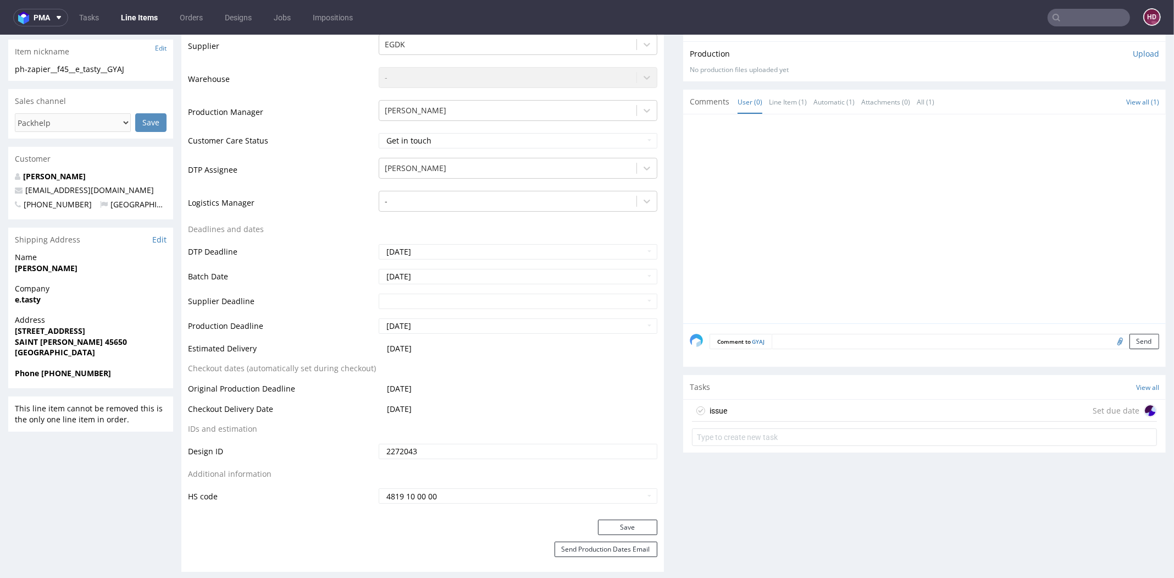
click at [776, 405] on div "issue Set due date" at bounding box center [924, 411] width 465 height 22
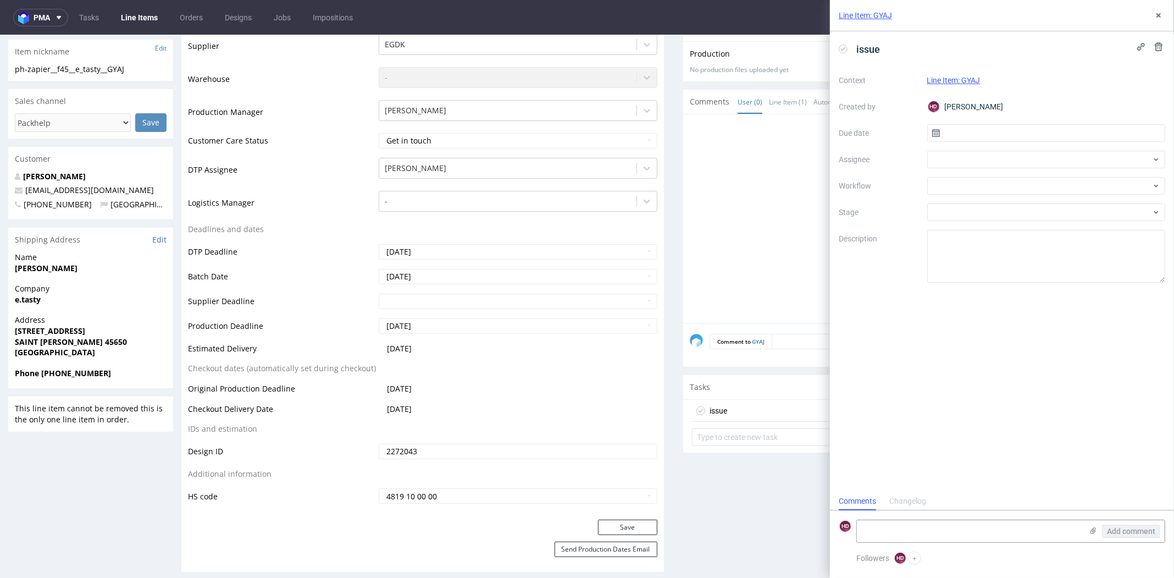
scroll to position [9, 0]
click at [953, 136] on input "text" at bounding box center [1047, 133] width 239 height 18
click at [1050, 222] on button "8" at bounding box center [1046, 225] width 17 height 18
type input "[DATE]"
click at [1036, 154] on div at bounding box center [1047, 160] width 239 height 18
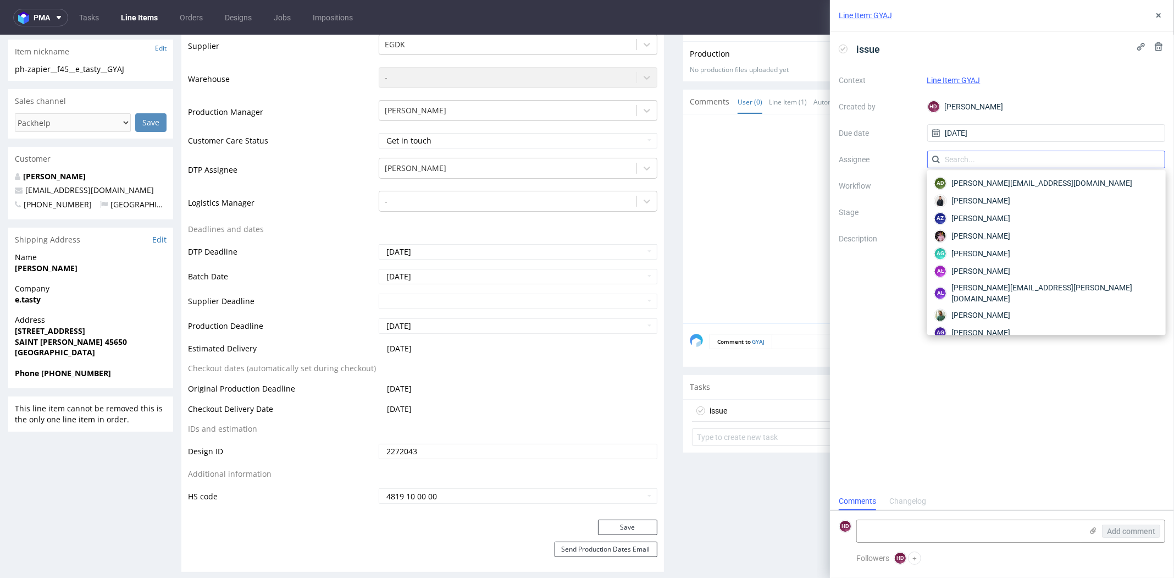
click at [1024, 156] on input "text" at bounding box center [1047, 160] width 239 height 18
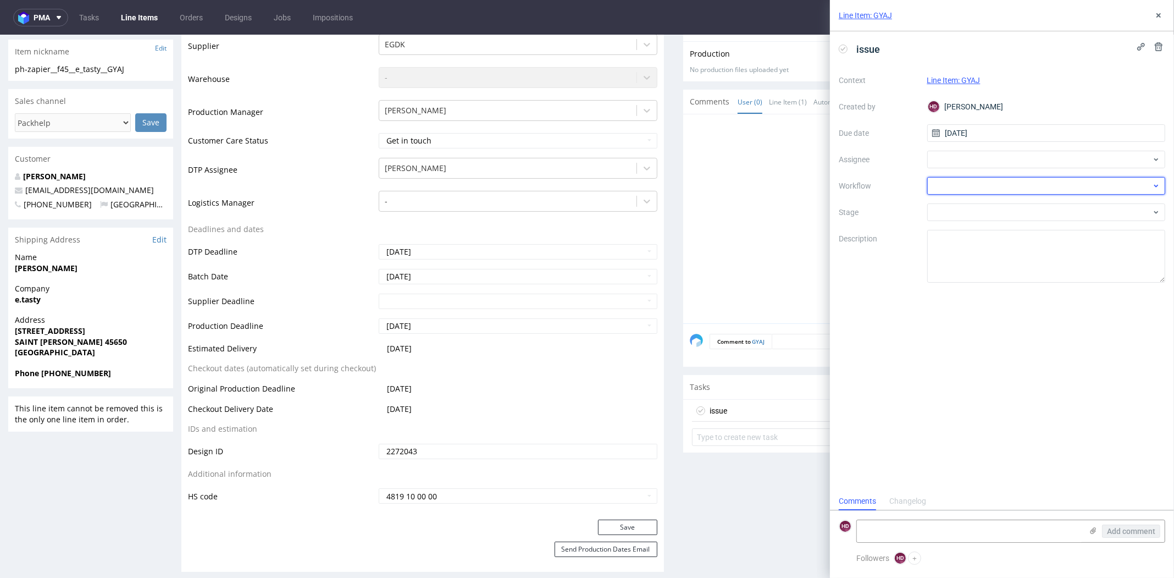
click at [1025, 188] on div at bounding box center [1047, 186] width 239 height 18
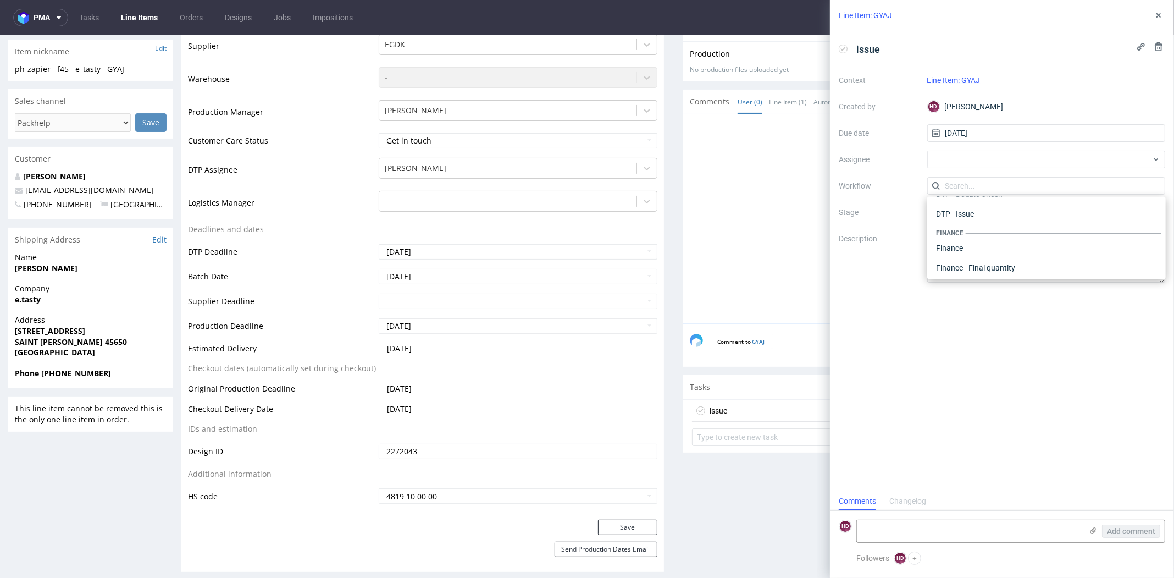
scroll to position [0, 0]
click at [1039, 252] on div "DTP - Issue" at bounding box center [1047, 245] width 230 height 20
drag, startPoint x: 1026, startPoint y: 261, endPoint x: 912, endPoint y: 214, distance: 123.8
click at [912, 214] on div "Context Line Item: GYAJ Created by HD Hapka Dominika Due date 08/10/2025 Assign…" at bounding box center [1002, 176] width 327 height 211
click at [973, 338] on div "issue Context Line Item: GYAJ Created by HD Hapka Dominika Due date 08/10/2025 …" at bounding box center [1002, 261] width 344 height 461
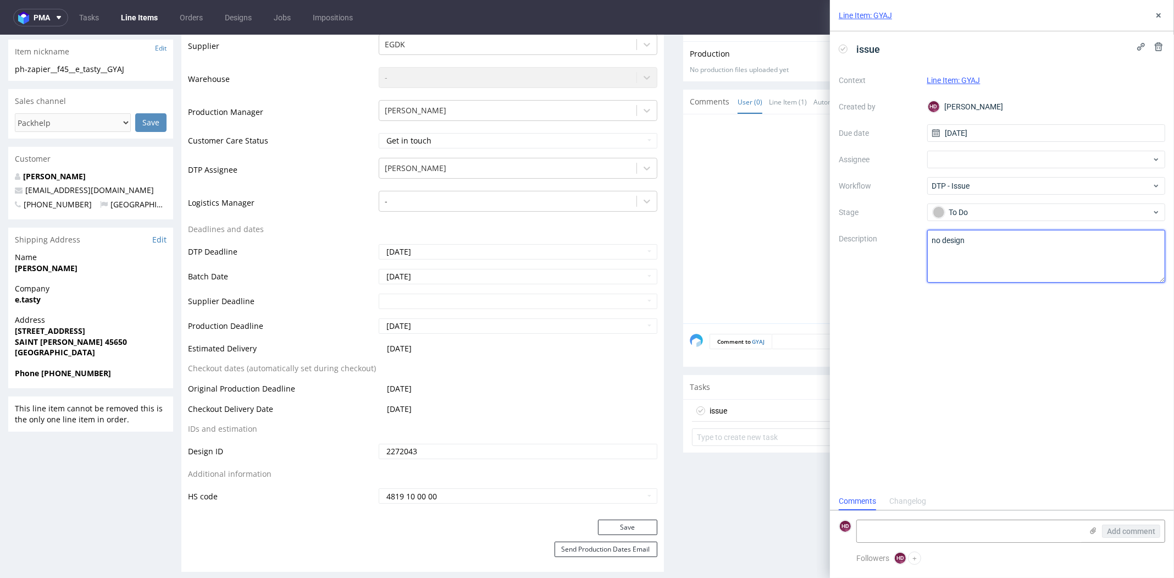
click at [930, 241] on textarea "no design" at bounding box center [1047, 256] width 239 height 53
drag, startPoint x: 1008, startPoint y: 242, endPoint x: 1101, endPoint y: 228, distance: 93.5
click at [1109, 236] on textarea "no design" at bounding box center [1047, 256] width 239 height 53
click at [1057, 237] on textarea "no design" at bounding box center [1047, 256] width 239 height 53
drag, startPoint x: 1123, startPoint y: 250, endPoint x: 894, endPoint y: 238, distance: 229.0
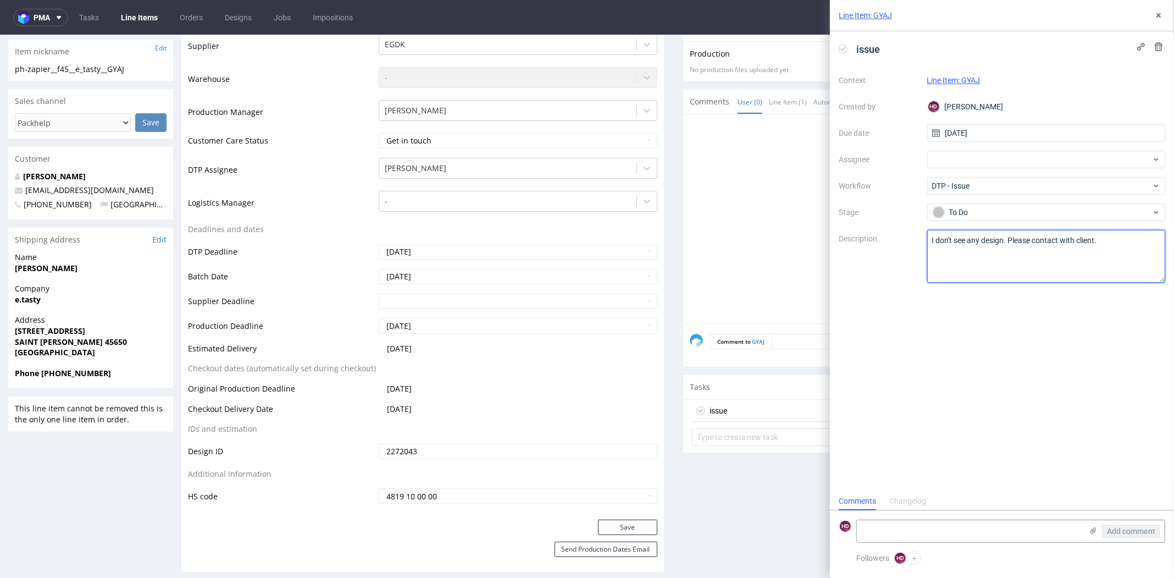
click at [894, 238] on div "Context Line Item: GYAJ Created by HD Hapka Dominika Due date 08/10/2025 Assign…" at bounding box center [1002, 176] width 327 height 211
click at [948, 240] on textarea "I don't see any design. Please contact with client." at bounding box center [1047, 256] width 239 height 53
drag, startPoint x: 948, startPoint y: 240, endPoint x: 942, endPoint y: 239, distance: 6.6
click at [942, 239] on textarea "I don't see any design. Please contact with client." at bounding box center [1047, 256] width 239 height 53
drag, startPoint x: 1078, startPoint y: 241, endPoint x: 1062, endPoint y: 239, distance: 16.0
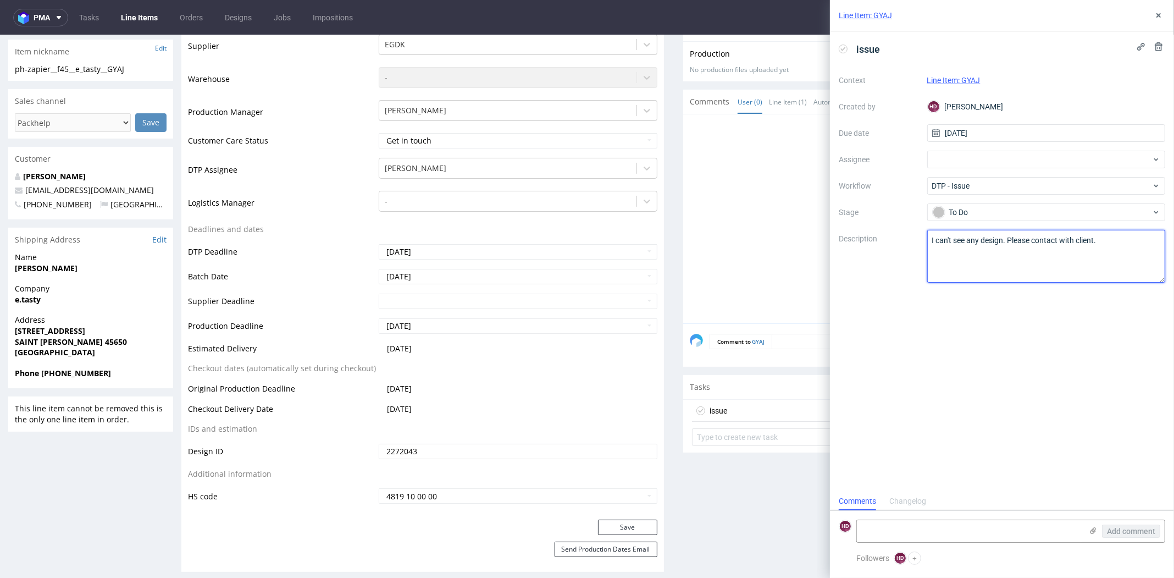
click at [1062, 239] on textarea "I don't see any design. Please contact with client." at bounding box center [1047, 256] width 239 height 53
click at [1075, 264] on textarea "I don't see any design. Please contact with client." at bounding box center [1047, 256] width 239 height 53
type textarea "I can't see any design. Please contact with client."
click at [1156, 13] on icon at bounding box center [1159, 15] width 9 height 9
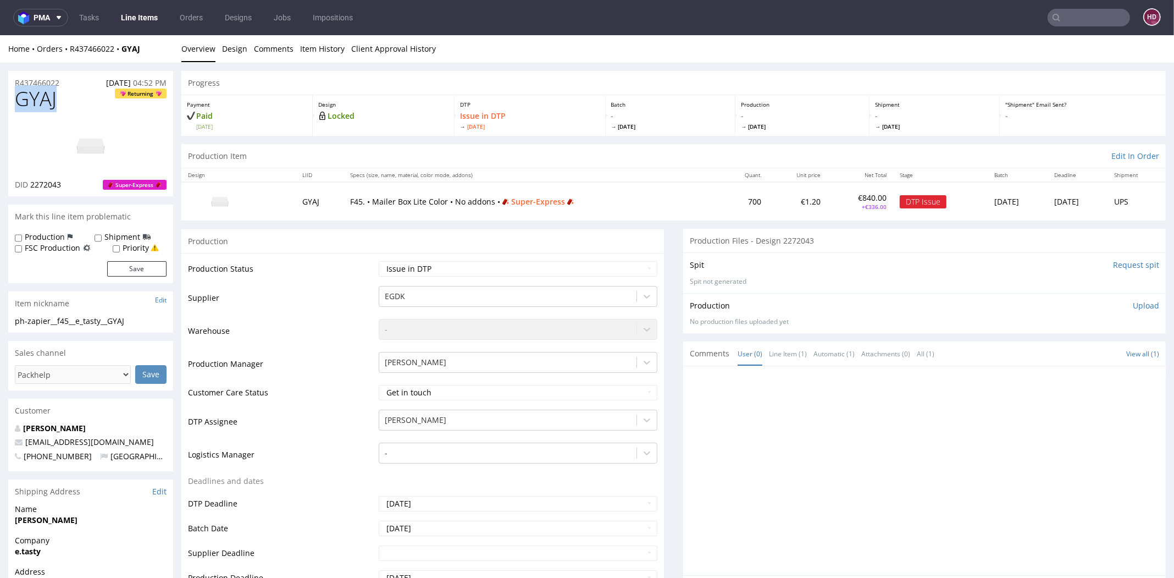
drag, startPoint x: 81, startPoint y: 92, endPoint x: 9, endPoint y: 94, distance: 71.5
click at [9, 94] on div "GYAJ Returning DID 2272043 Super-Express" at bounding box center [90, 142] width 165 height 108
copy span "GYAJ"
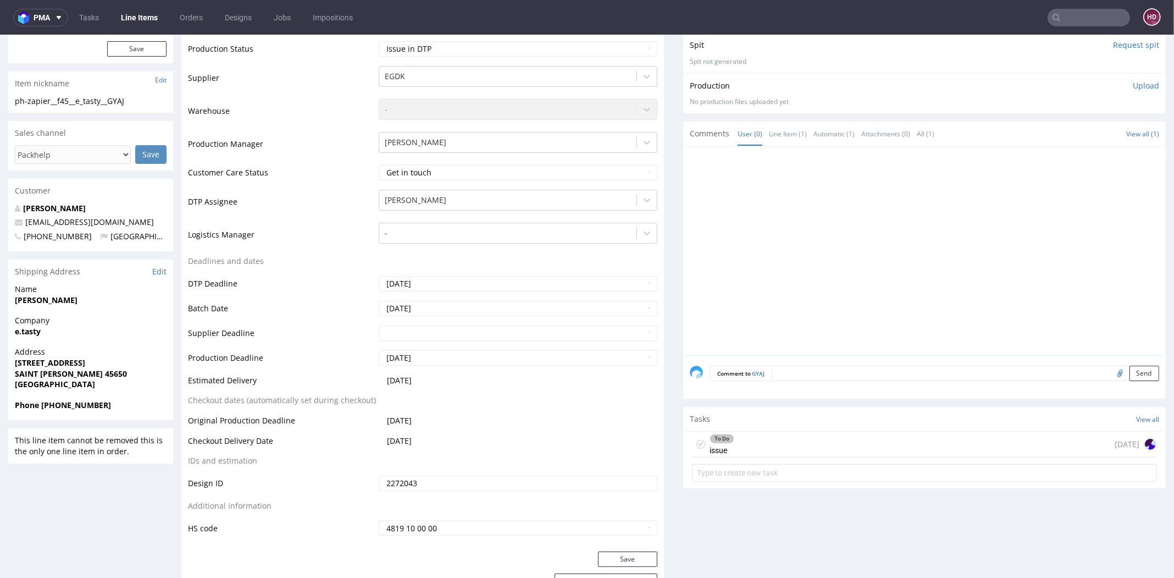
scroll to position [217, 0]
click at [776, 438] on div "To Do issue today" at bounding box center [924, 447] width 465 height 26
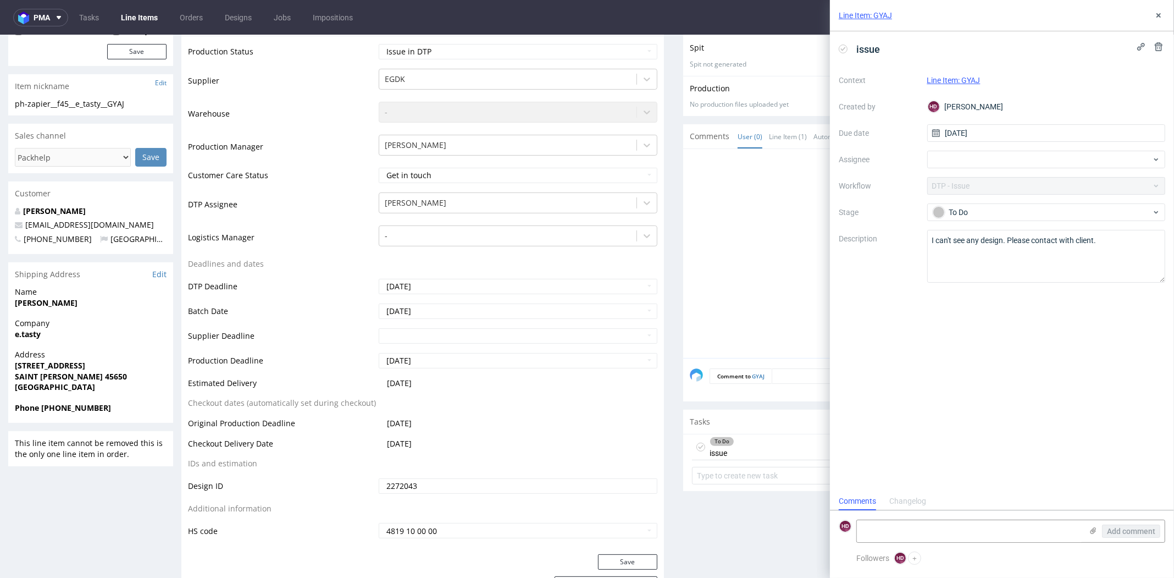
scroll to position [9, 0]
drag, startPoint x: 1104, startPoint y: 240, endPoint x: 900, endPoint y: 235, distance: 204.1
click at [901, 235] on div "Context Line Item: GYAJ Created by HD Hapka Dominika Due date 08/10/2025 Assign…" at bounding box center [1002, 176] width 327 height 211
click at [1166, 7] on div "Line Item: GYAJ" at bounding box center [1002, 15] width 344 height 31
click at [1159, 11] on icon at bounding box center [1159, 15] width 9 height 9
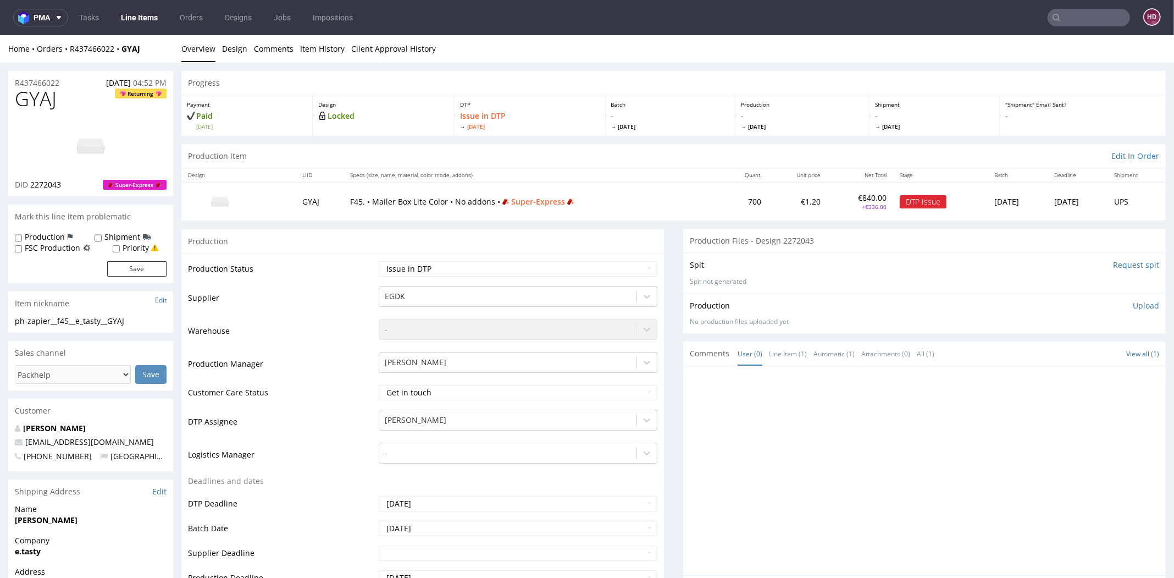
click at [1058, 23] on input "text" at bounding box center [1089, 18] width 82 height 18
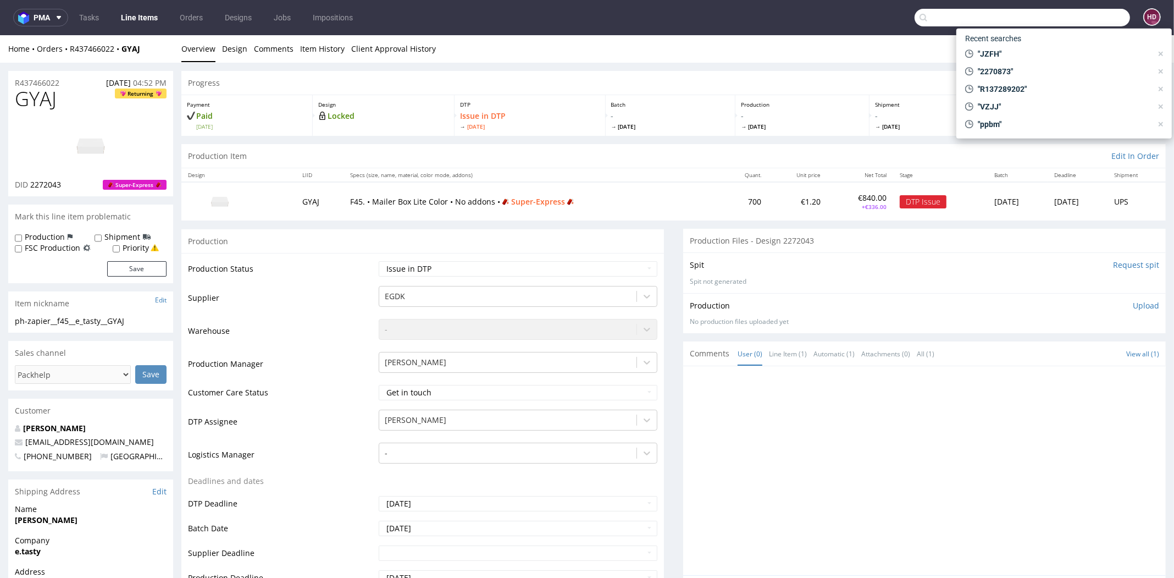
paste input "JZFH"
type input "JZFH"
click at [1028, 54] on div "bds__y80__evomatic_srl__ JZFH" at bounding box center [1059, 58] width 92 height 10
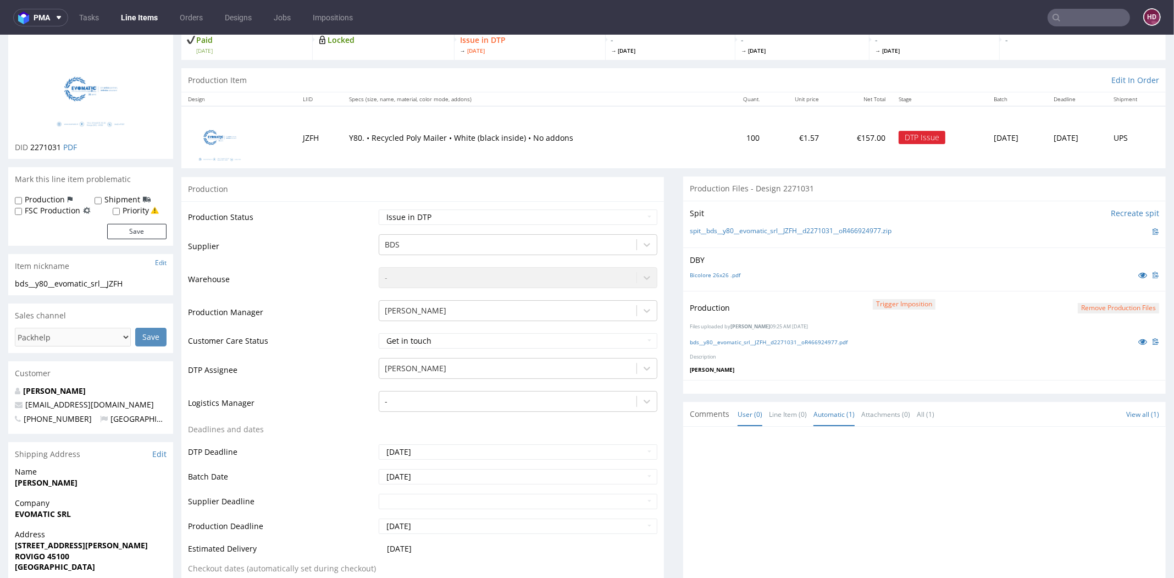
scroll to position [279, 0]
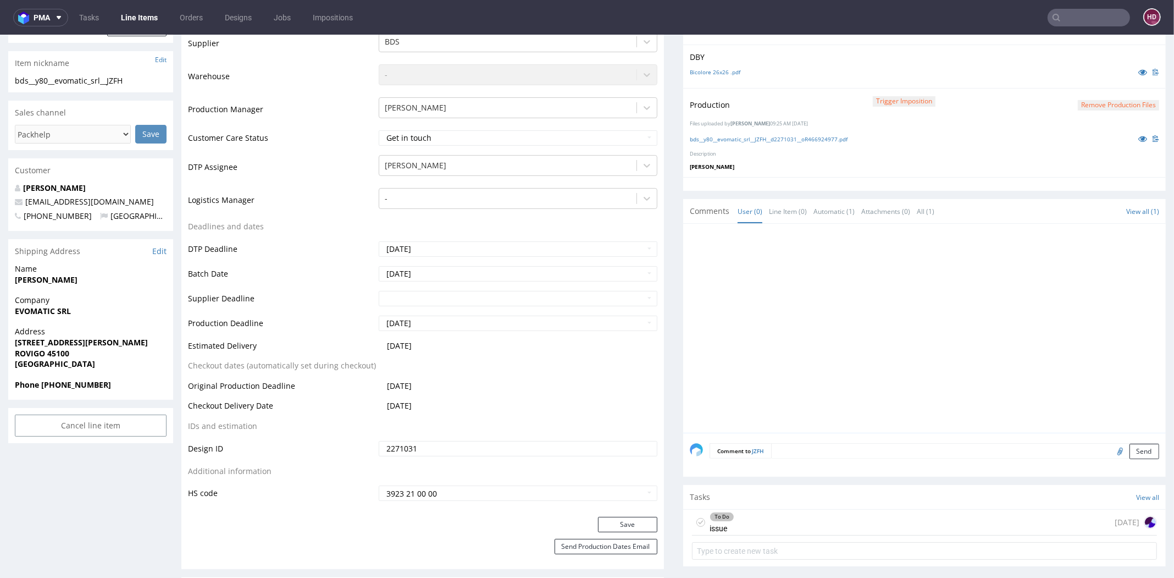
click at [760, 520] on div "To Do issue today" at bounding box center [924, 523] width 465 height 26
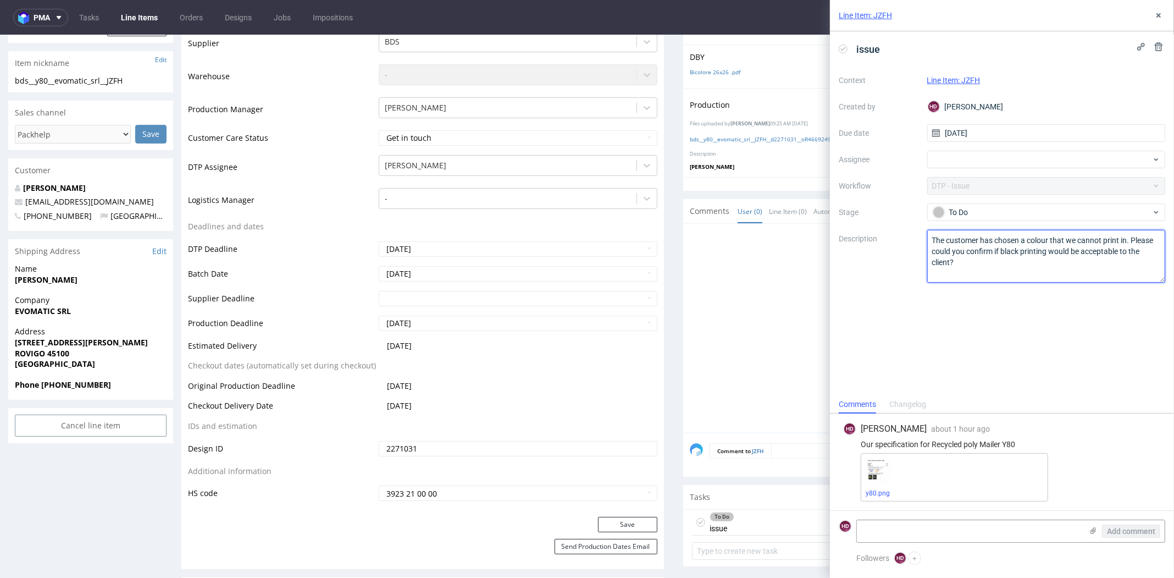
drag, startPoint x: 967, startPoint y: 262, endPoint x: 909, endPoint y: 233, distance: 63.9
click at [909, 233] on div "Context Line Item: JZFH Created by HD Hapka Dominika Due date 08/10/2025 Assign…" at bounding box center [1002, 176] width 327 height 211
click at [1158, 12] on icon at bounding box center [1159, 15] width 9 height 9
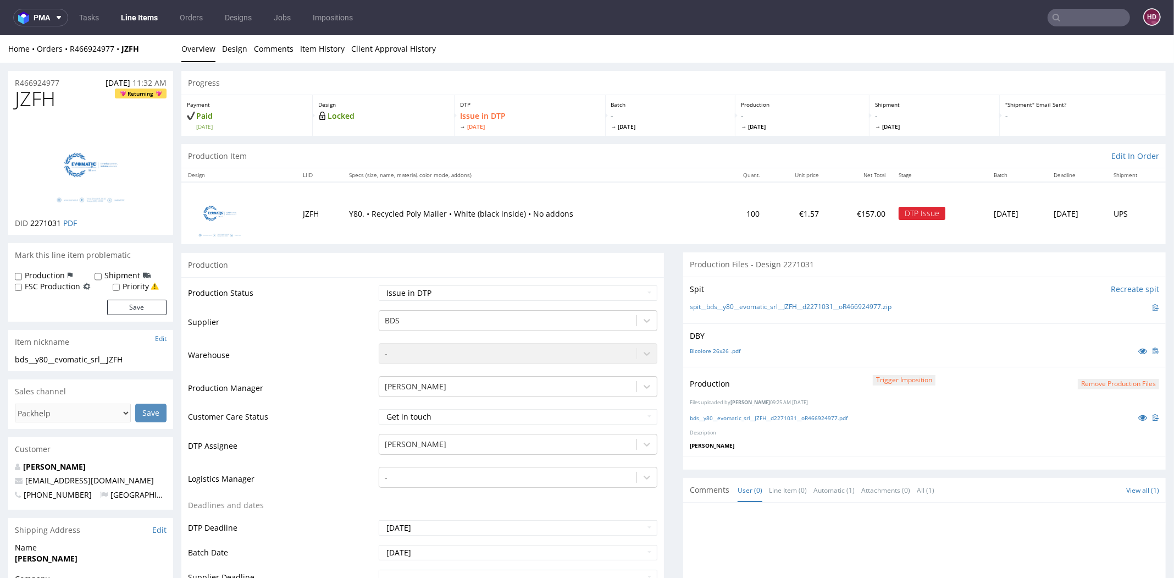
click at [145, 21] on link "Line Items" at bounding box center [139, 18] width 50 height 18
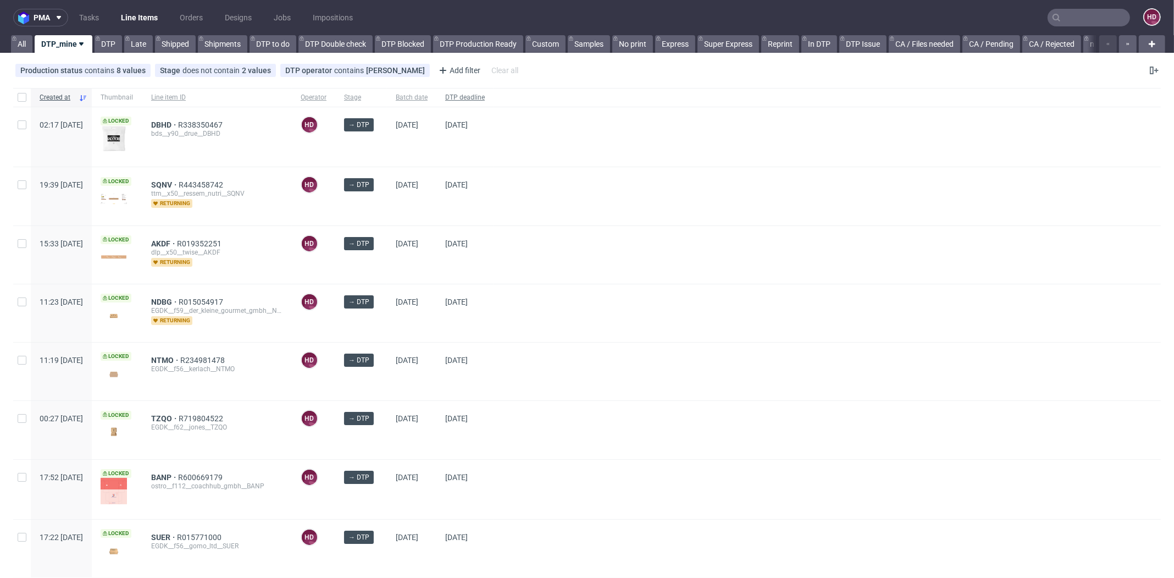
click at [485, 97] on span "DTP deadline" at bounding box center [465, 97] width 40 height 9
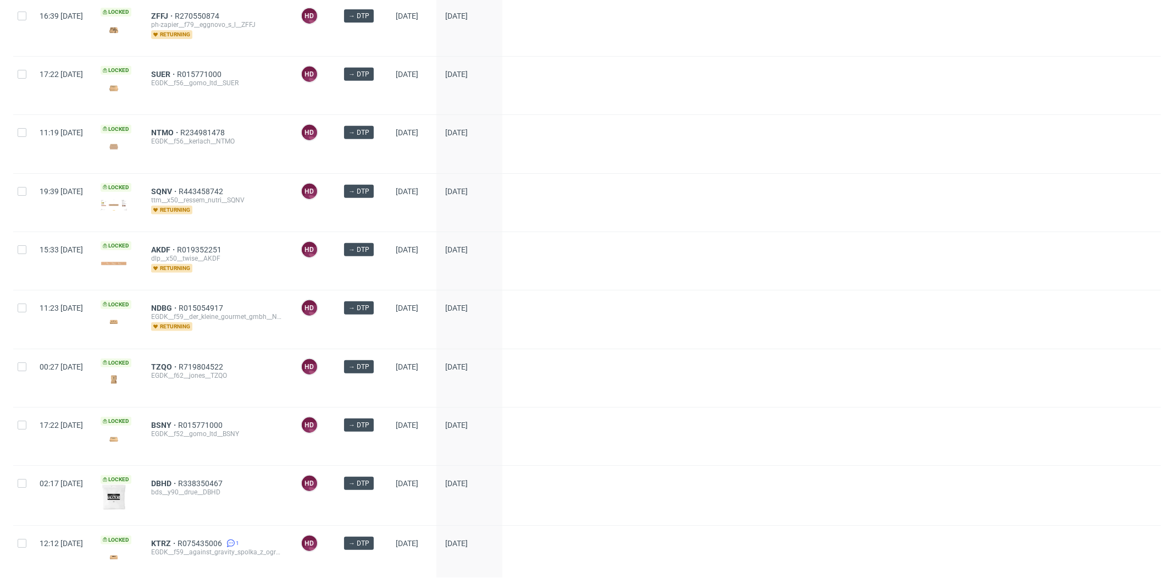
scroll to position [567, 0]
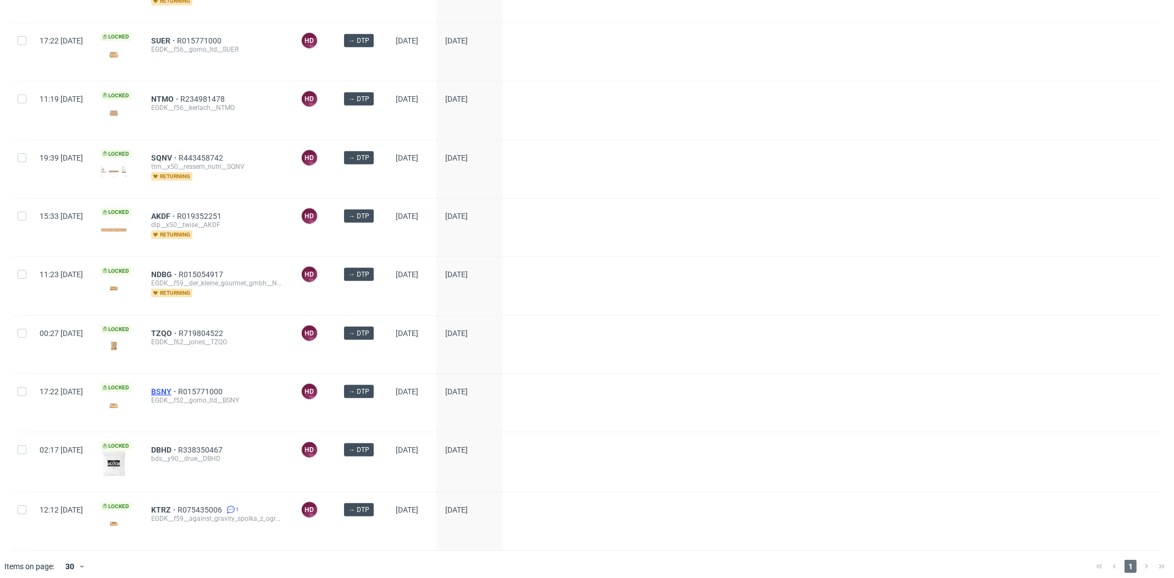
click at [178, 387] on span "BSNY" at bounding box center [164, 391] width 27 height 9
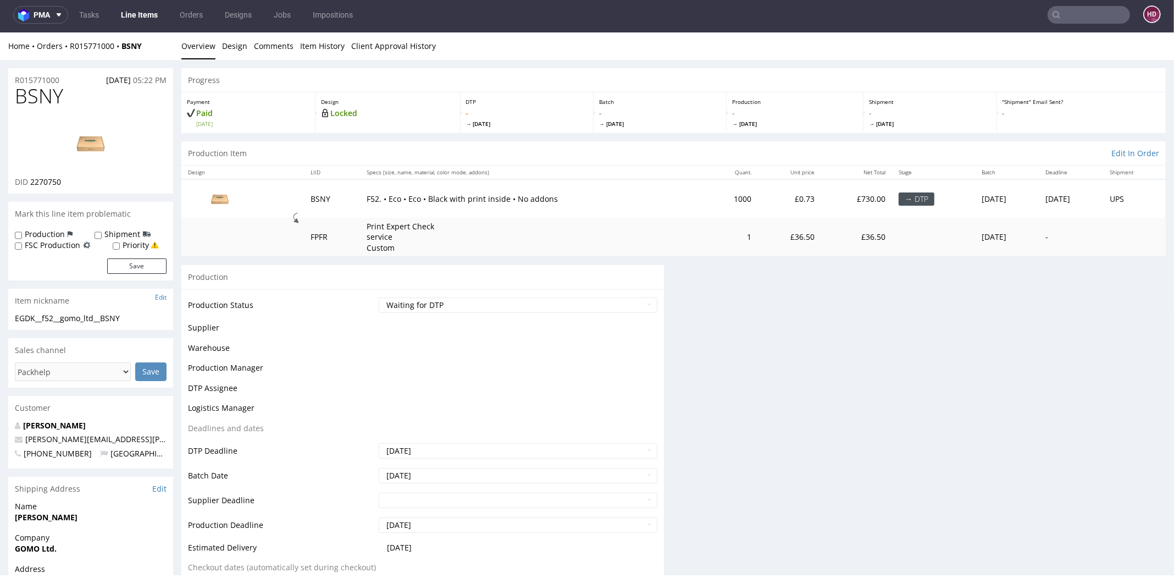
scroll to position [3, 0]
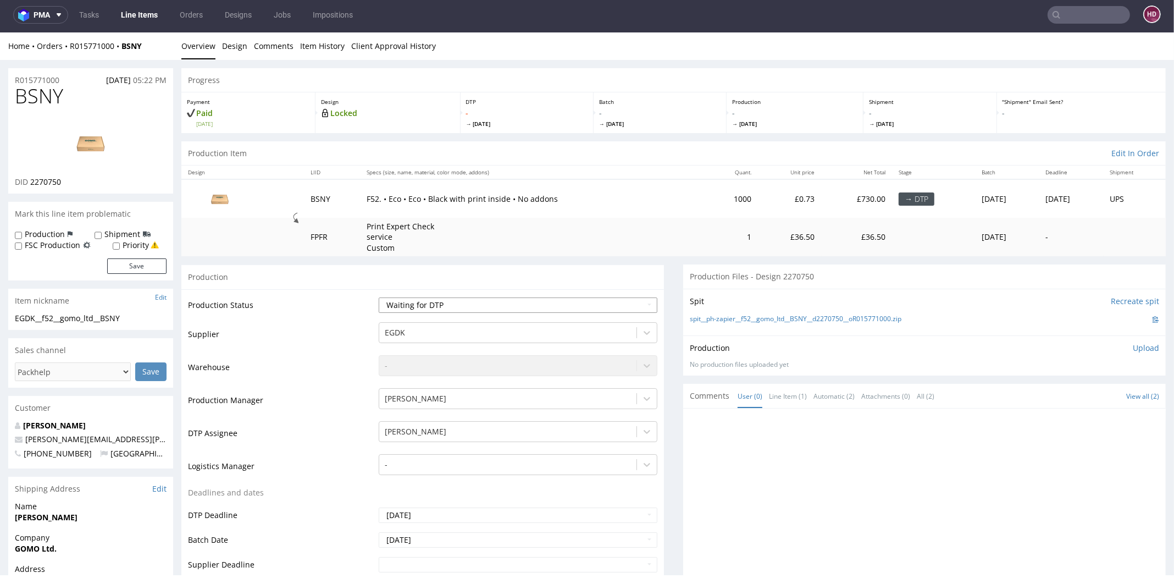
click at [451, 302] on select "Waiting for Artwork Waiting for Diecut Waiting for Mockup Waiting for DTP Waiti…" at bounding box center [518, 304] width 279 height 15
select select "dtp_in_process"
click at [379, 297] on select "Waiting for Artwork Waiting for Diecut Waiting for Mockup Waiting for DTP Waiti…" at bounding box center [518, 304] width 279 height 15
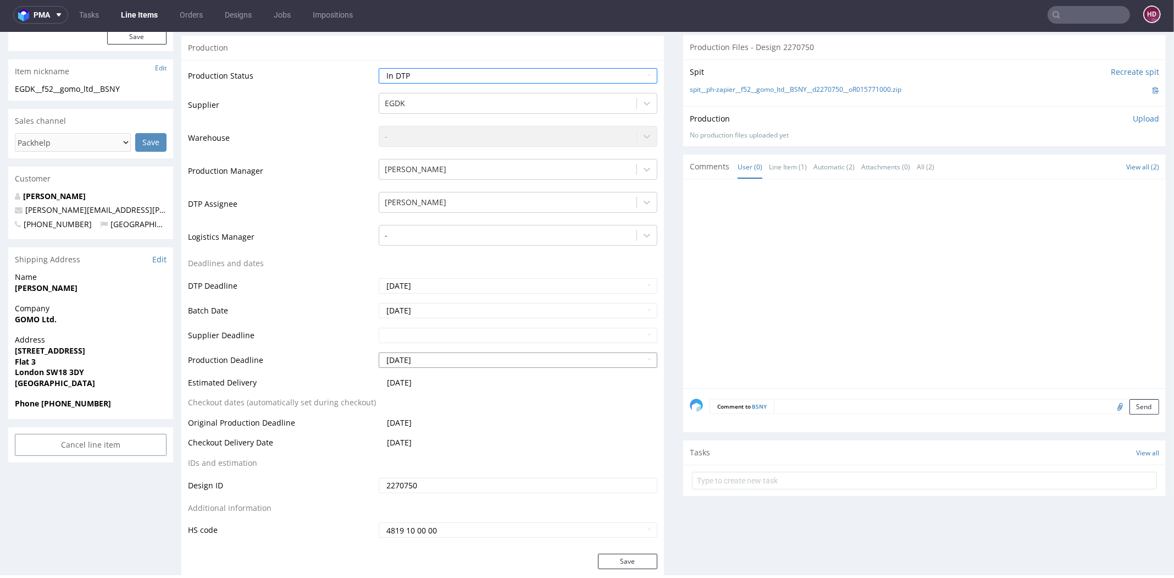
scroll to position [227, 0]
click at [611, 562] on button "Save" at bounding box center [627, 563] width 59 height 15
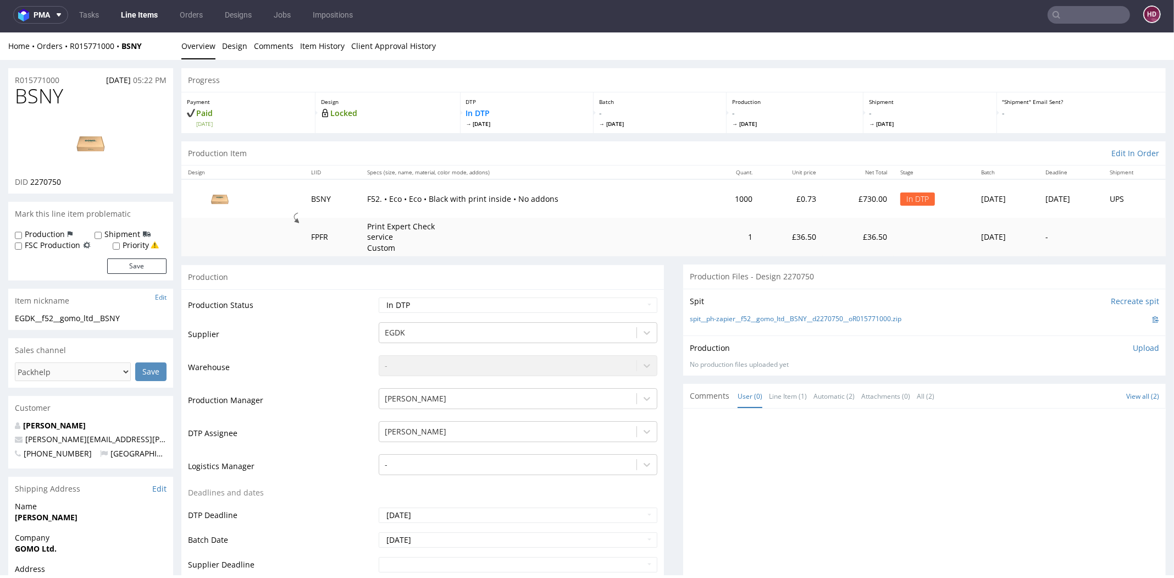
scroll to position [0, 0]
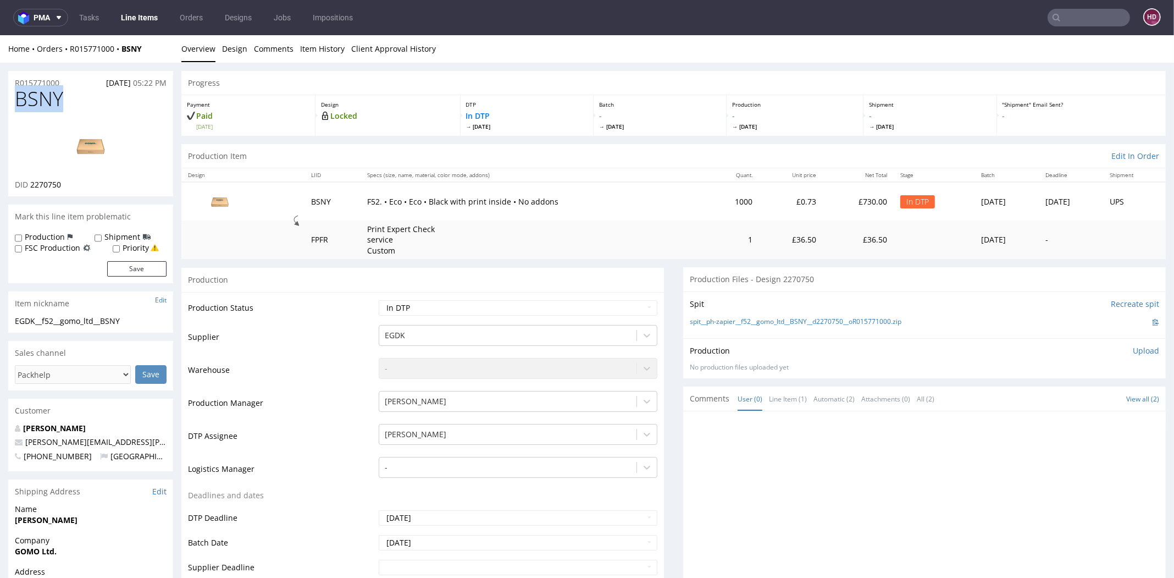
drag, startPoint x: 67, startPoint y: 100, endPoint x: 8, endPoint y: 104, distance: 58.4
click at [8, 104] on div "BSNY DID 2270750" at bounding box center [90, 142] width 165 height 108
copy span "BSNY"
drag, startPoint x: 49, startPoint y: 179, endPoint x: 42, endPoint y: 181, distance: 8.2
click at [42, 181] on div "BSNY DID 2270750" at bounding box center [90, 142] width 165 height 108
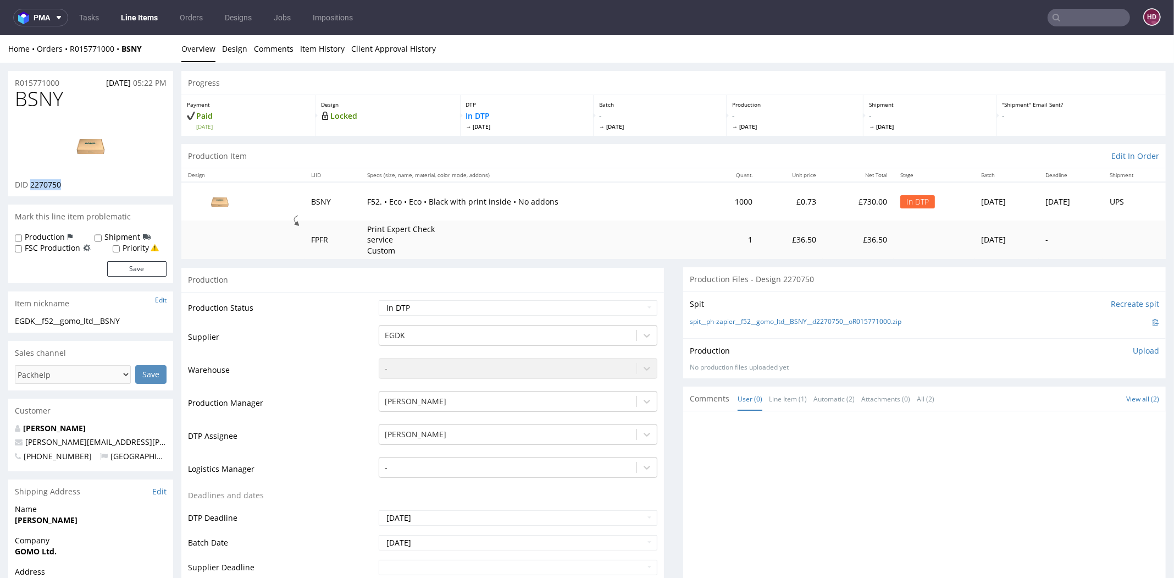
drag, startPoint x: 71, startPoint y: 181, endPoint x: 31, endPoint y: 187, distance: 41.1
click at [31, 187] on div "DID 2270750" at bounding box center [91, 184] width 152 height 11
copy span "2270750"
drag, startPoint x: 76, startPoint y: 102, endPoint x: 18, endPoint y: 99, distance: 58.4
click at [18, 99] on h1 "BSNY" at bounding box center [91, 99] width 152 height 22
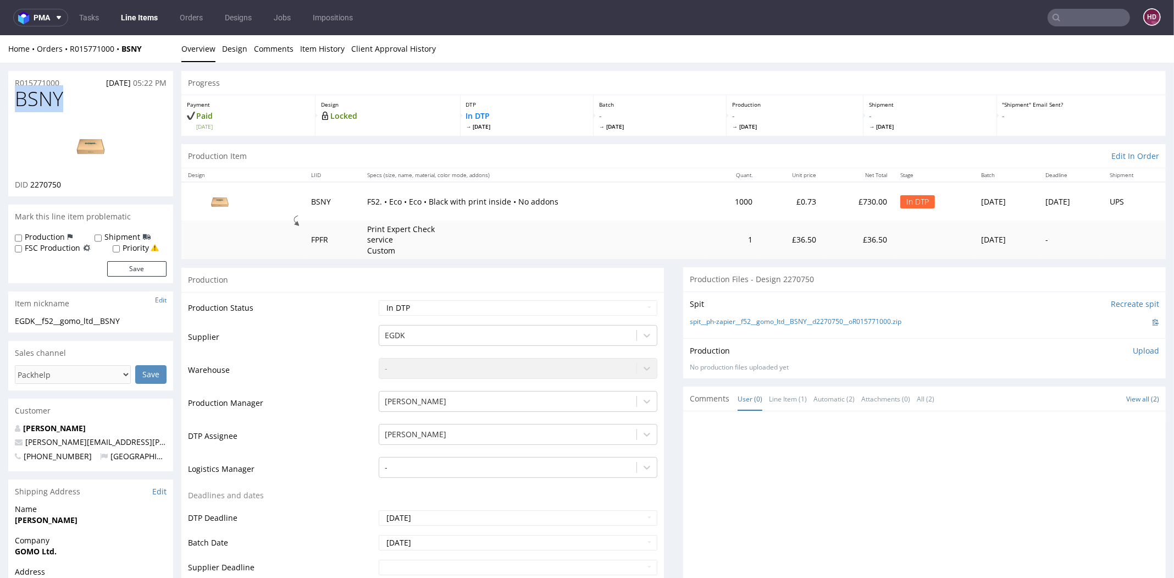
copy span "BSNY"
click at [89, 134] on img at bounding box center [91, 145] width 88 height 49
click at [136, 322] on div "EGDK__f52__gomo_ltd__BSNY" at bounding box center [91, 321] width 152 height 11
drag, startPoint x: 54, startPoint y: 316, endPoint x: 3, endPoint y: 313, distance: 51.2
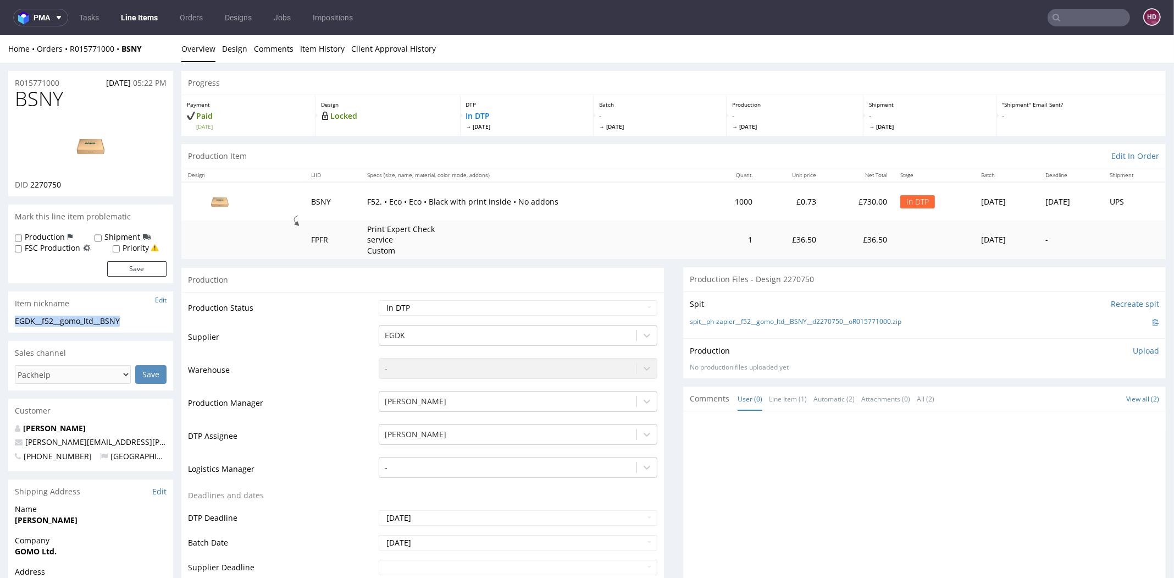
copy section "EGDK__f52__gomo_ltd__BSNY"
drag, startPoint x: 64, startPoint y: 82, endPoint x: 3, endPoint y: 80, distance: 61.6
copy p "R015771000"
drag, startPoint x: 51, startPoint y: 180, endPoint x: 31, endPoint y: 187, distance: 21.6
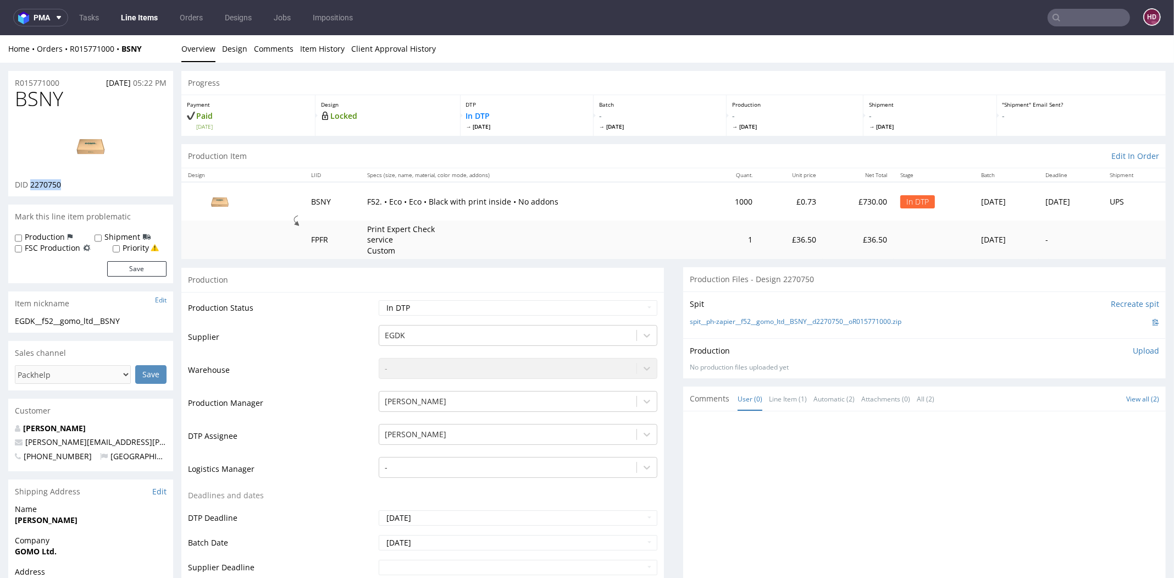
click at [31, 187] on div "DID 2270750" at bounding box center [91, 184] width 152 height 11
copy span "2270750"
click at [1133, 348] on p "Upload" at bounding box center [1146, 350] width 26 height 11
click at [1054, 396] on div "Add files" at bounding box center [1081, 401] width 55 height 16
type input "C:\fakepath\ EGDK__f52__gomo_ltd__BSNY__d2270750__oR015771000__inside.pdf"
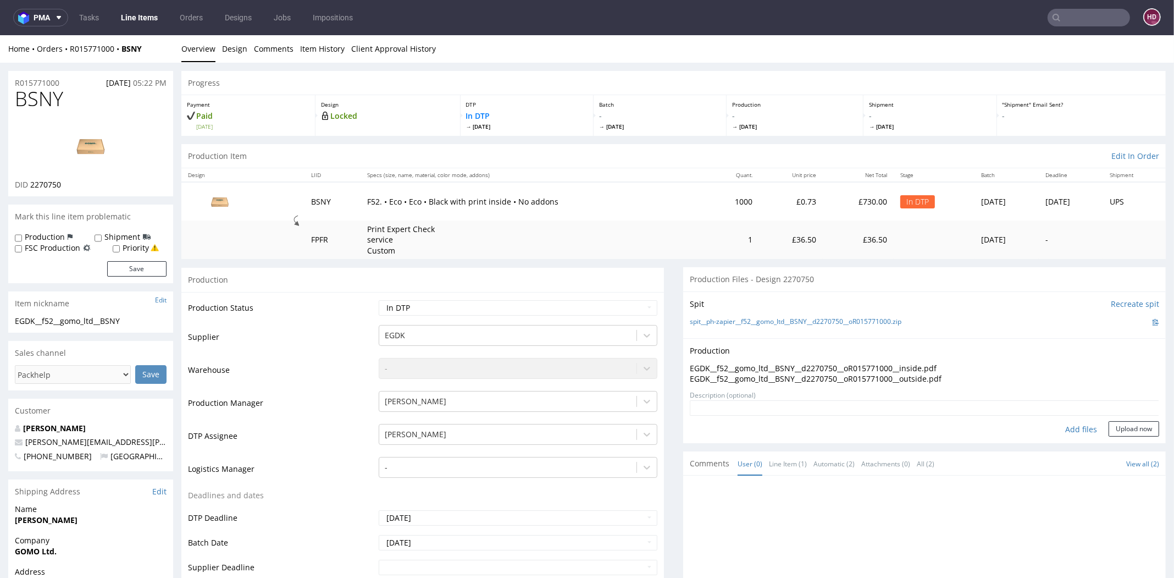
drag, startPoint x: 920, startPoint y: 414, endPoint x: 1077, endPoint y: 481, distance: 170.2
click at [1121, 427] on button "Upload now" at bounding box center [1134, 428] width 51 height 15
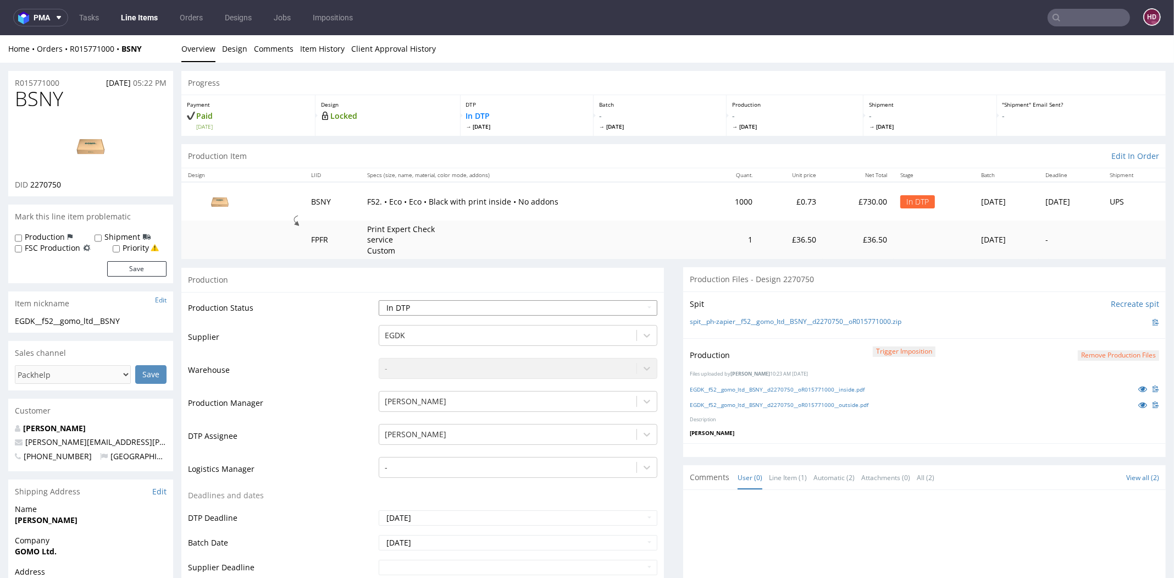
click at [599, 311] on select "Waiting for Artwork Waiting for Diecut Waiting for Mockup Waiting for DTP Waiti…" at bounding box center [518, 307] width 279 height 15
select select "dtp_production_ready"
click at [379, 300] on select "Waiting for Artwork Waiting for Diecut Waiting for Mockup Waiting for DTP Waiti…" at bounding box center [518, 307] width 279 height 15
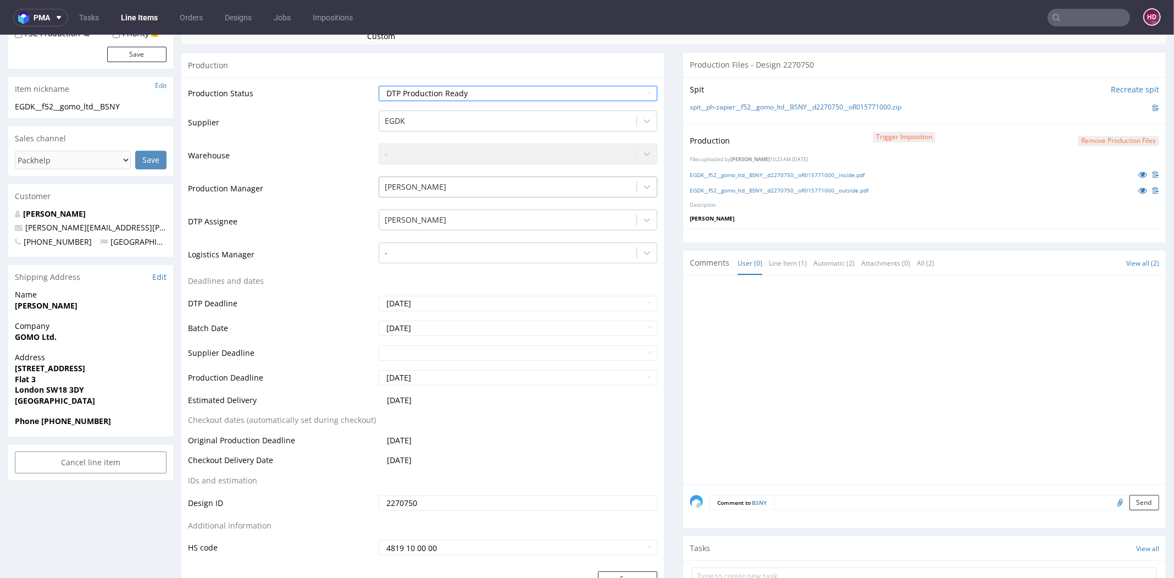
scroll to position [354, 0]
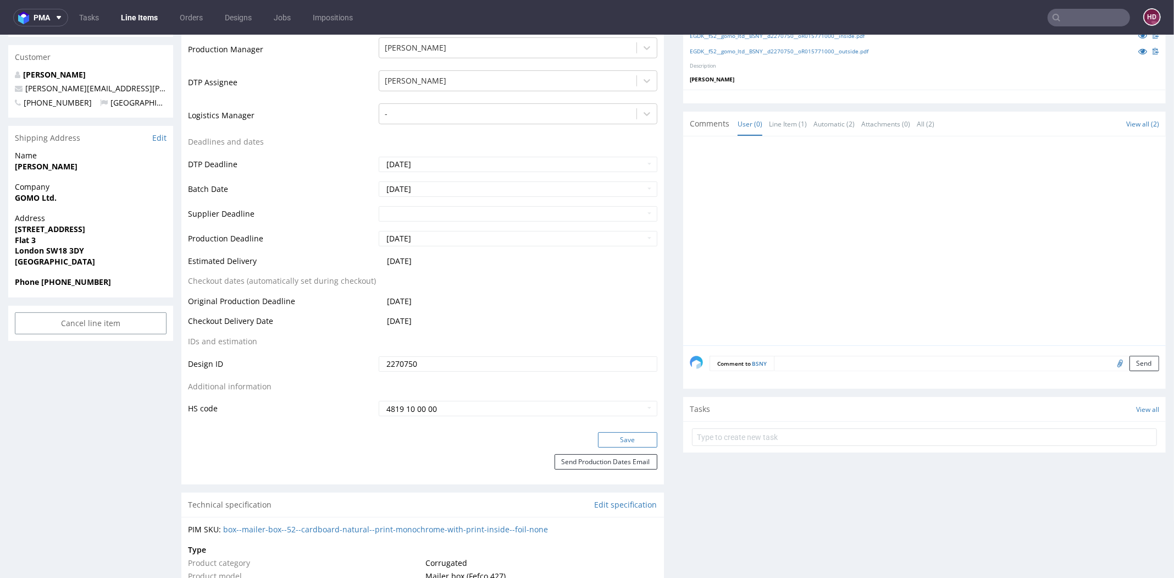
click at [600, 443] on button "Save" at bounding box center [627, 439] width 59 height 15
